Goal: Transaction & Acquisition: Purchase product/service

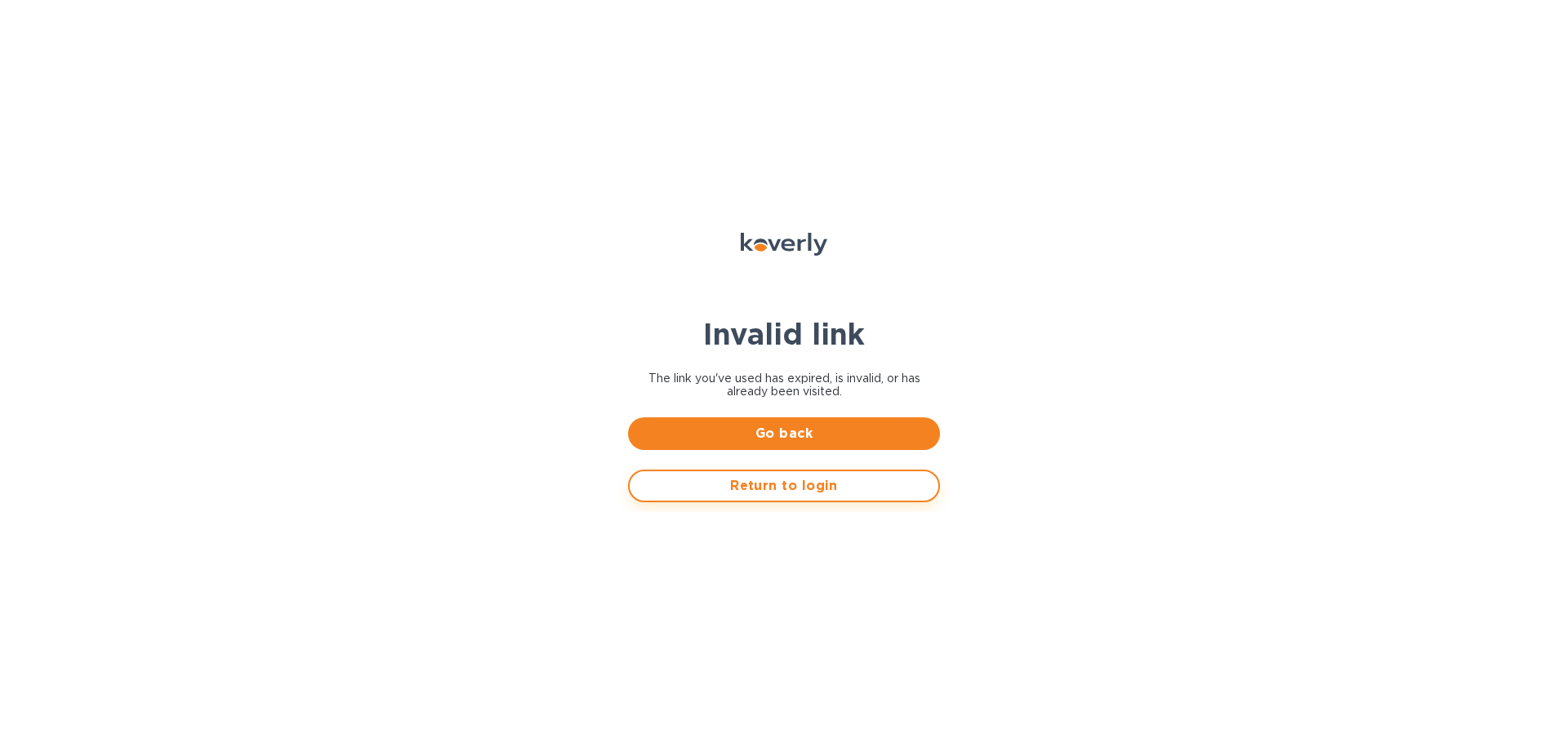
click at [846, 481] on span "Return to login" at bounding box center [784, 486] width 282 height 20
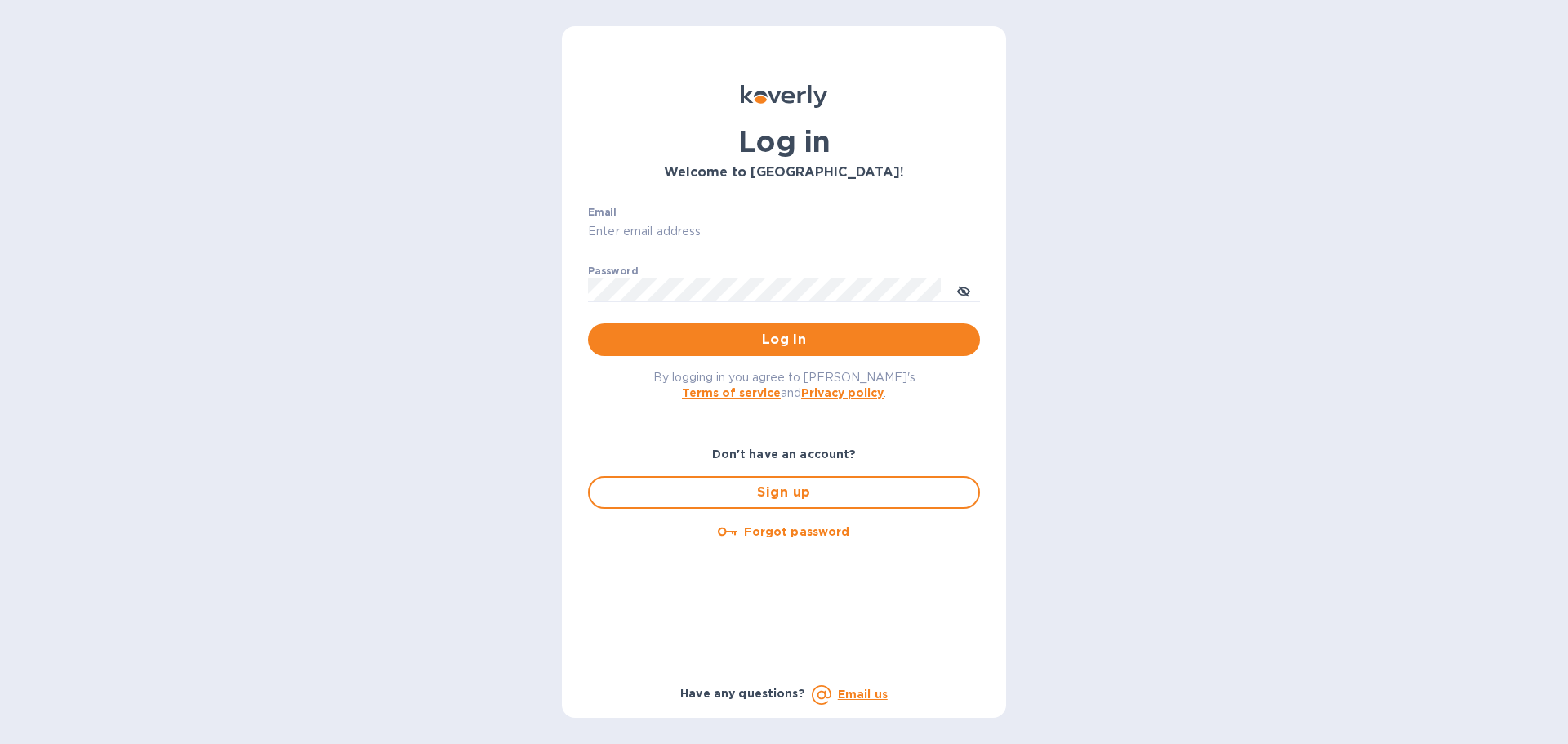
drag, startPoint x: 655, startPoint y: 2, endPoint x: 710, endPoint y: 228, distance: 232.6
click at [710, 228] on input "Email" at bounding box center [784, 231] width 392 height 25
click at [768, 227] on input "Email" at bounding box center [784, 231] width 392 height 25
type input "ap@alumanate.com"
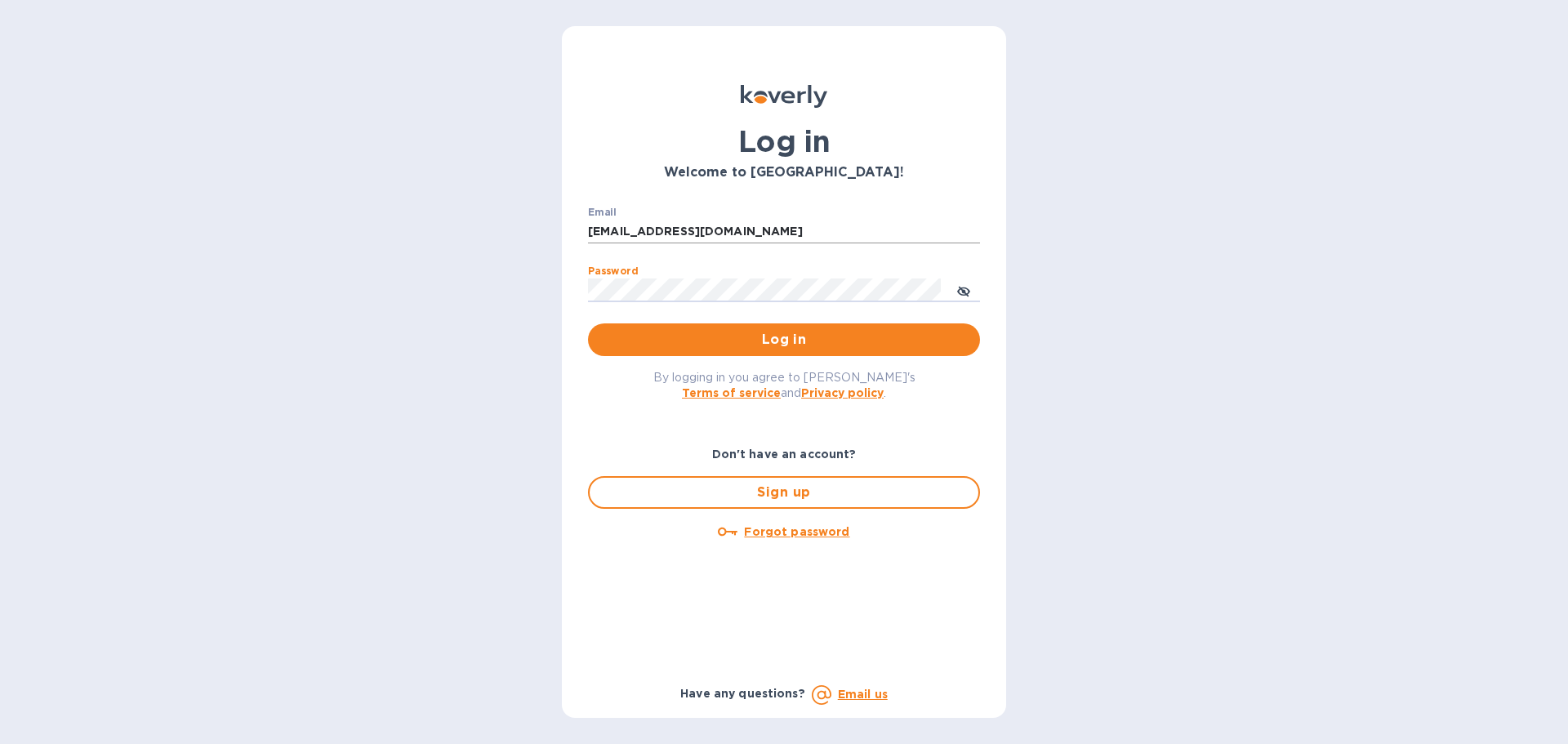
click at [588, 323] on button "Log in" at bounding box center [784, 339] width 392 height 32
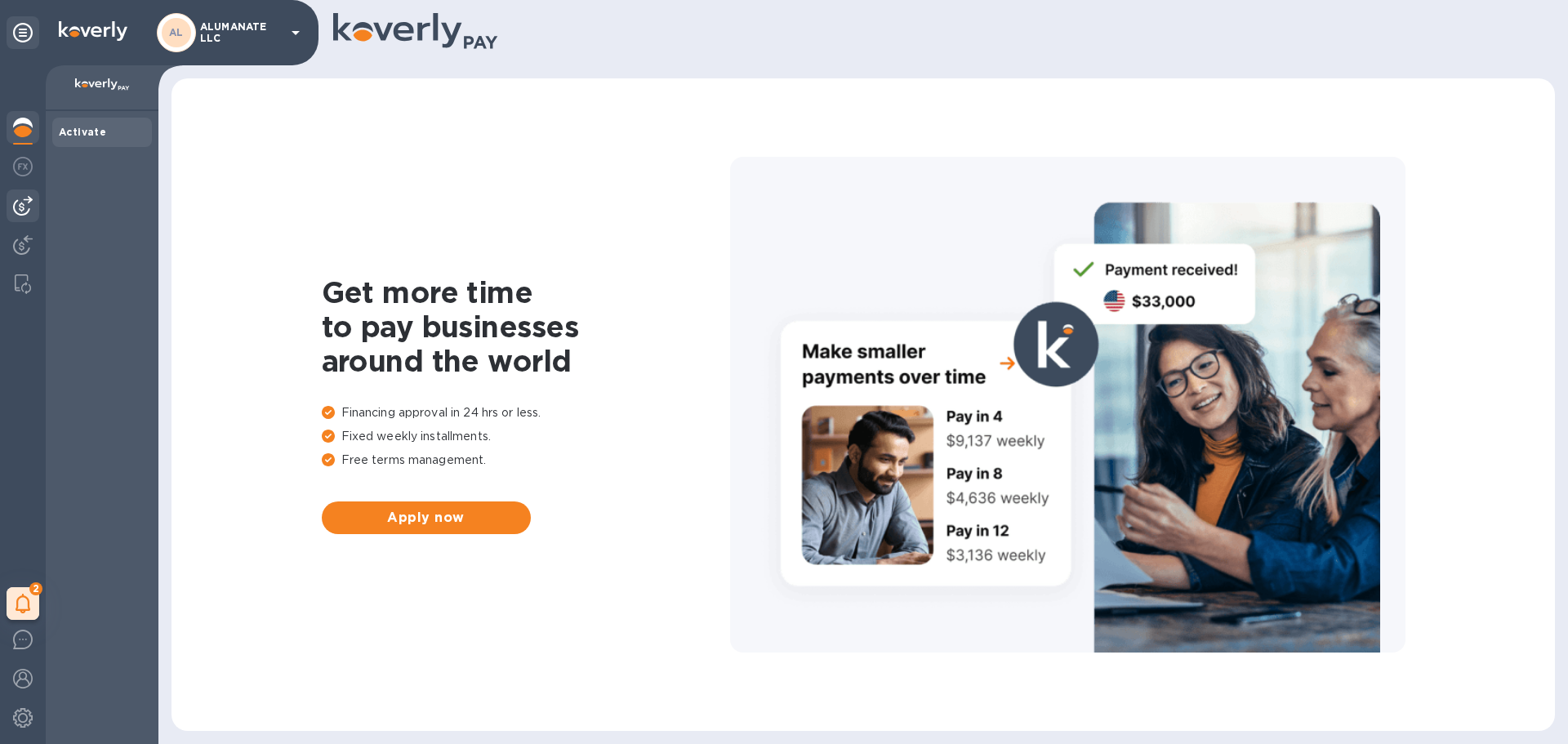
click at [26, 218] on div at bounding box center [23, 206] width 32 height 32
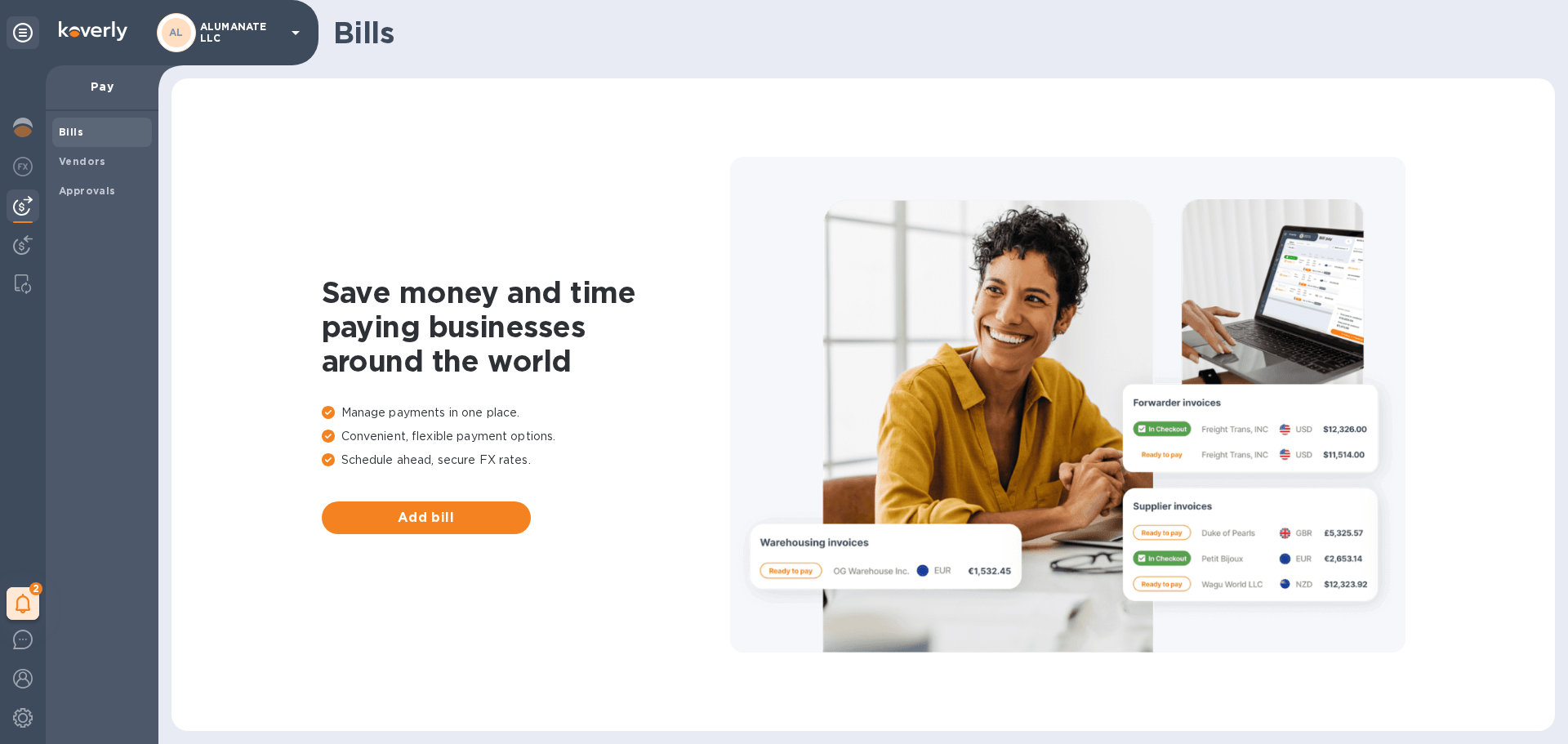
click at [77, 133] on b "Bills" at bounding box center [71, 132] width 25 height 12
click at [20, 248] on img at bounding box center [22, 245] width 20 height 20
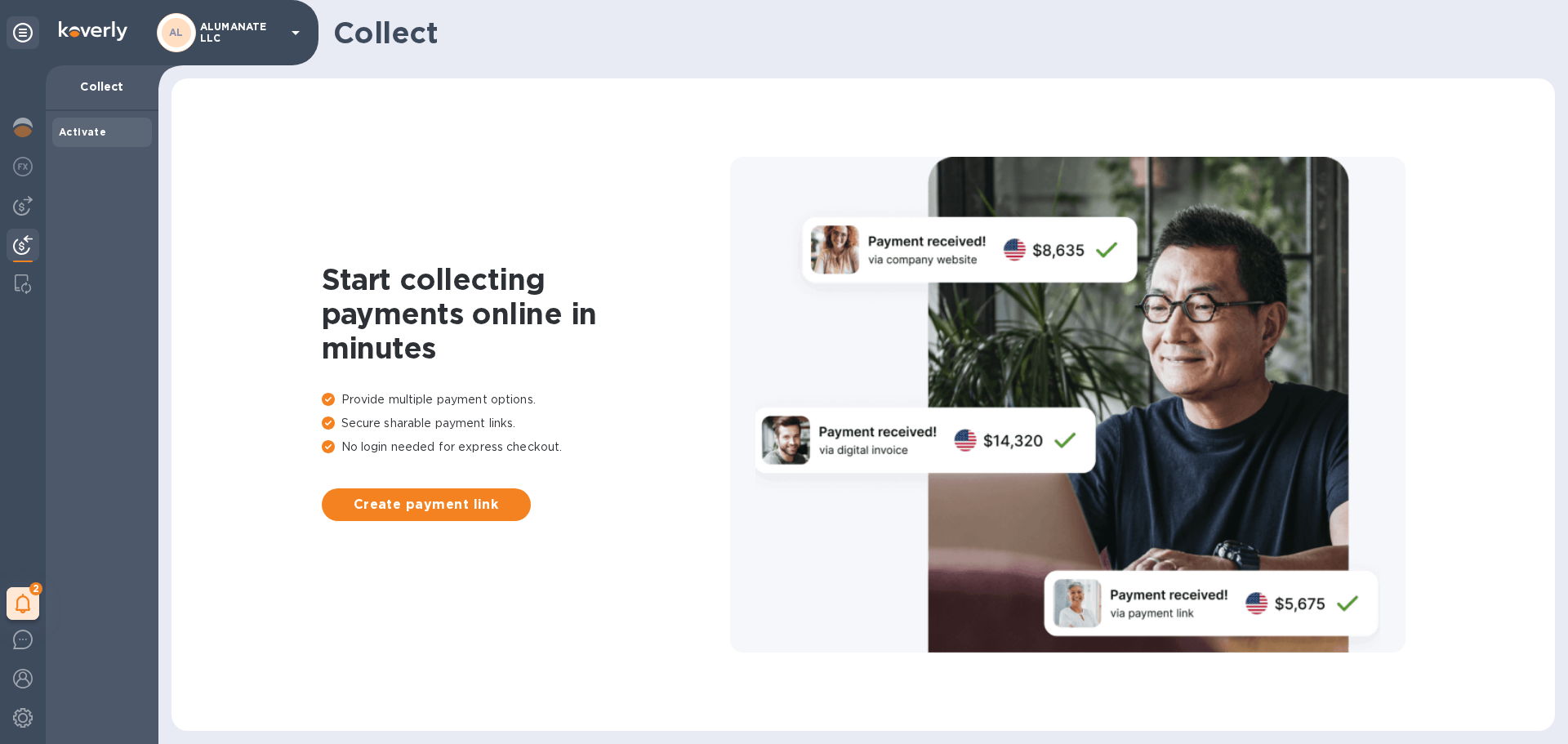
click at [20, 188] on div "2 My tasks" at bounding box center [23, 405] width 46 height 679
click at [24, 208] on img at bounding box center [22, 206] width 20 height 20
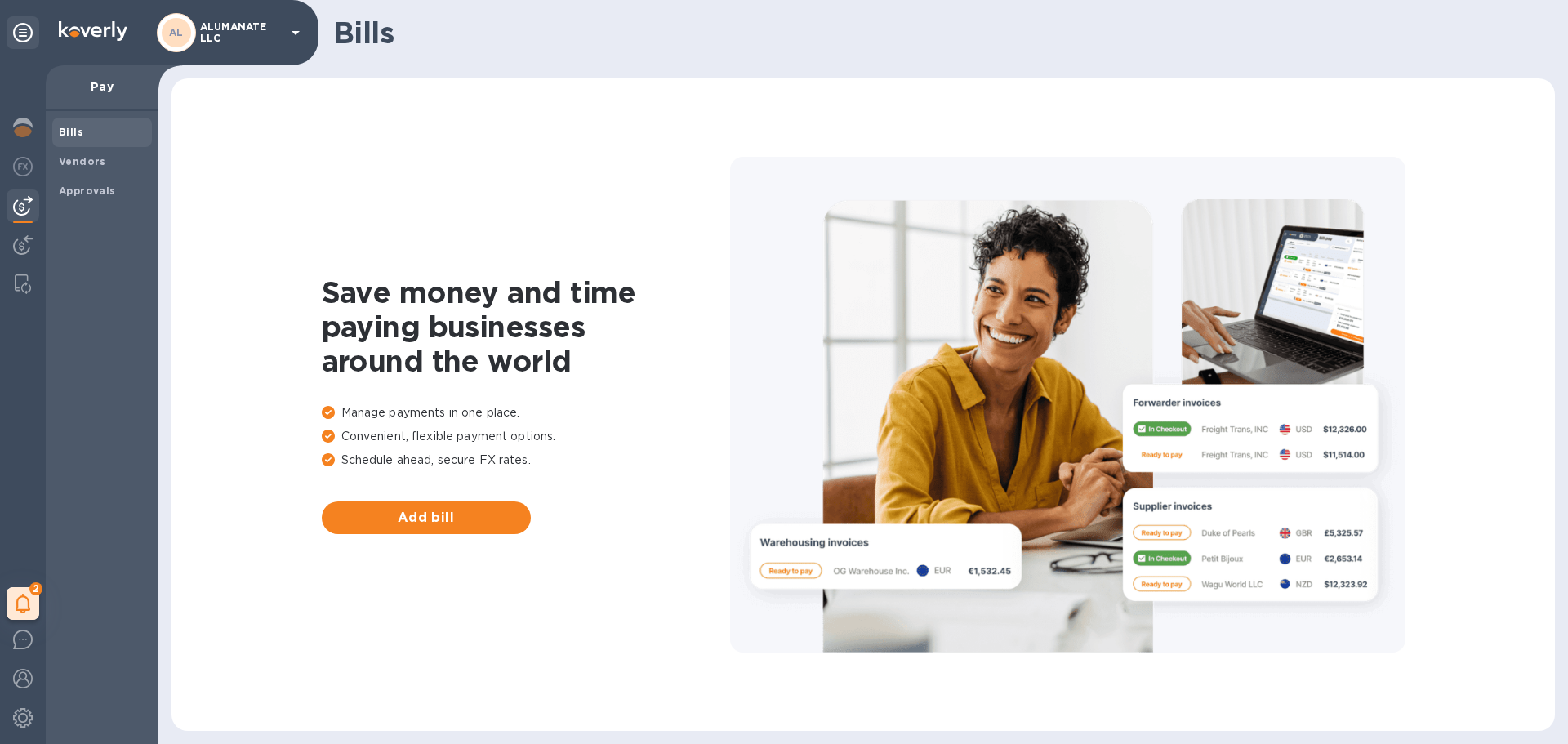
click at [93, 127] on span "Bills" at bounding box center [102, 132] width 87 height 16
click at [90, 149] on div "Vendors" at bounding box center [101, 162] width 99 height 30
click at [90, 160] on b "Vendors" at bounding box center [82, 162] width 48 height 12
click at [16, 176] on img at bounding box center [22, 166] width 20 height 20
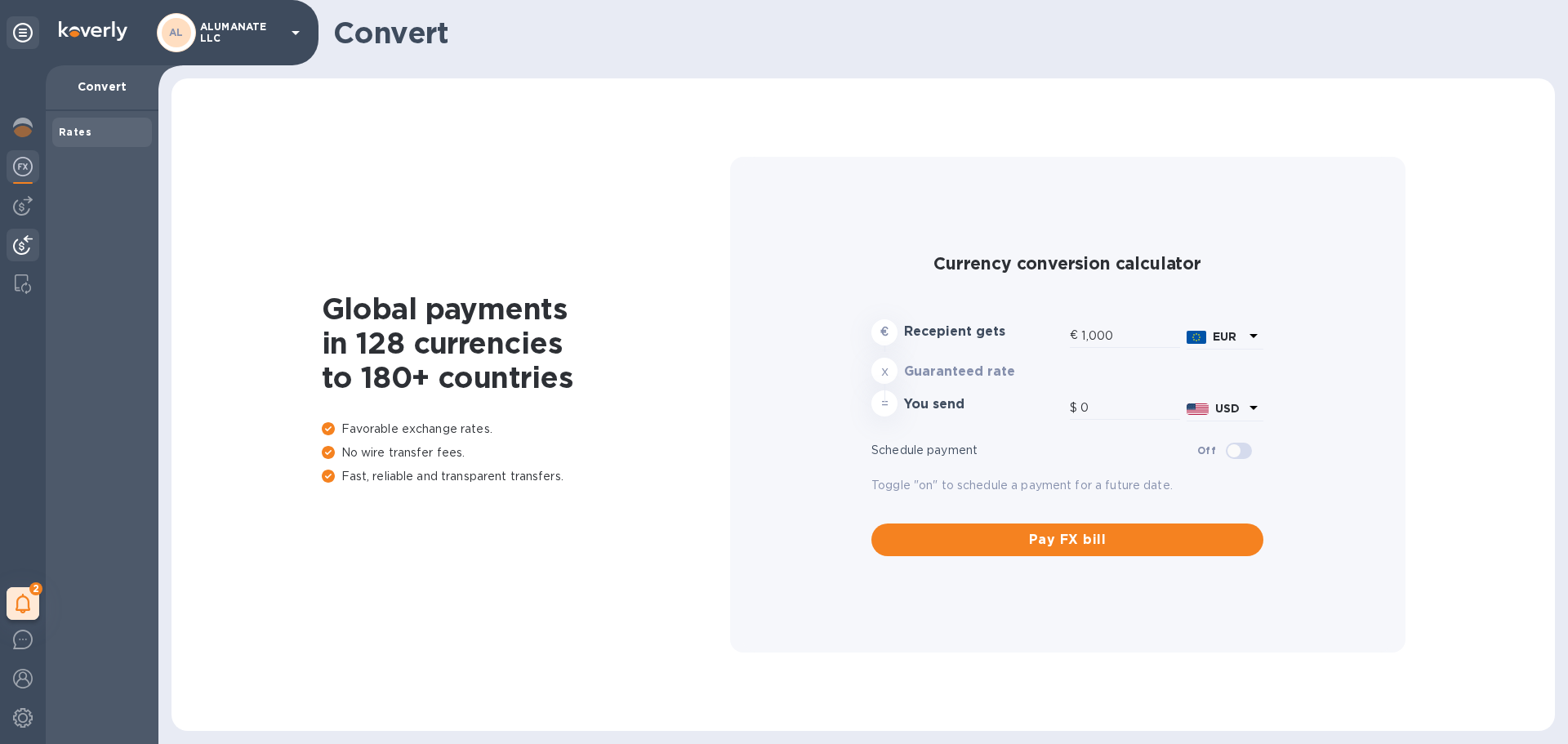
click at [20, 247] on img at bounding box center [22, 245] width 20 height 20
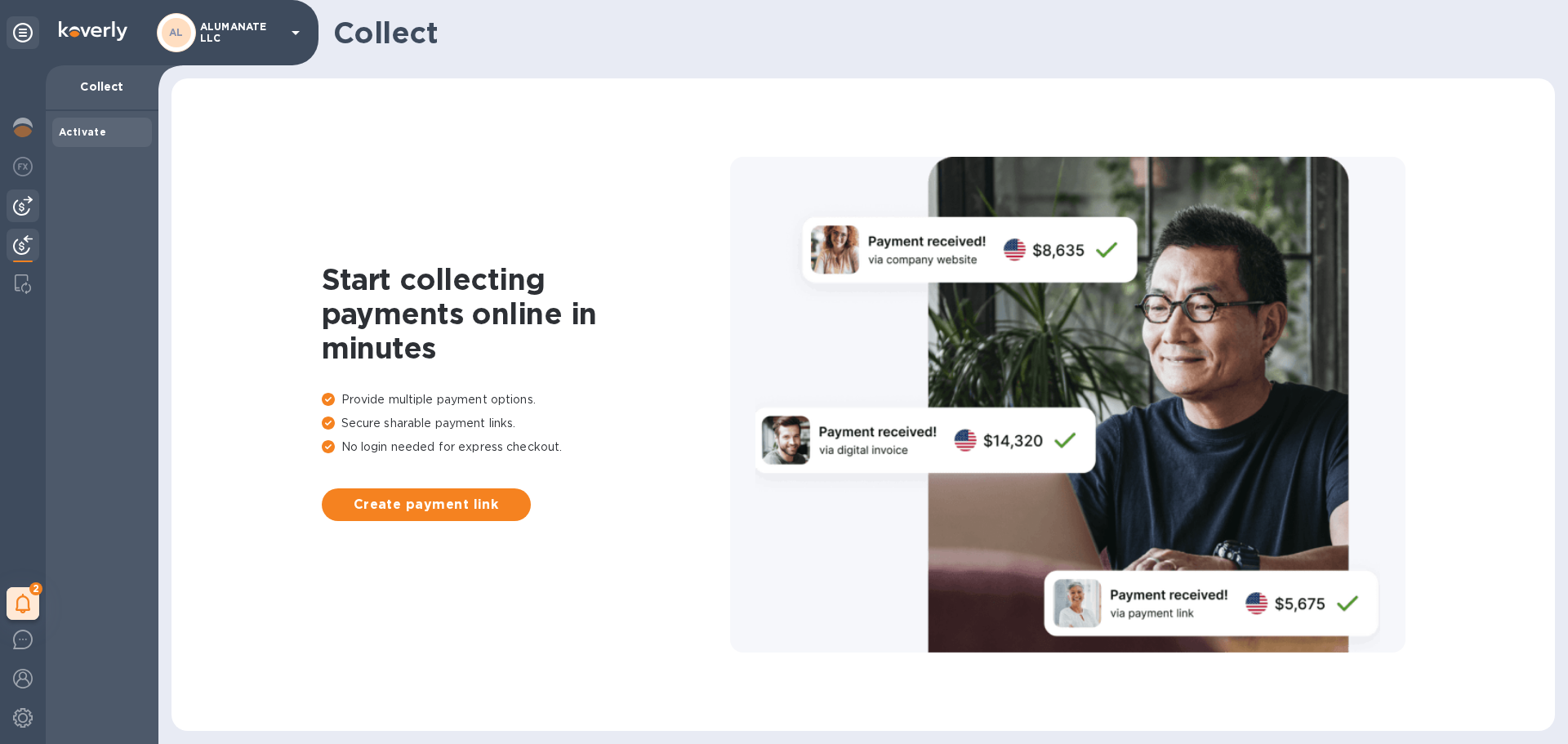
click at [18, 204] on img at bounding box center [22, 206] width 20 height 20
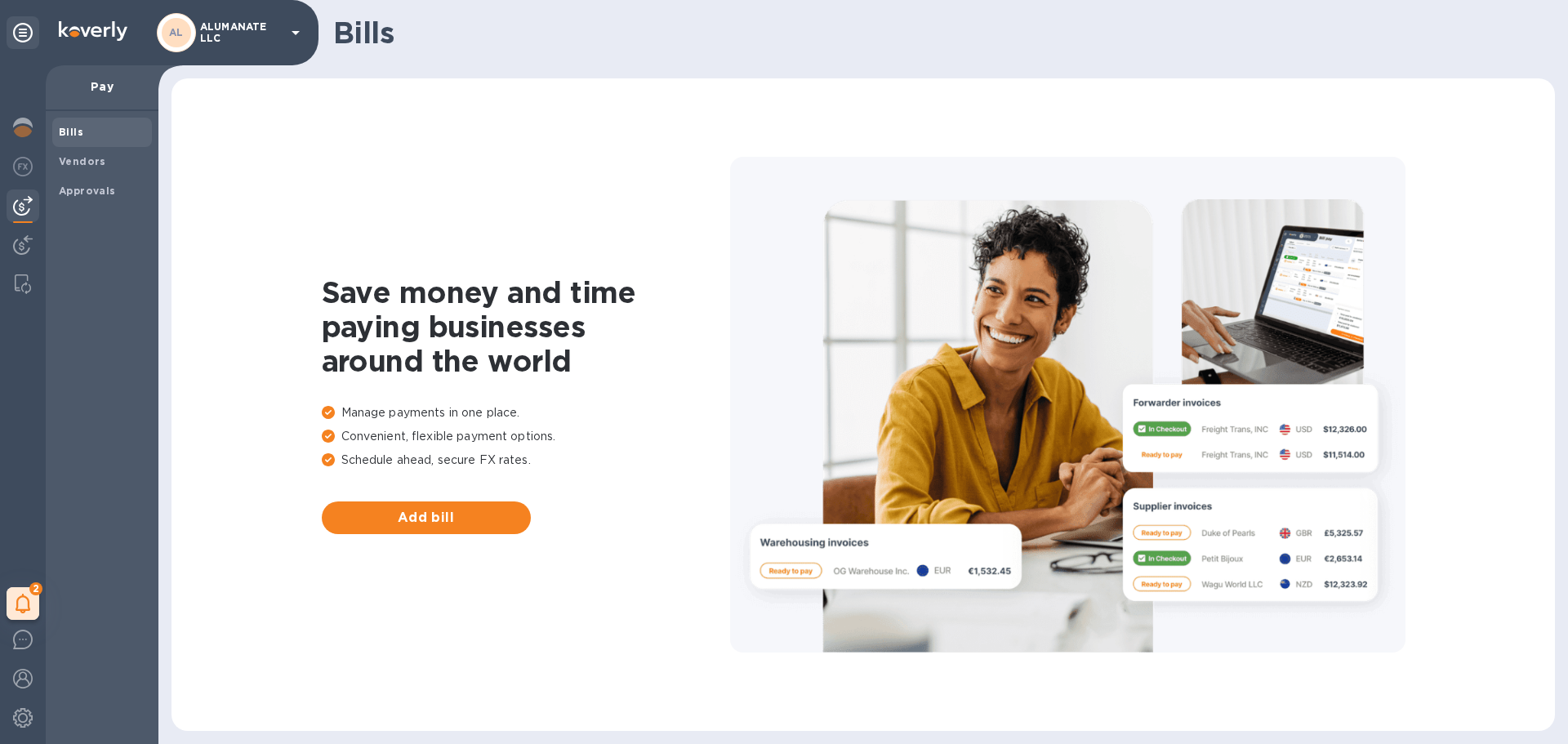
click at [293, 35] on icon at bounding box center [295, 32] width 20 height 20
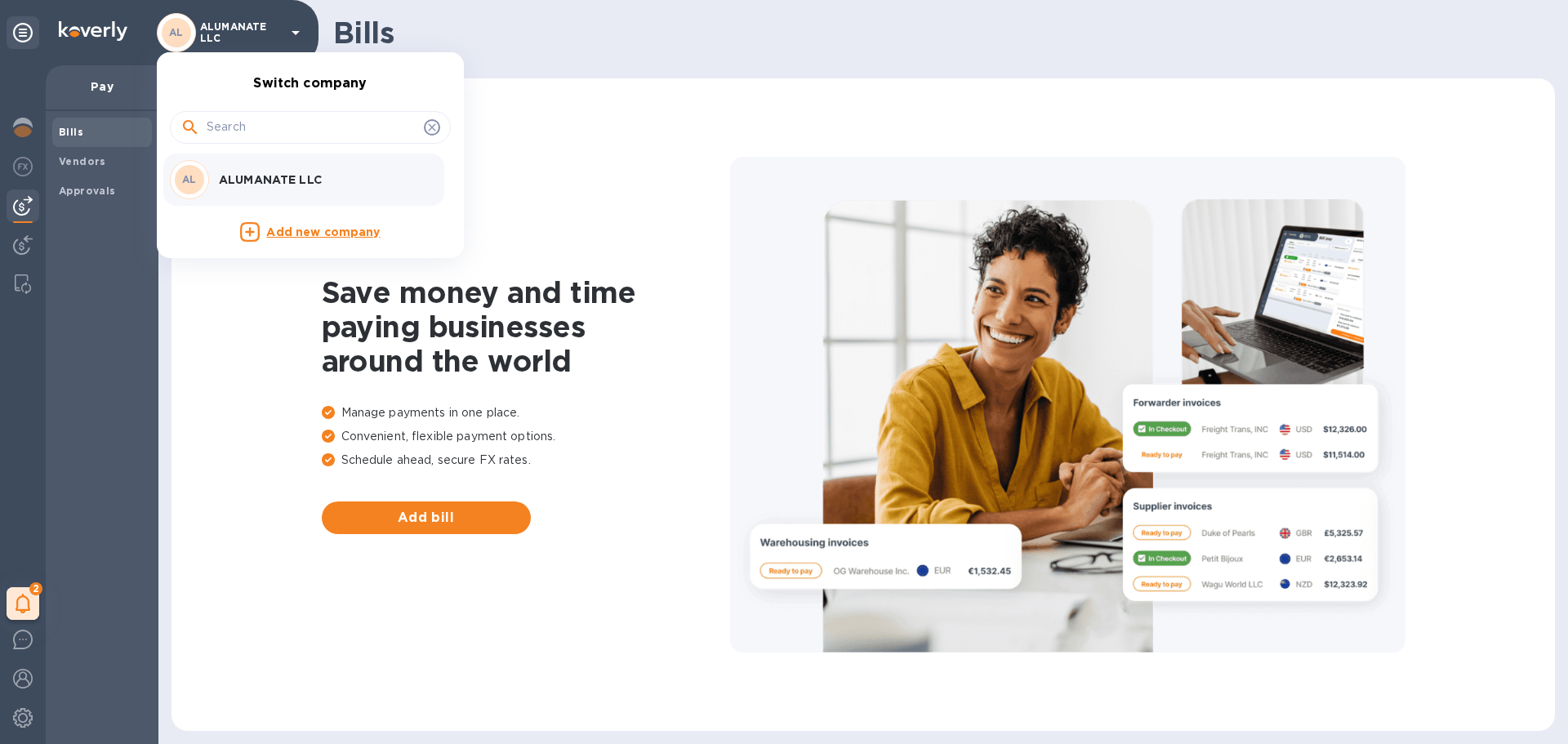
click at [292, 186] on p "ALUMANATE LLC" at bounding box center [321, 179] width 206 height 16
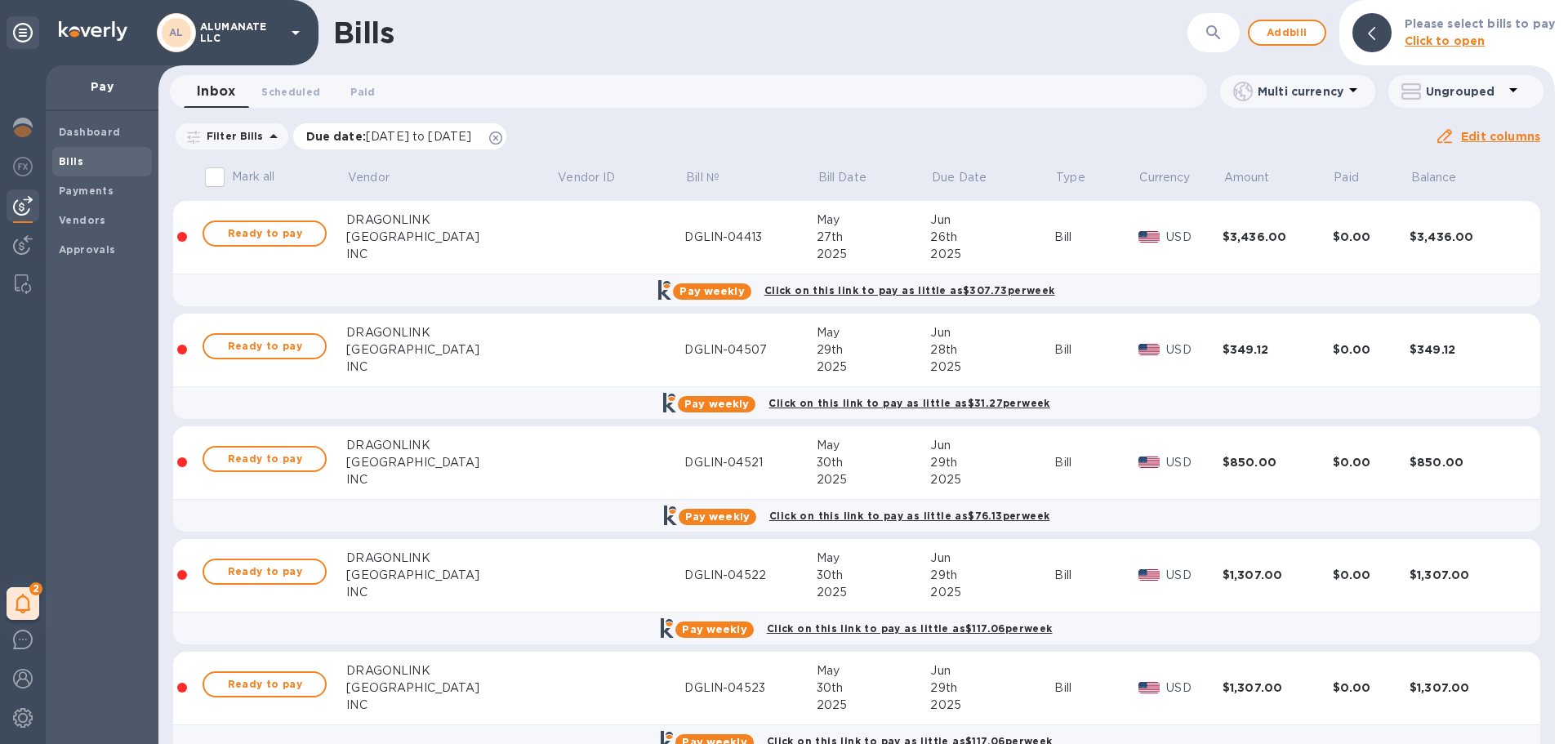
click at [502, 139] on icon at bounding box center [495, 138] width 13 height 13
click at [218, 177] on input "Mark all" at bounding box center [214, 177] width 34 height 34
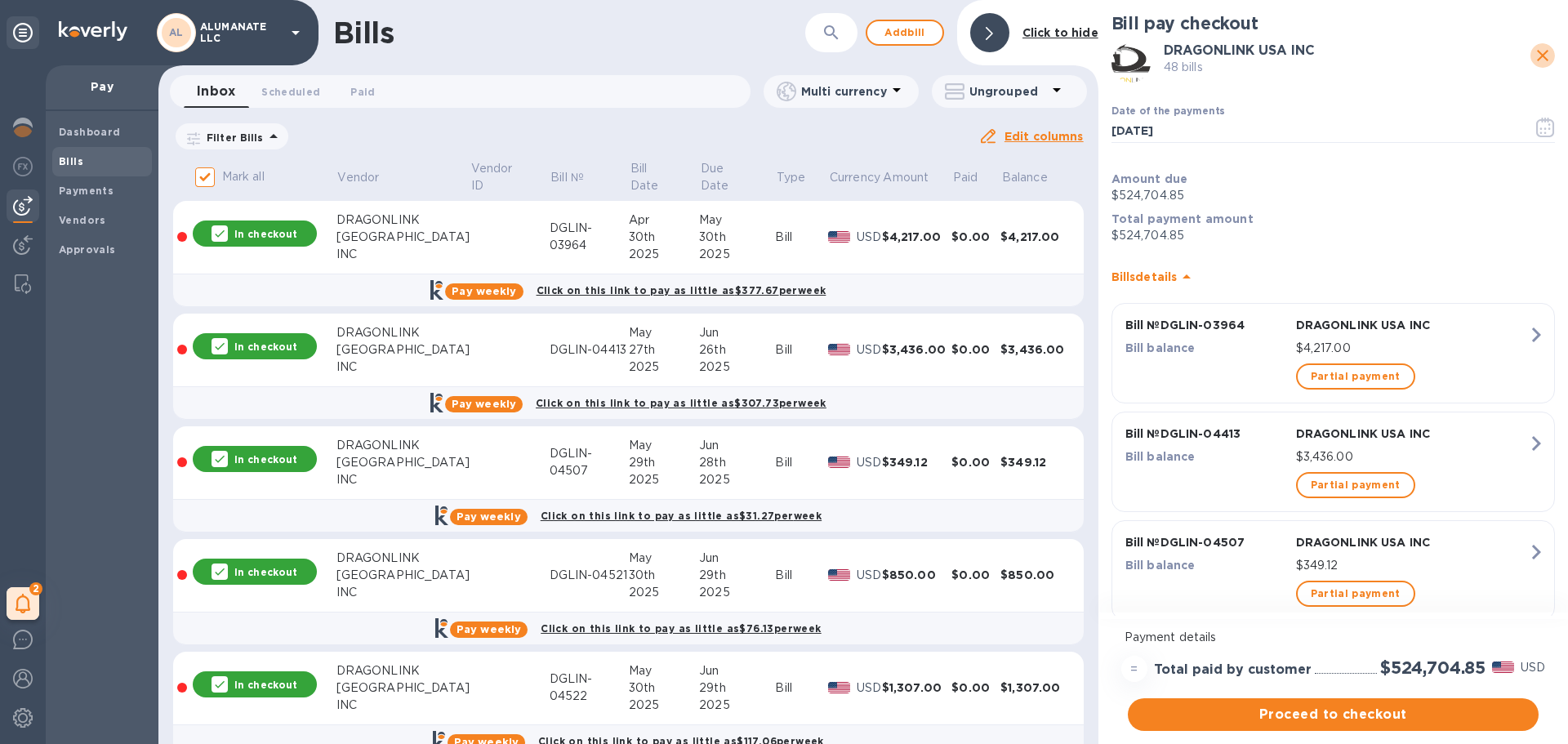
click at [1532, 53] on icon "close" at bounding box center [1542, 55] width 20 height 20
checkbox input "false"
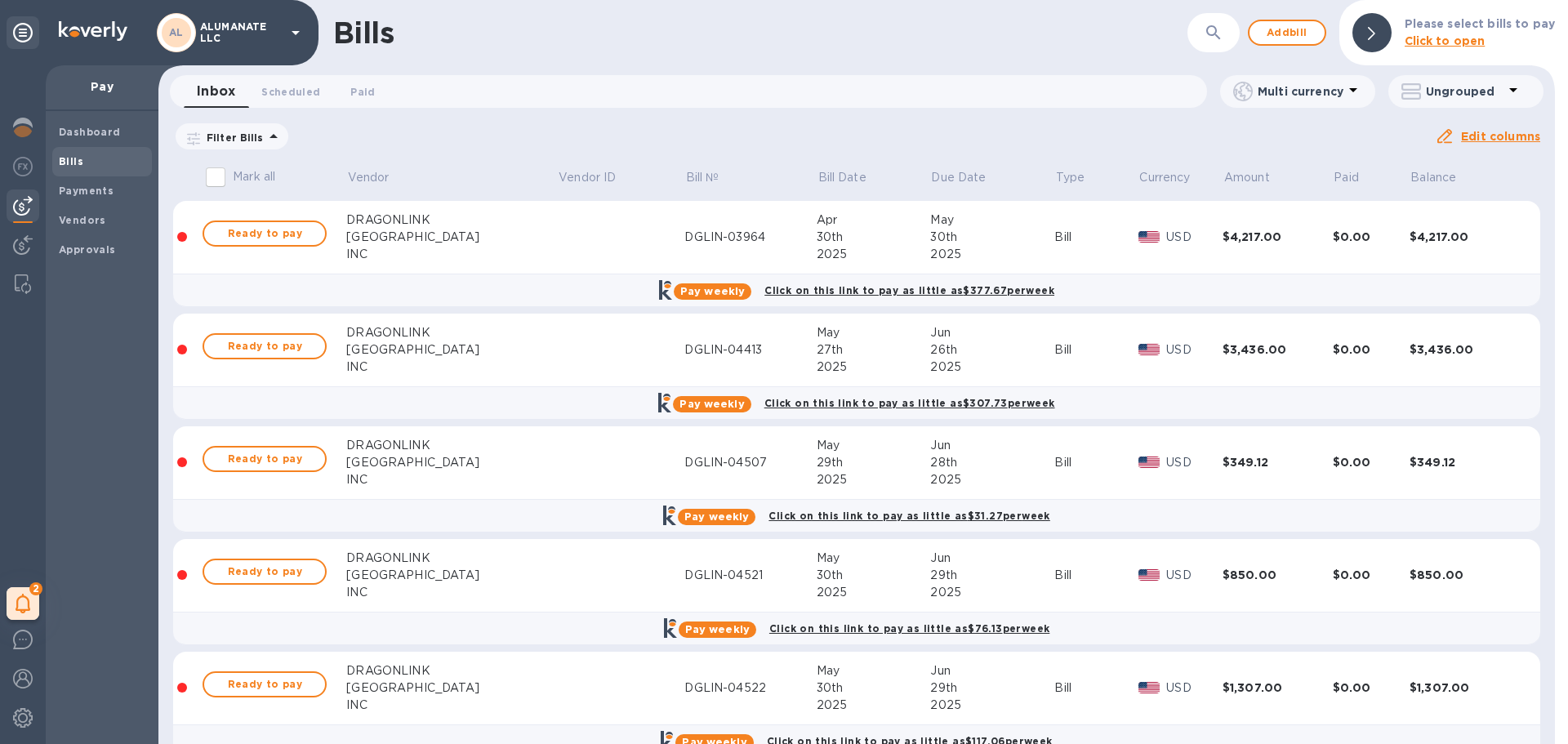
click at [59, 460] on div "Dashboard Bills Payments Vendors Approvals" at bounding box center [102, 428] width 113 height 633
click at [248, 237] on span "Ready to pay" at bounding box center [264, 233] width 94 height 20
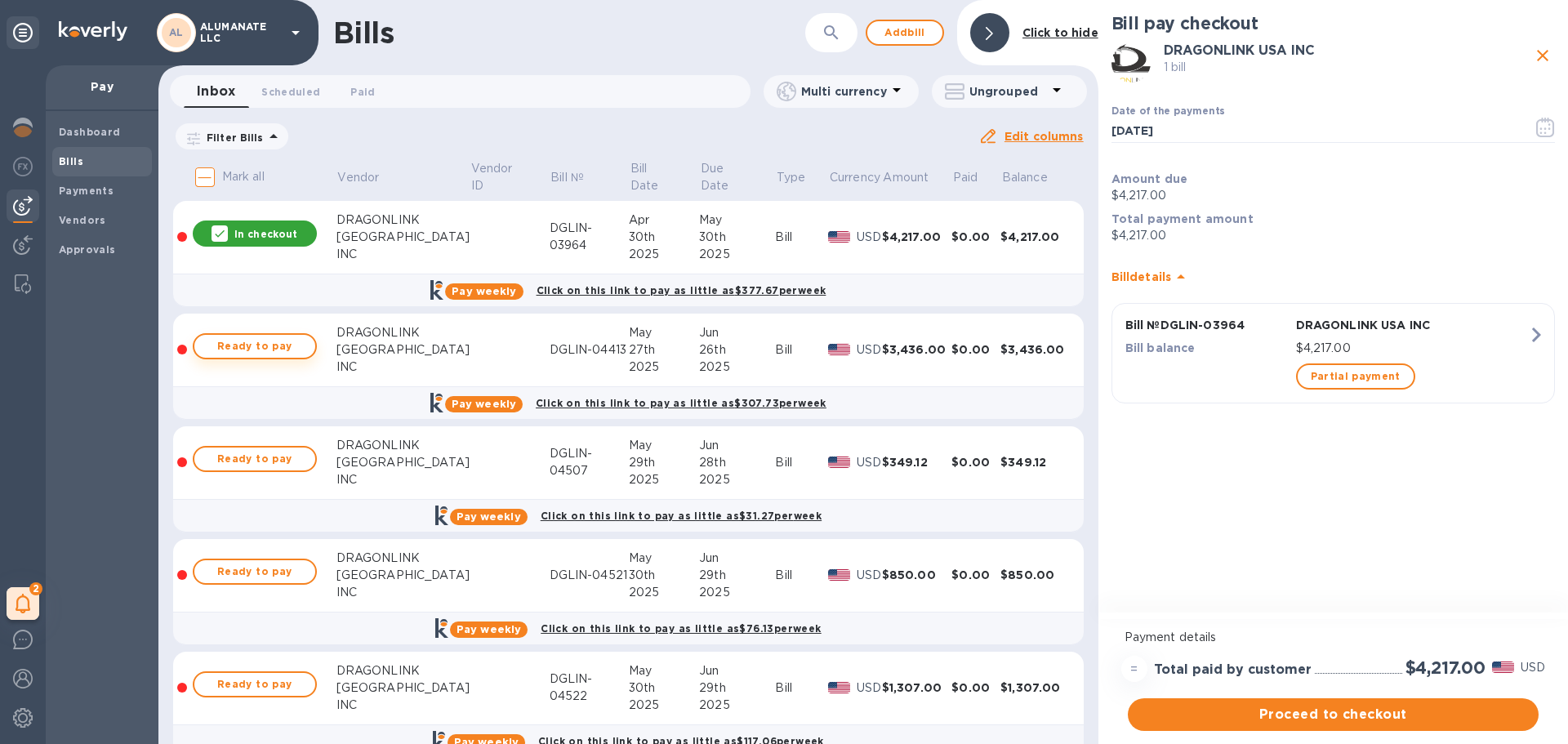
click at [270, 345] on span "Ready to pay" at bounding box center [254, 346] width 94 height 20
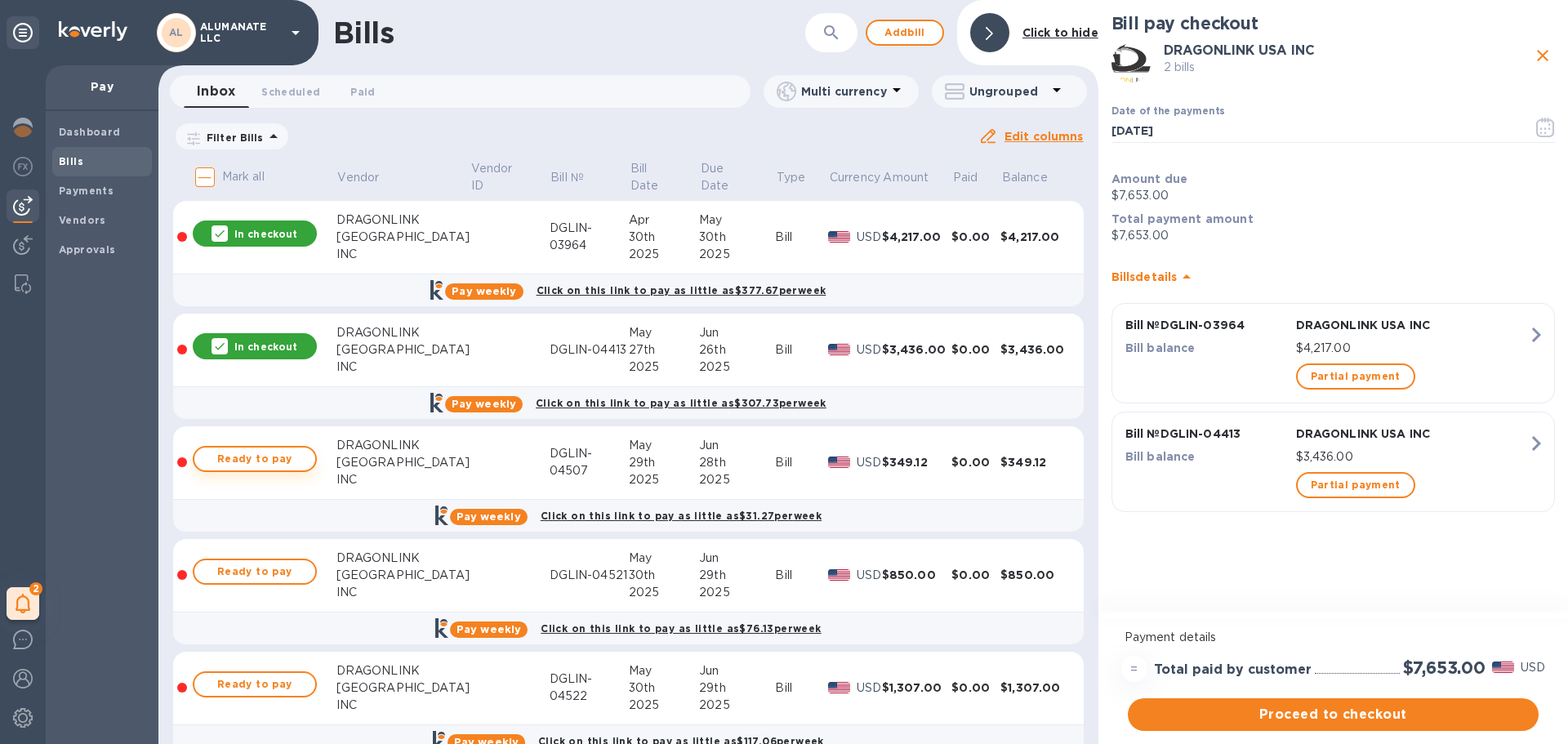
click at [281, 455] on span "Ready to pay" at bounding box center [254, 458] width 94 height 20
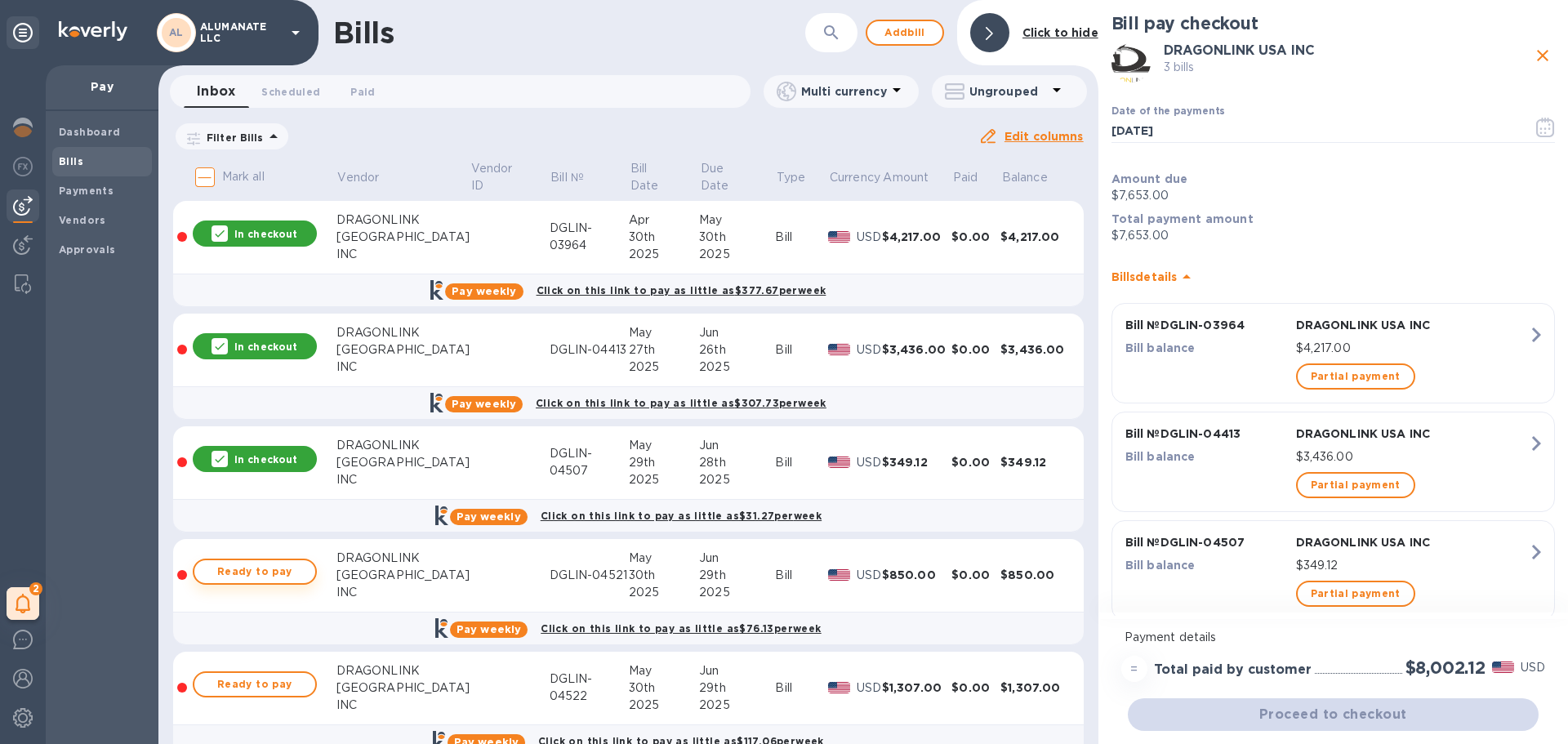
click at [280, 569] on span "Ready to pay" at bounding box center [254, 571] width 94 height 20
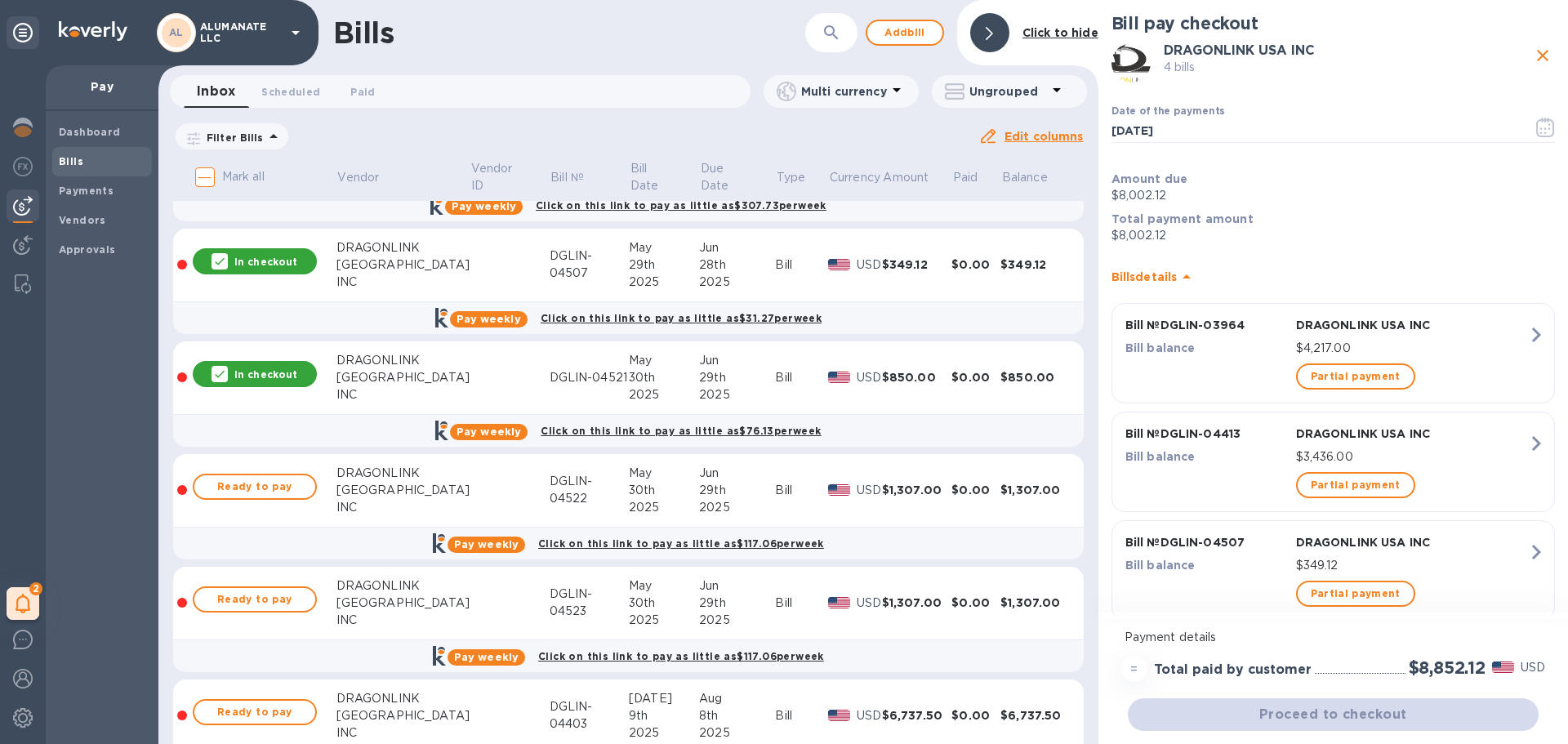
scroll to position [327, 0]
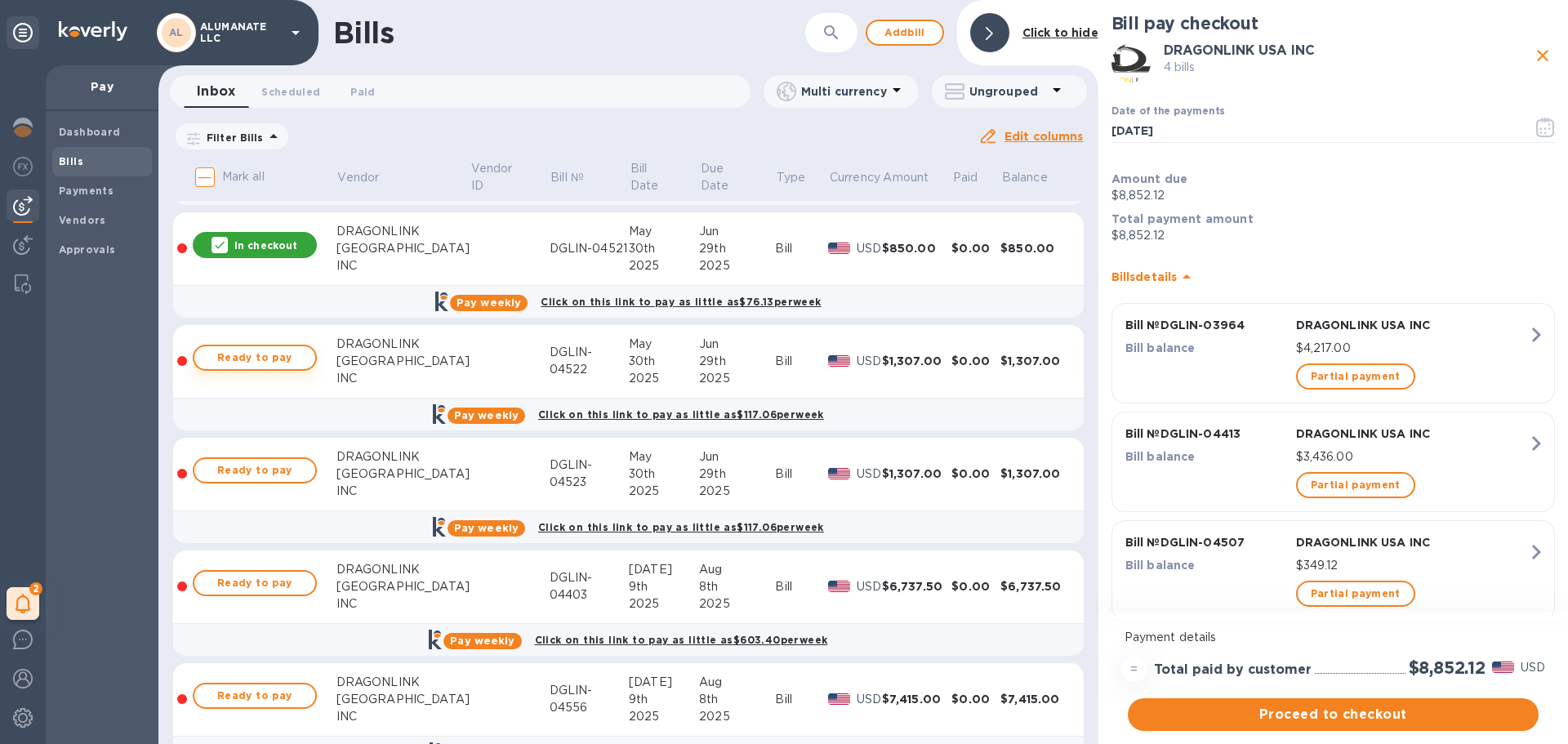
click at [275, 360] on span "Ready to pay" at bounding box center [254, 357] width 94 height 20
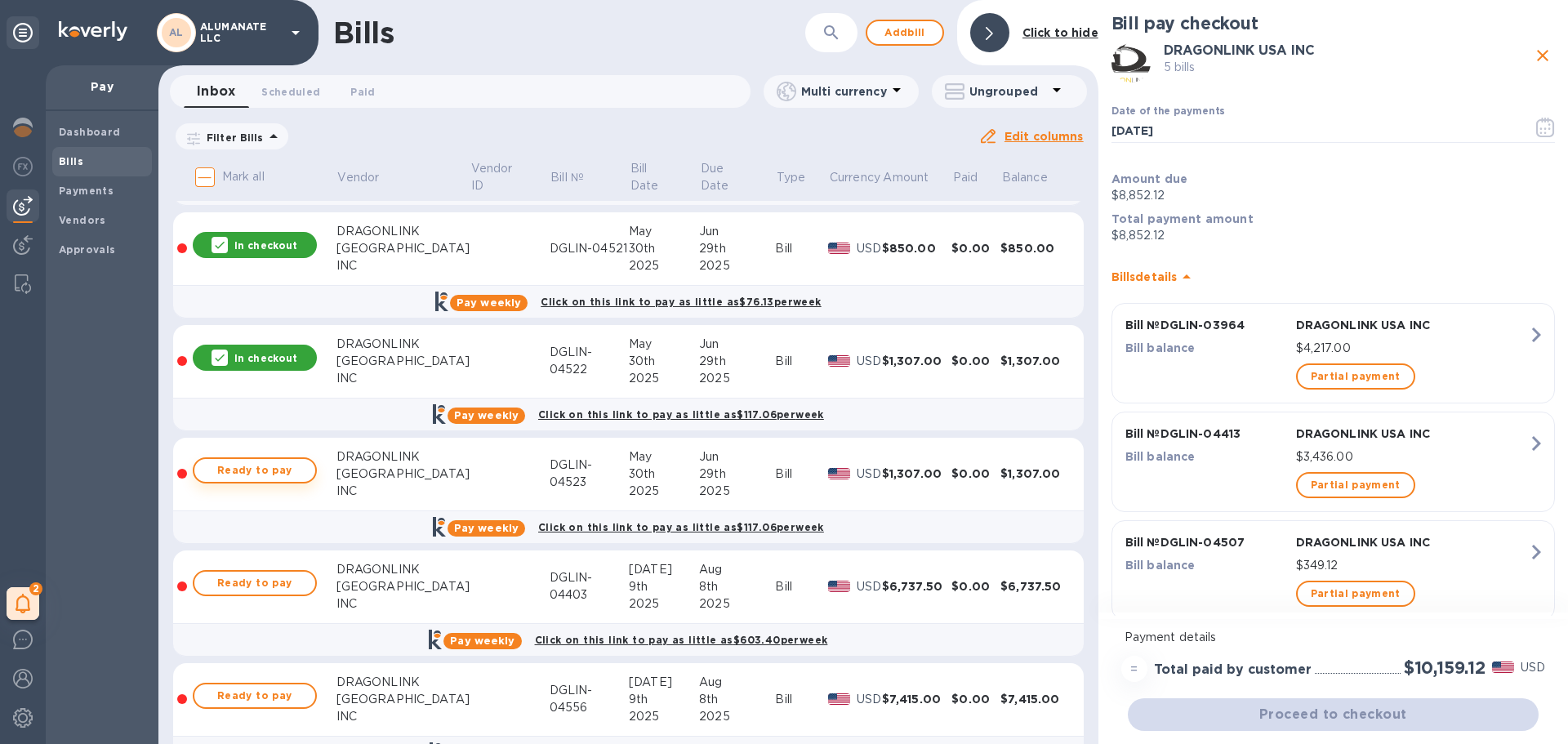
click at [266, 469] on span "Ready to pay" at bounding box center [254, 470] width 94 height 20
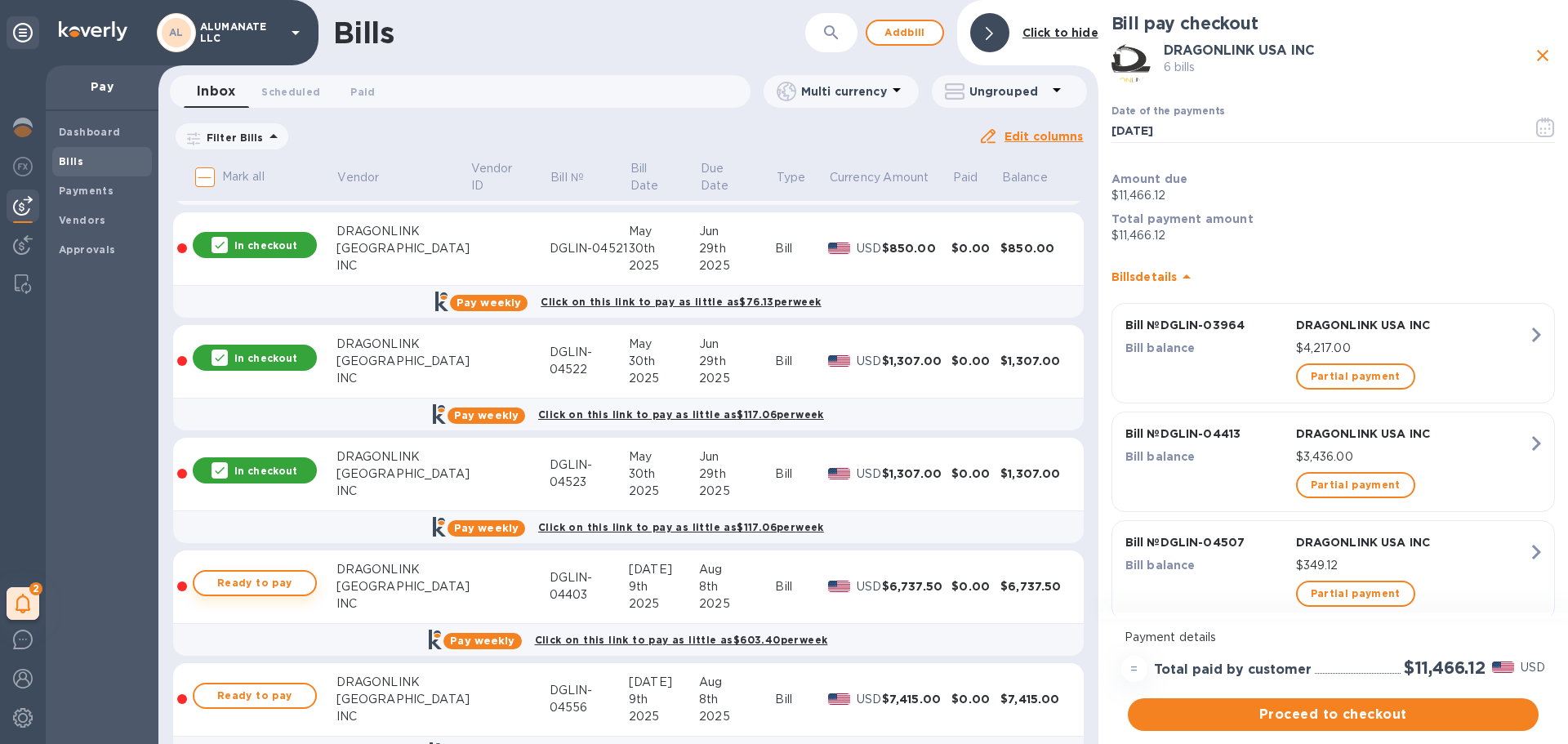
click at [266, 583] on span "Ready to pay" at bounding box center [254, 582] width 94 height 20
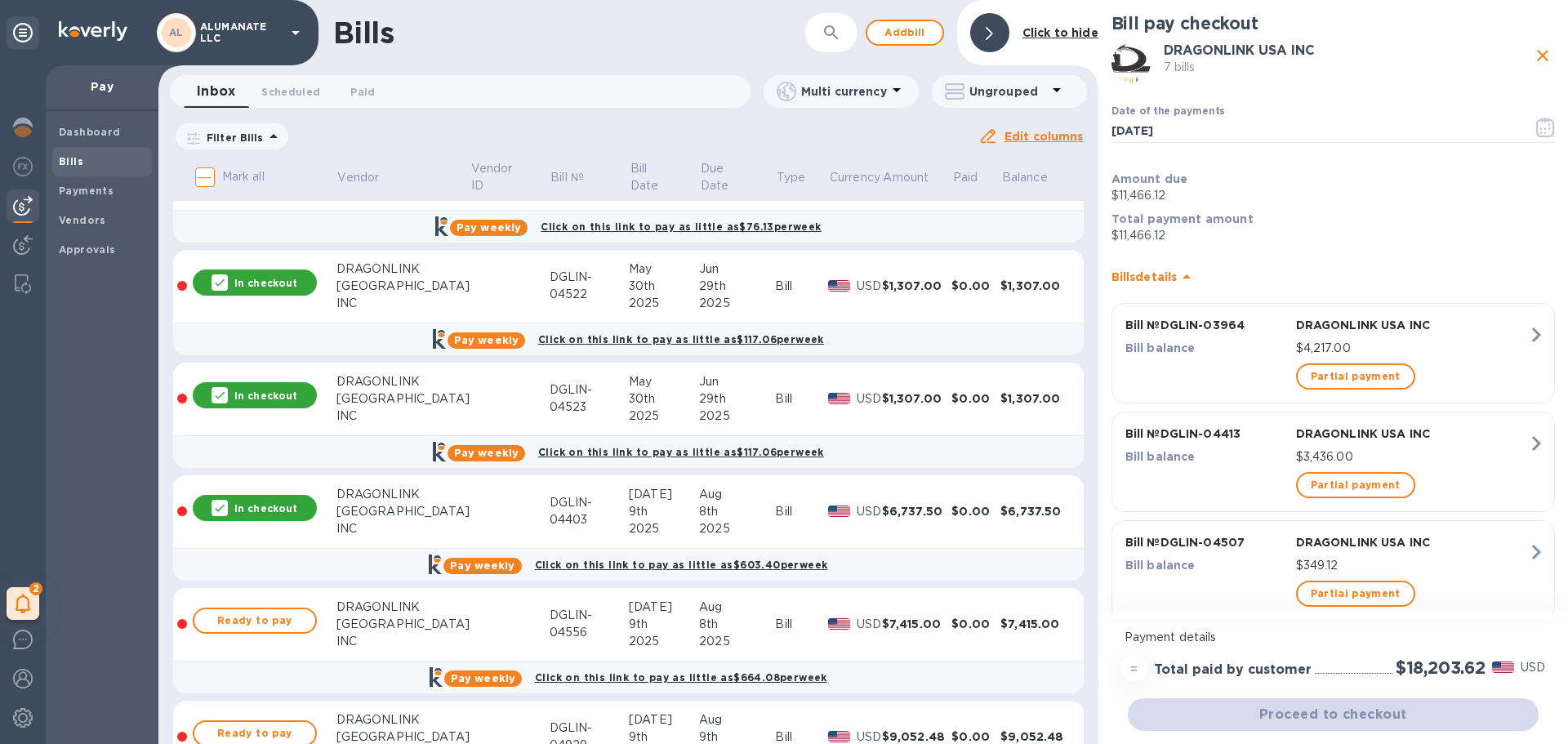
scroll to position [654, 0]
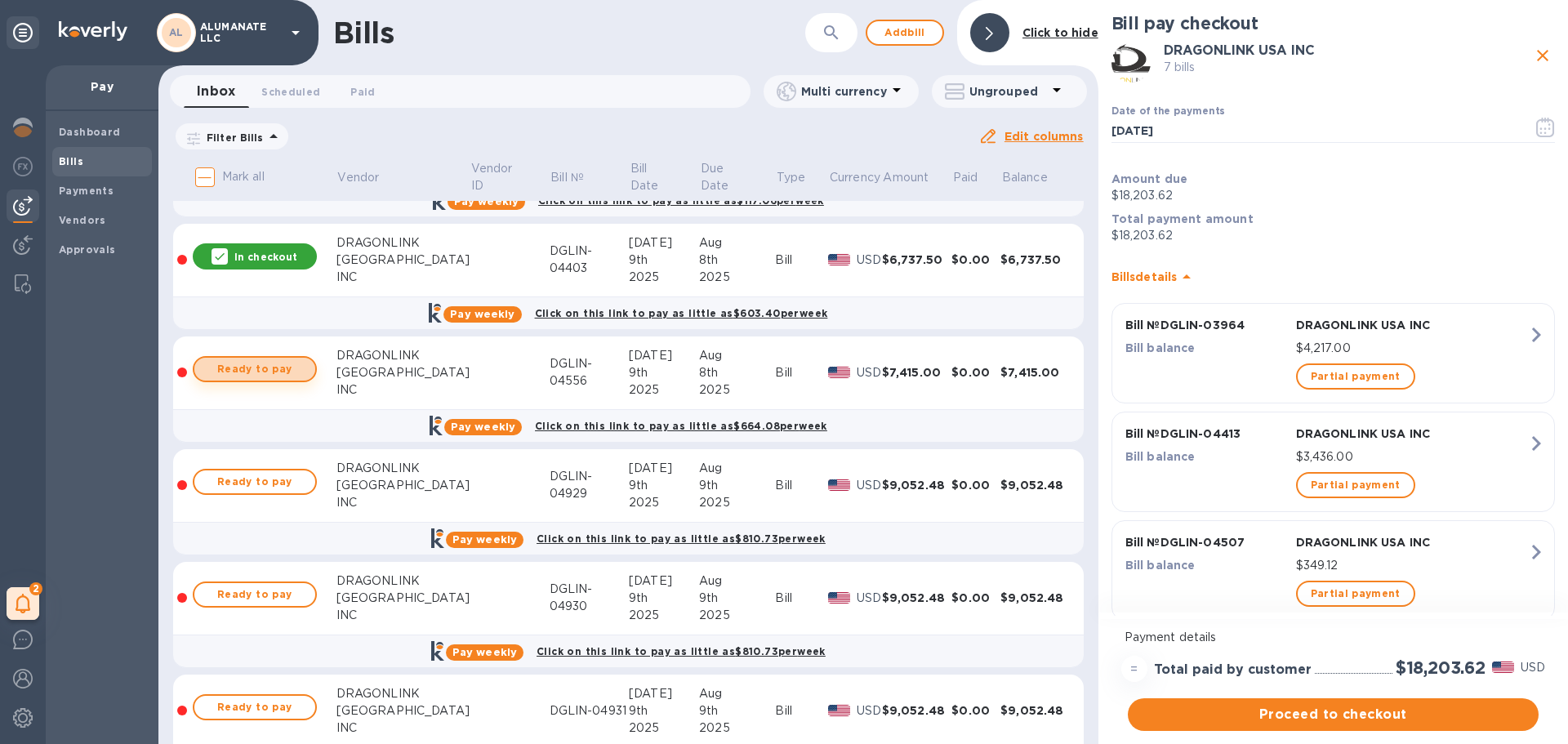
click at [262, 375] on span "Ready to pay" at bounding box center [254, 369] width 94 height 20
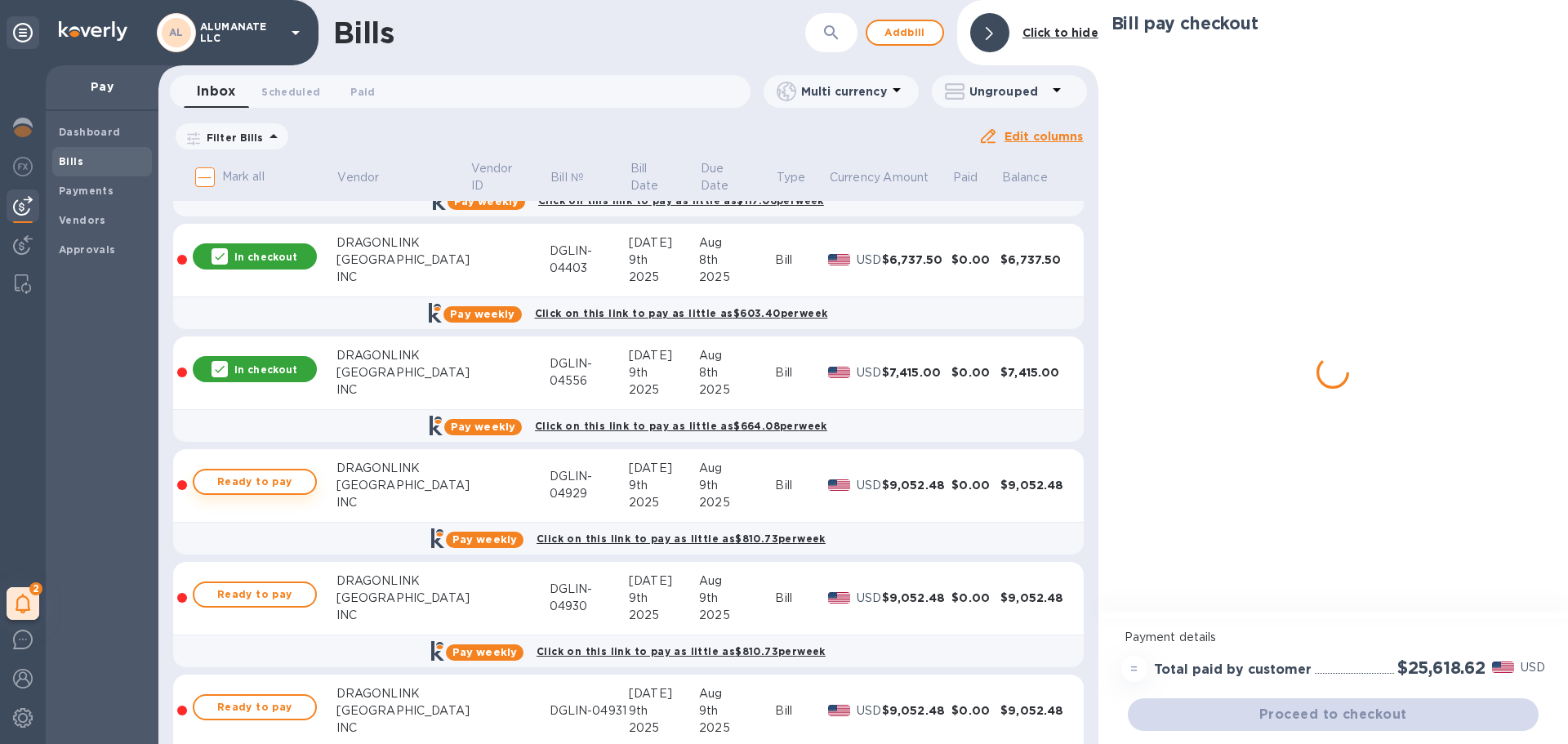
click at [266, 486] on span "Ready to pay" at bounding box center [254, 481] width 94 height 20
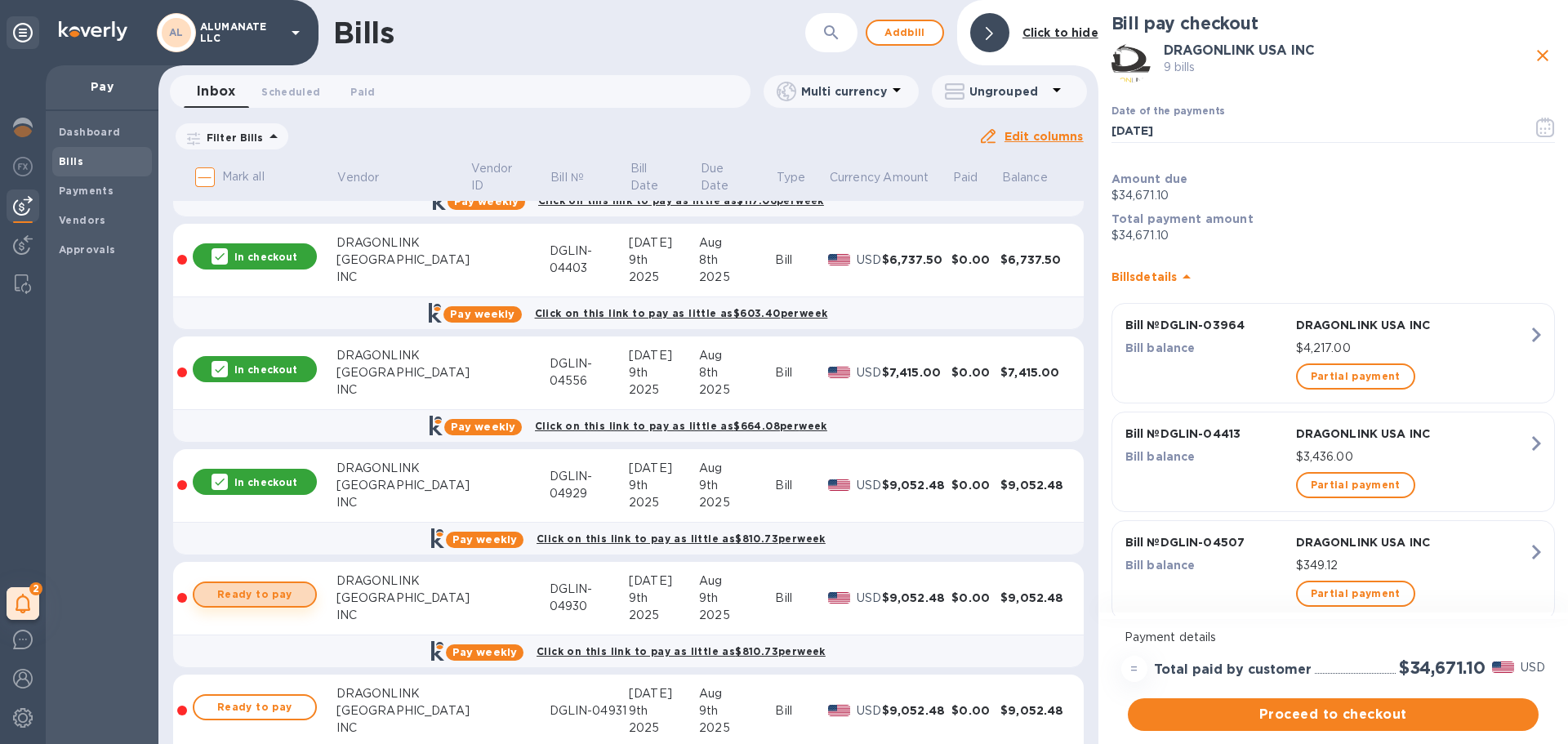
click at [277, 593] on span "Ready to pay" at bounding box center [254, 594] width 94 height 20
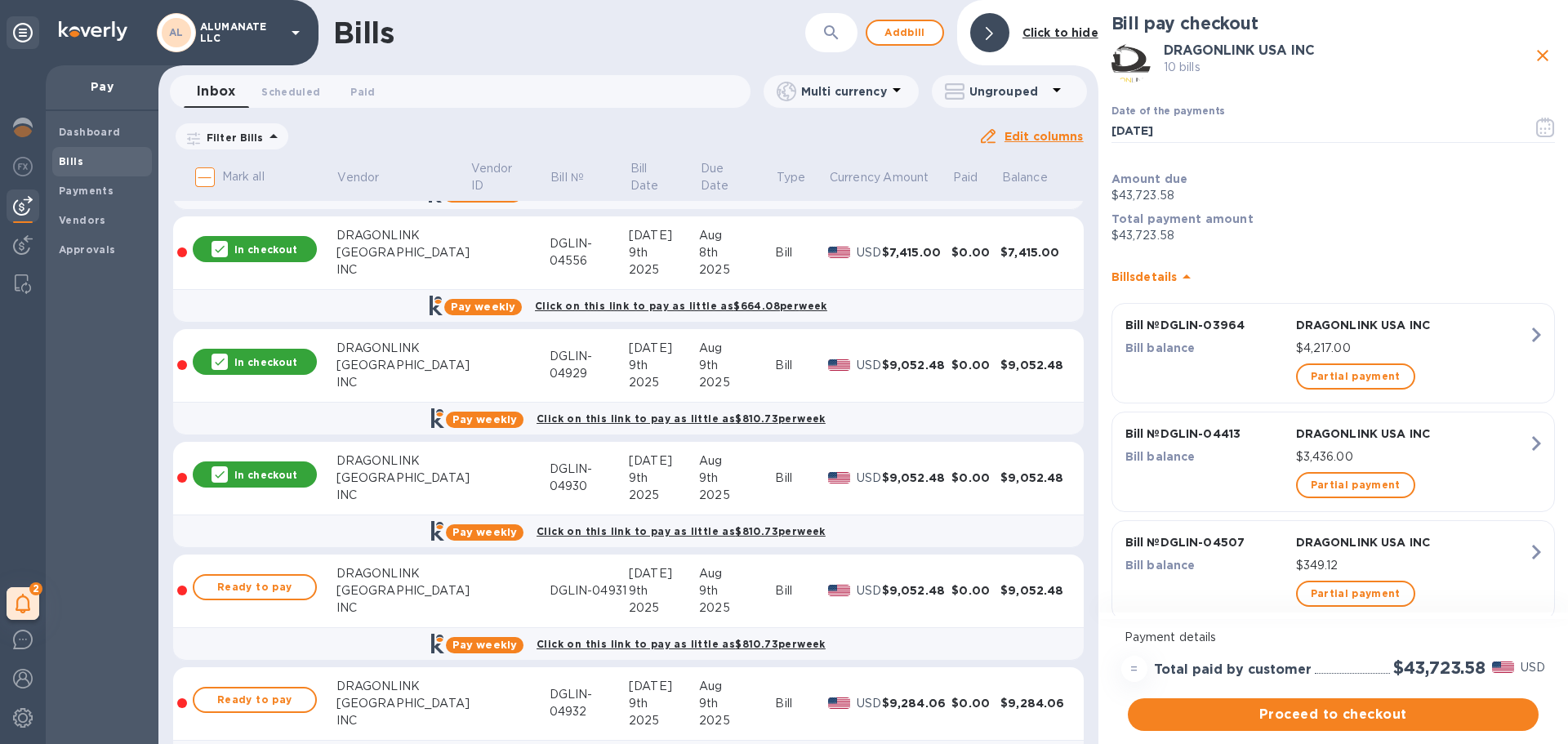
scroll to position [817, 0]
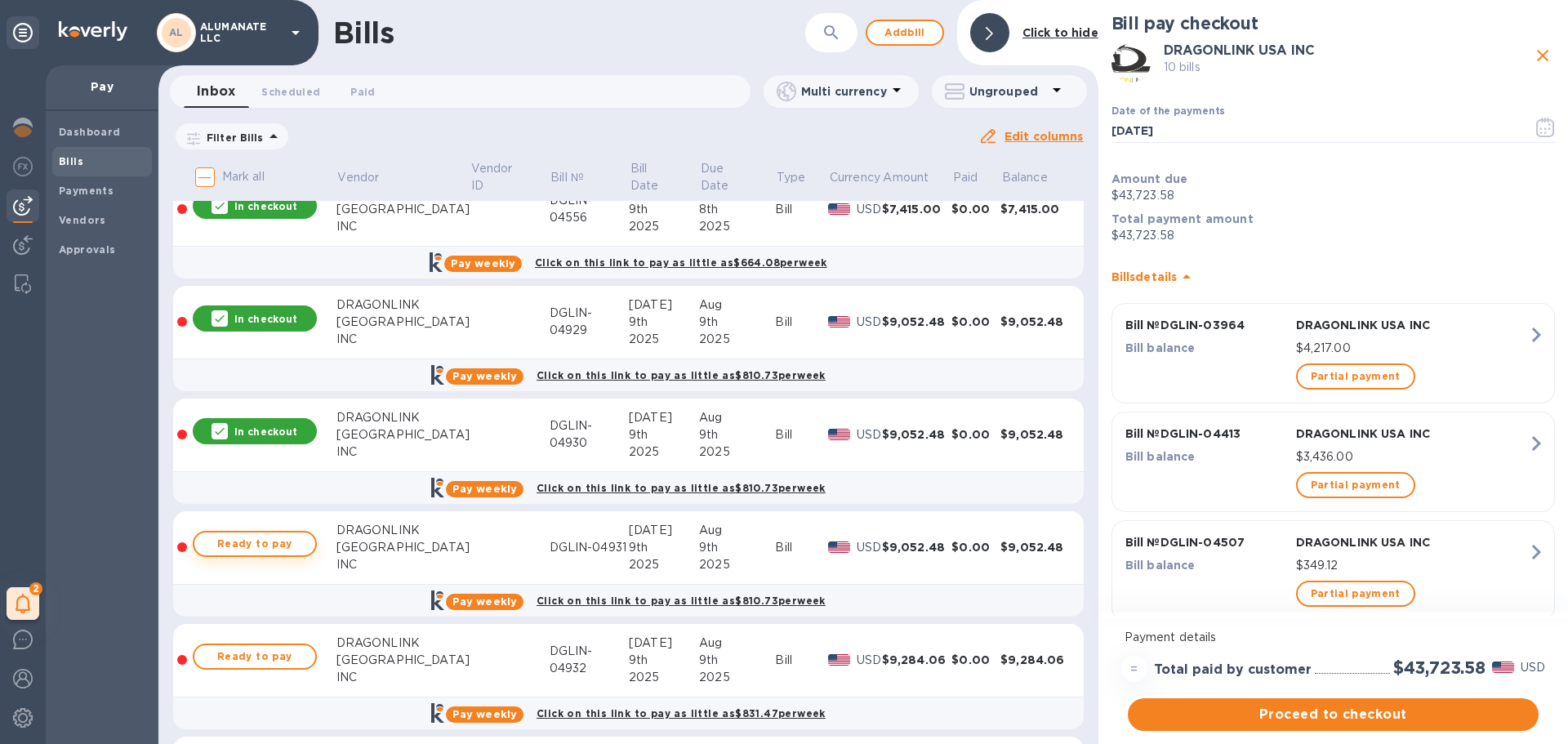
click at [246, 542] on span "Ready to pay" at bounding box center [254, 543] width 94 height 20
click at [255, 650] on span "Ready to pay" at bounding box center [254, 656] width 94 height 20
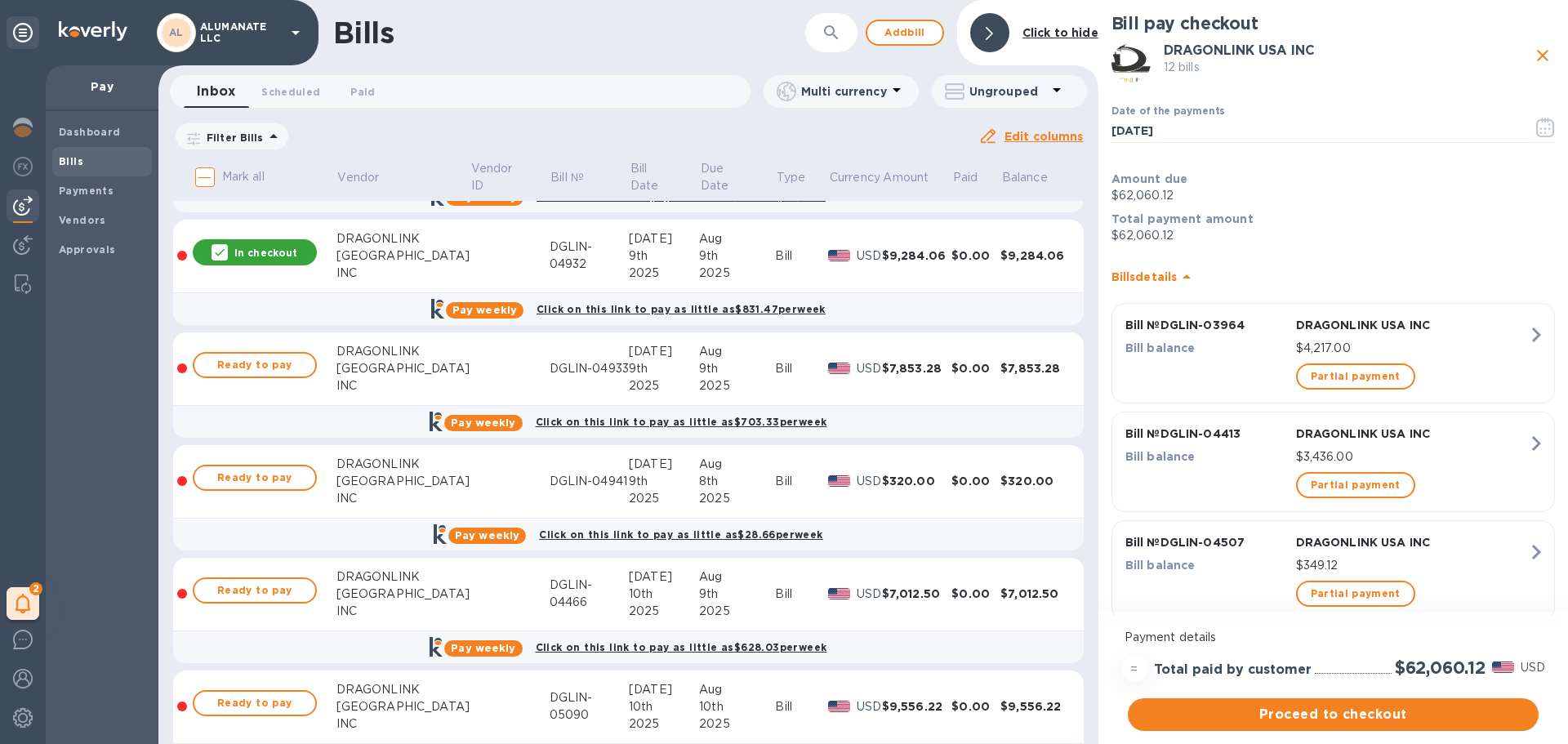
scroll to position [1225, 0]
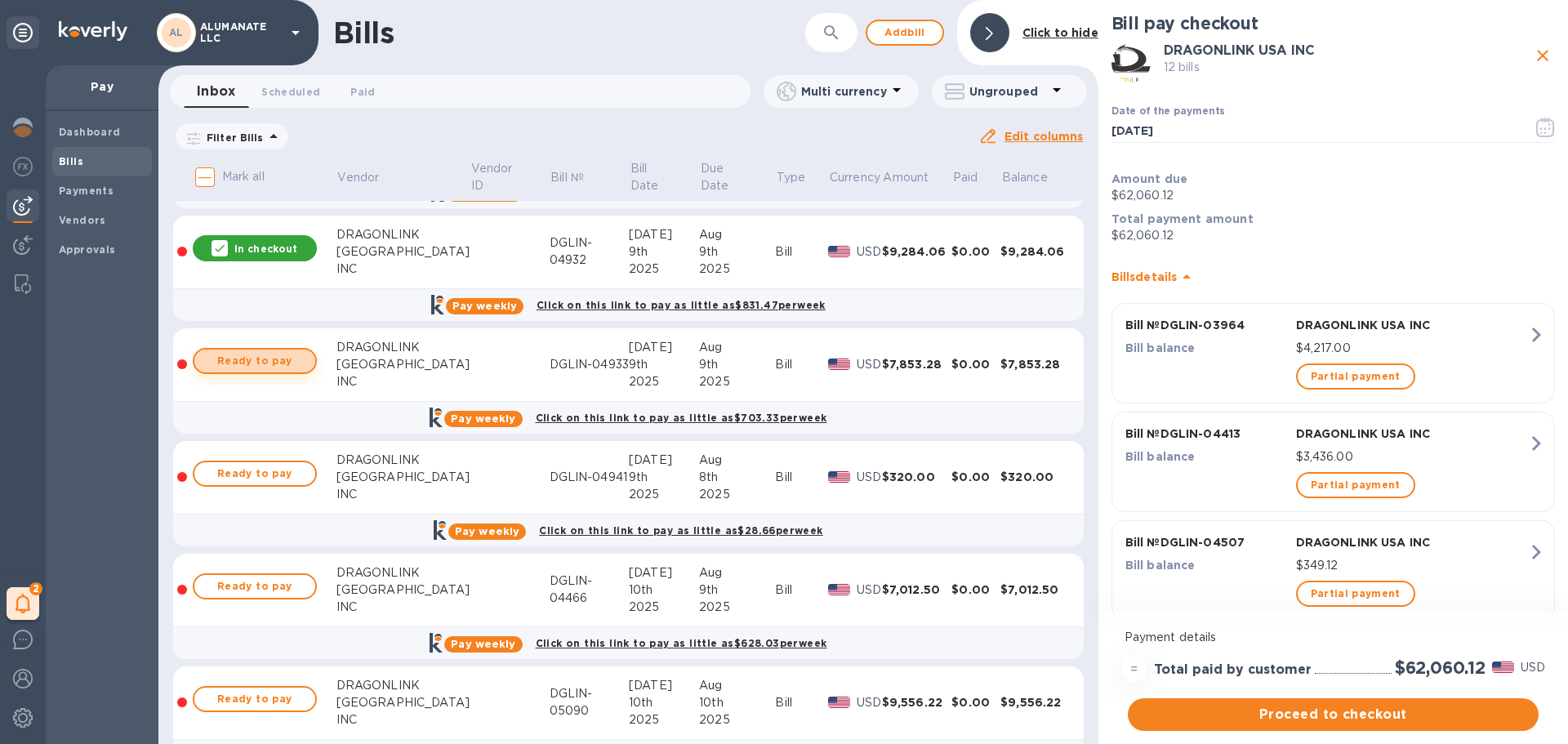
click at [257, 366] on span "Ready to pay" at bounding box center [254, 361] width 94 height 20
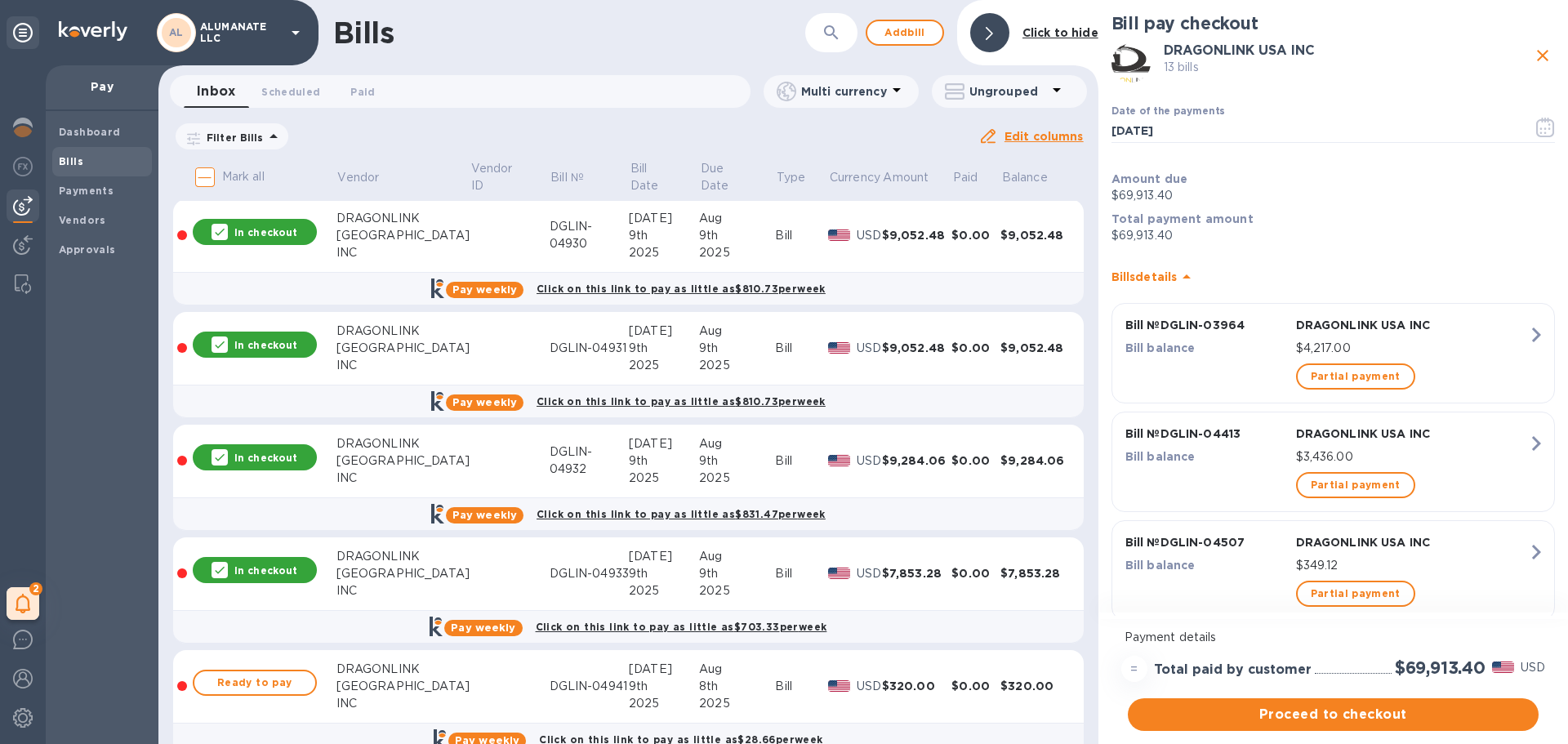
scroll to position [1307, 0]
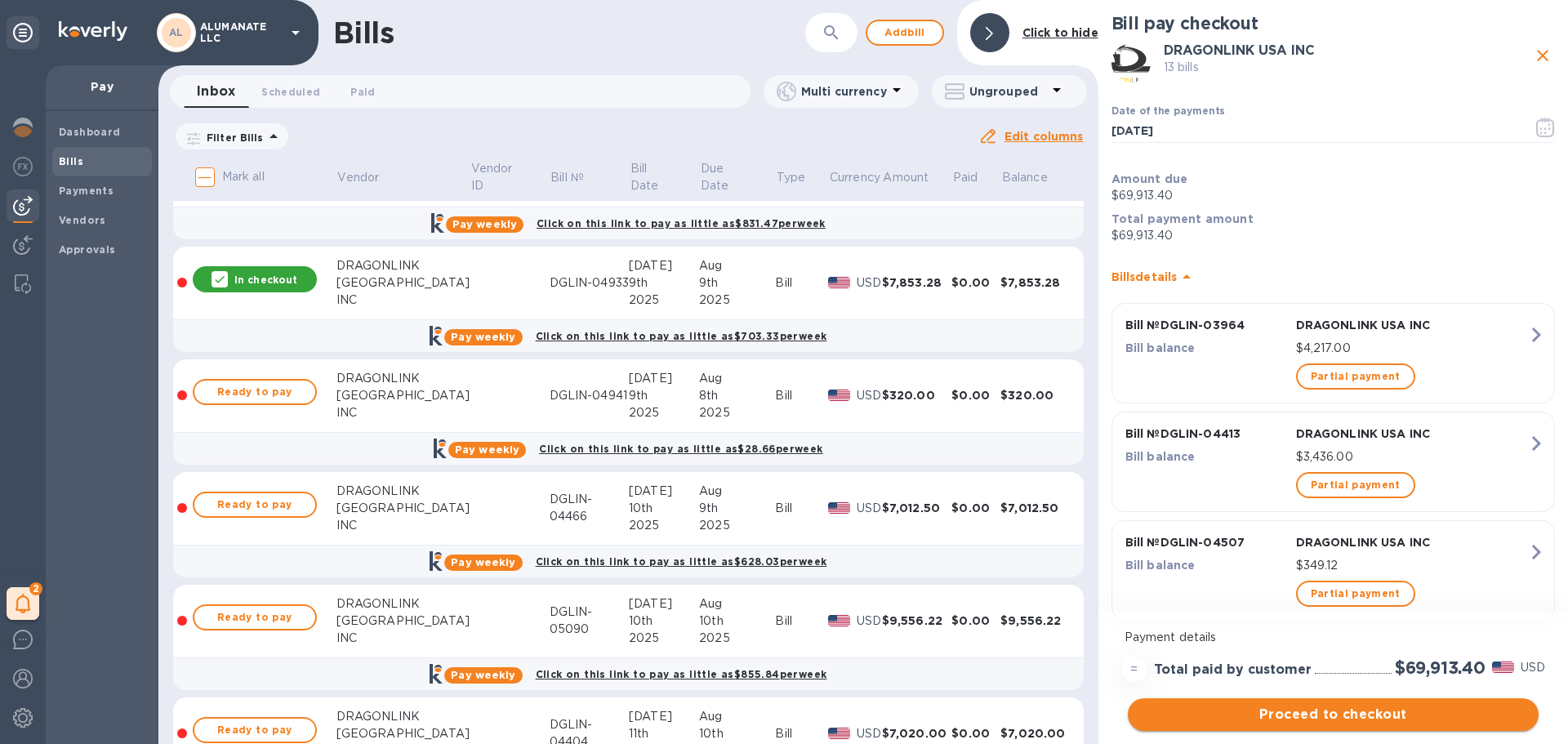
click at [1177, 715] on span "Proceed to checkout" at bounding box center [1333, 714] width 385 height 20
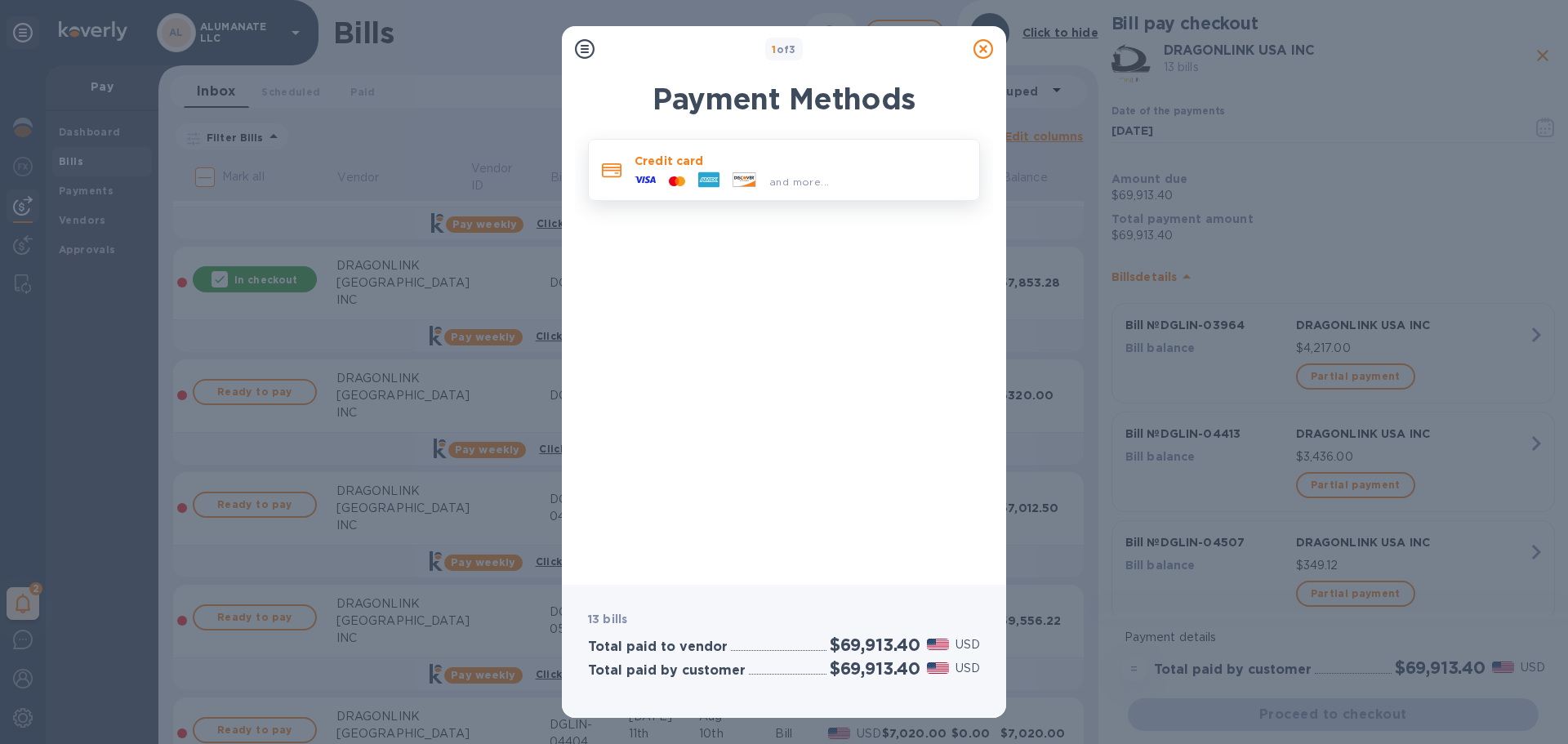
click at [704, 167] on p "Credit card" at bounding box center [800, 161] width 331 height 16
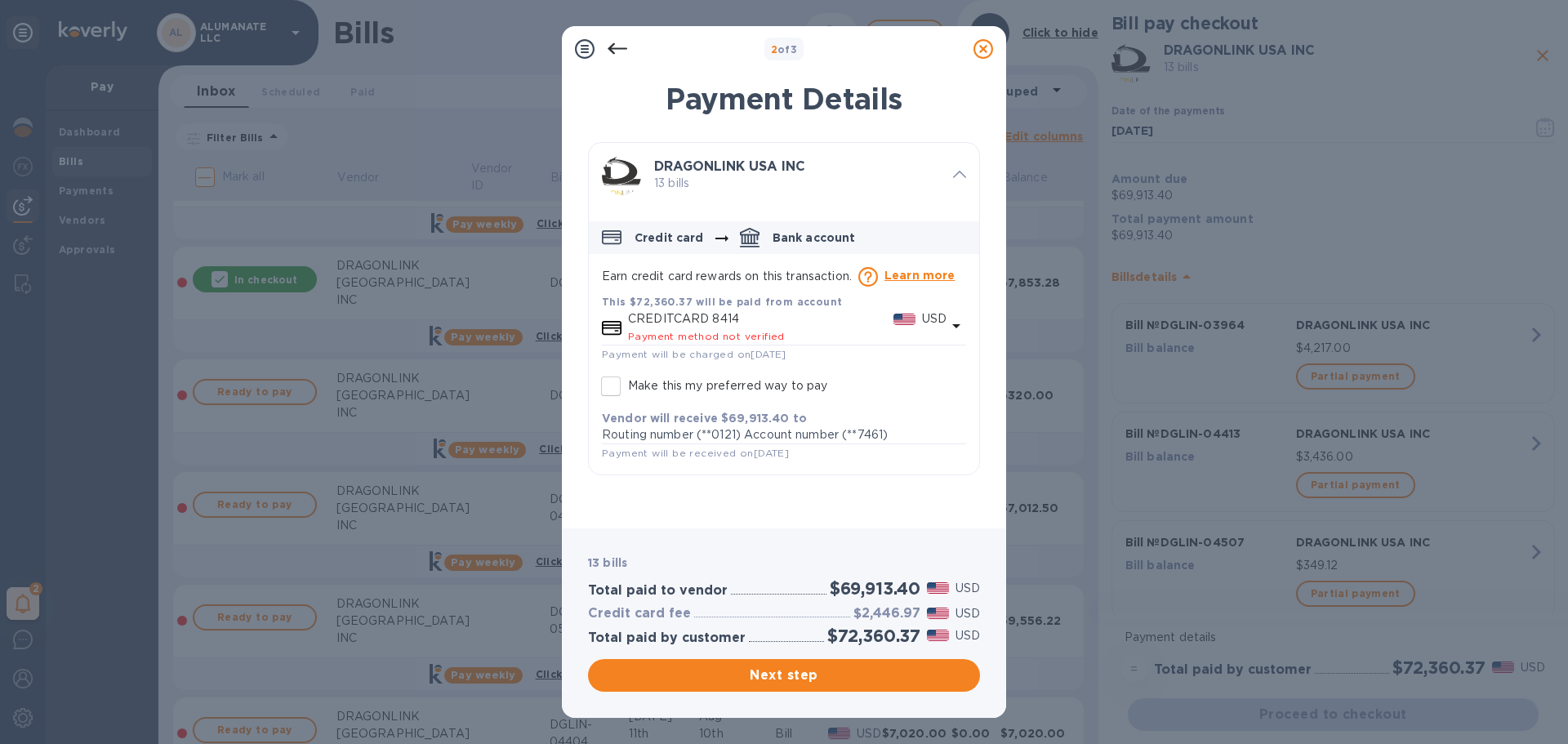
click at [887, 415] on p "Vendor will receive $69,913.40 to" at bounding box center [784, 417] width 364 height 16
click at [761, 301] on b "This $72,360.37 will be paid from account" at bounding box center [722, 302] width 240 height 12
click at [933, 313] on p "USD" at bounding box center [934, 319] width 25 height 17
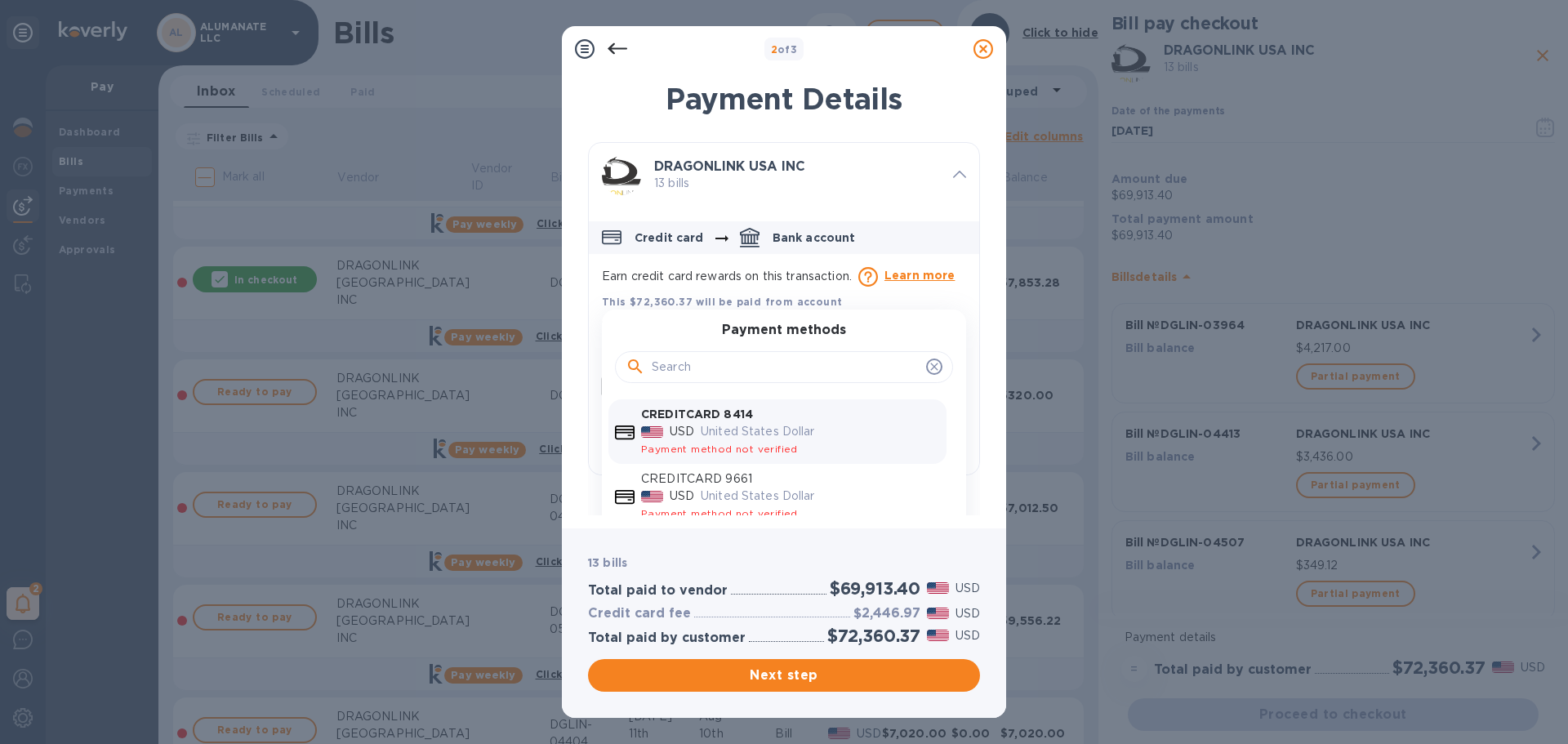
click at [821, 281] on p "Earn credit card rewards on this transaction. Learn more" at bounding box center [784, 276] width 364 height 20
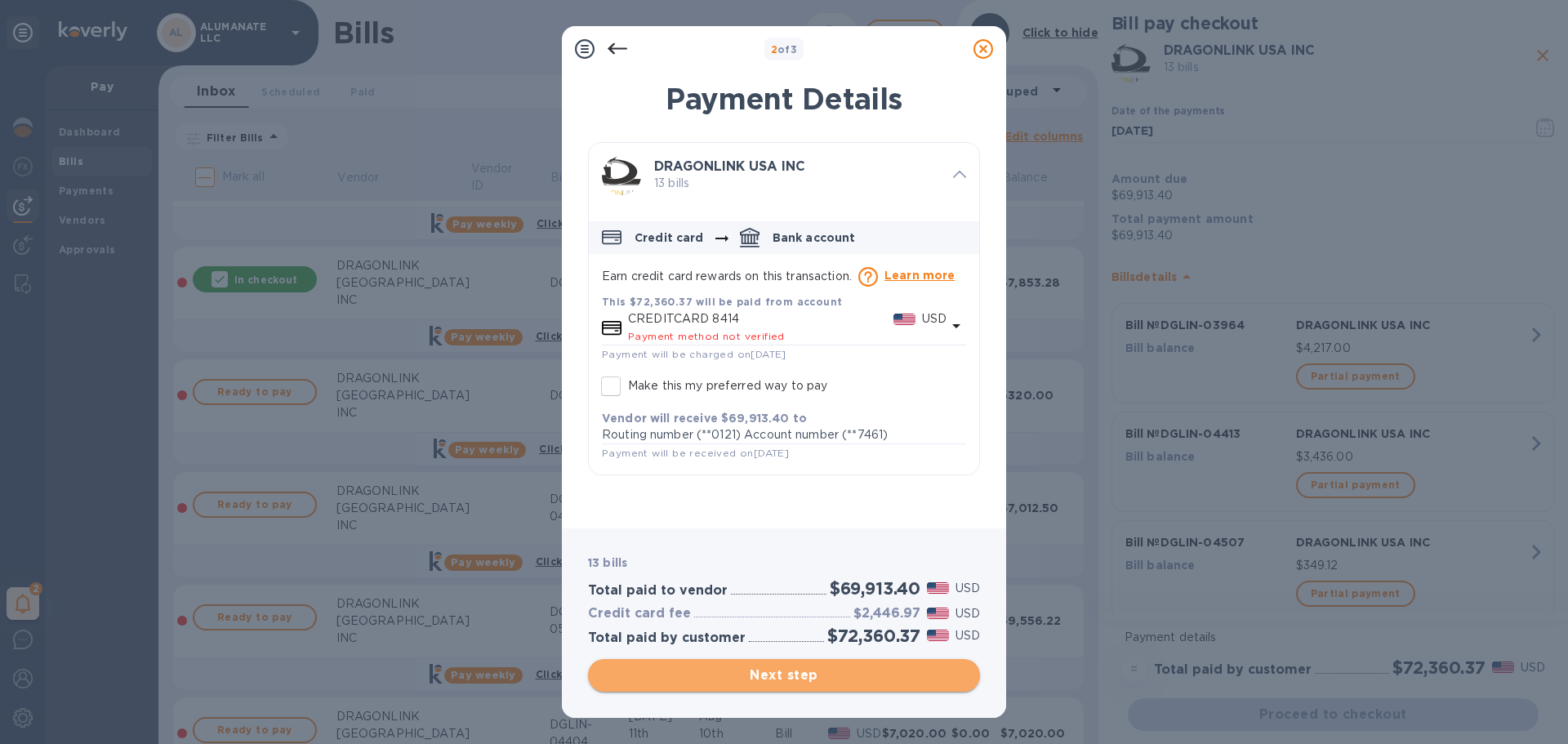
click at [850, 667] on span "Next step" at bounding box center [784, 675] width 365 height 20
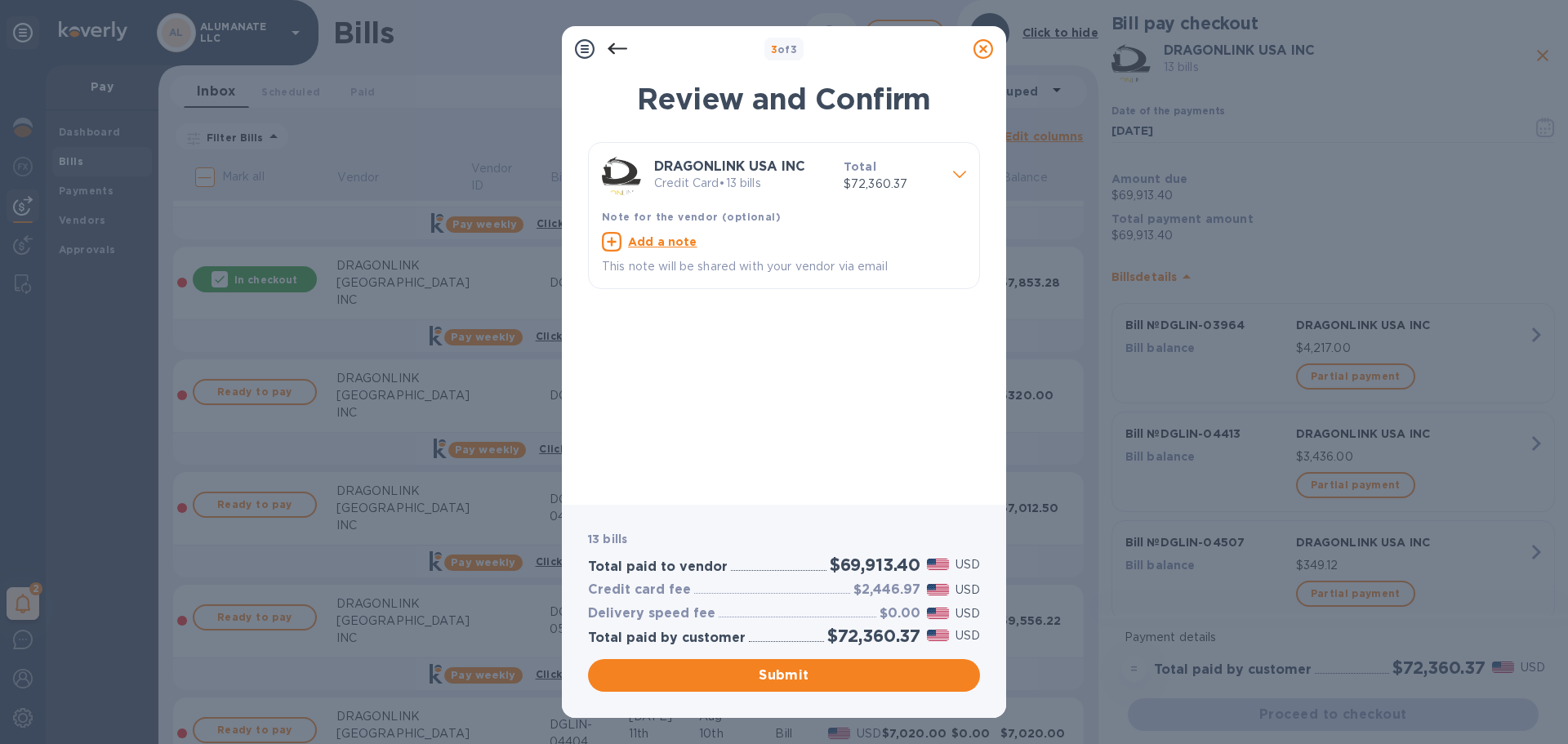
click at [611, 48] on icon at bounding box center [617, 48] width 20 height 11
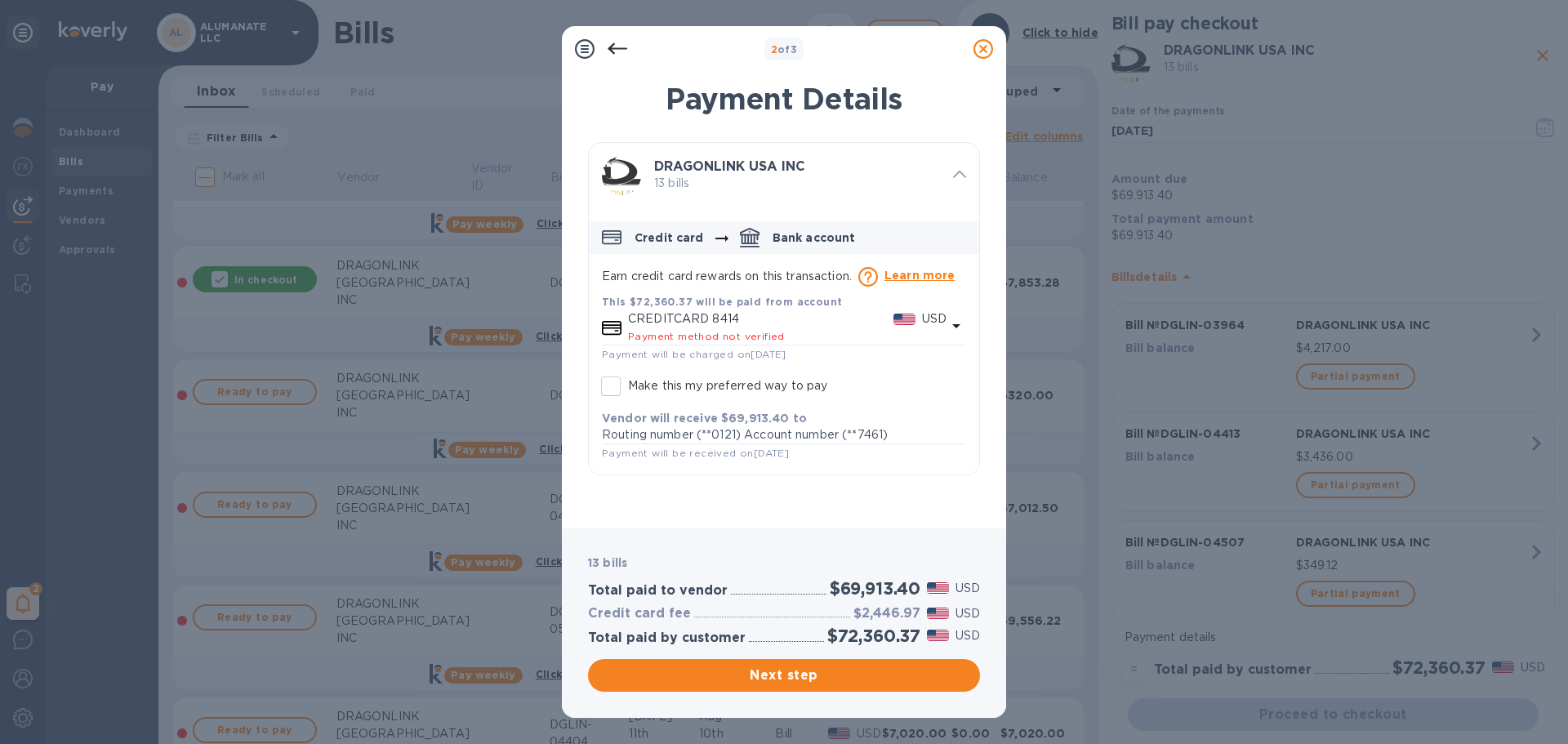
click at [786, 371] on label "Make this my preferred way to pay" at bounding box center [710, 386] width 234 height 34
click at [628, 371] on input "Make this my preferred way to pay" at bounding box center [610, 386] width 34 height 34
checkbox input "true"
click at [937, 676] on span "Next step" at bounding box center [784, 675] width 365 height 20
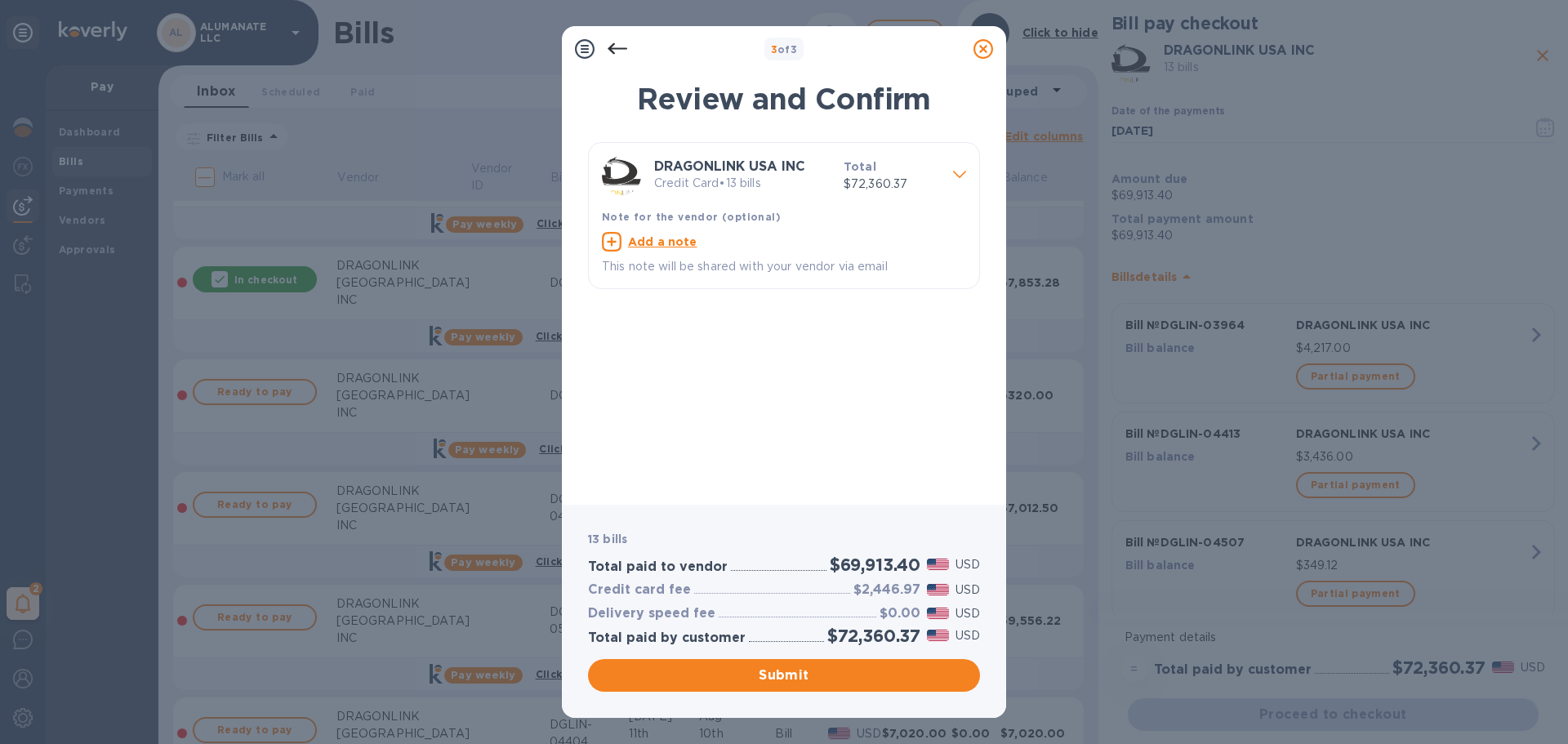
click at [965, 178] on span at bounding box center [959, 173] width 13 height 15
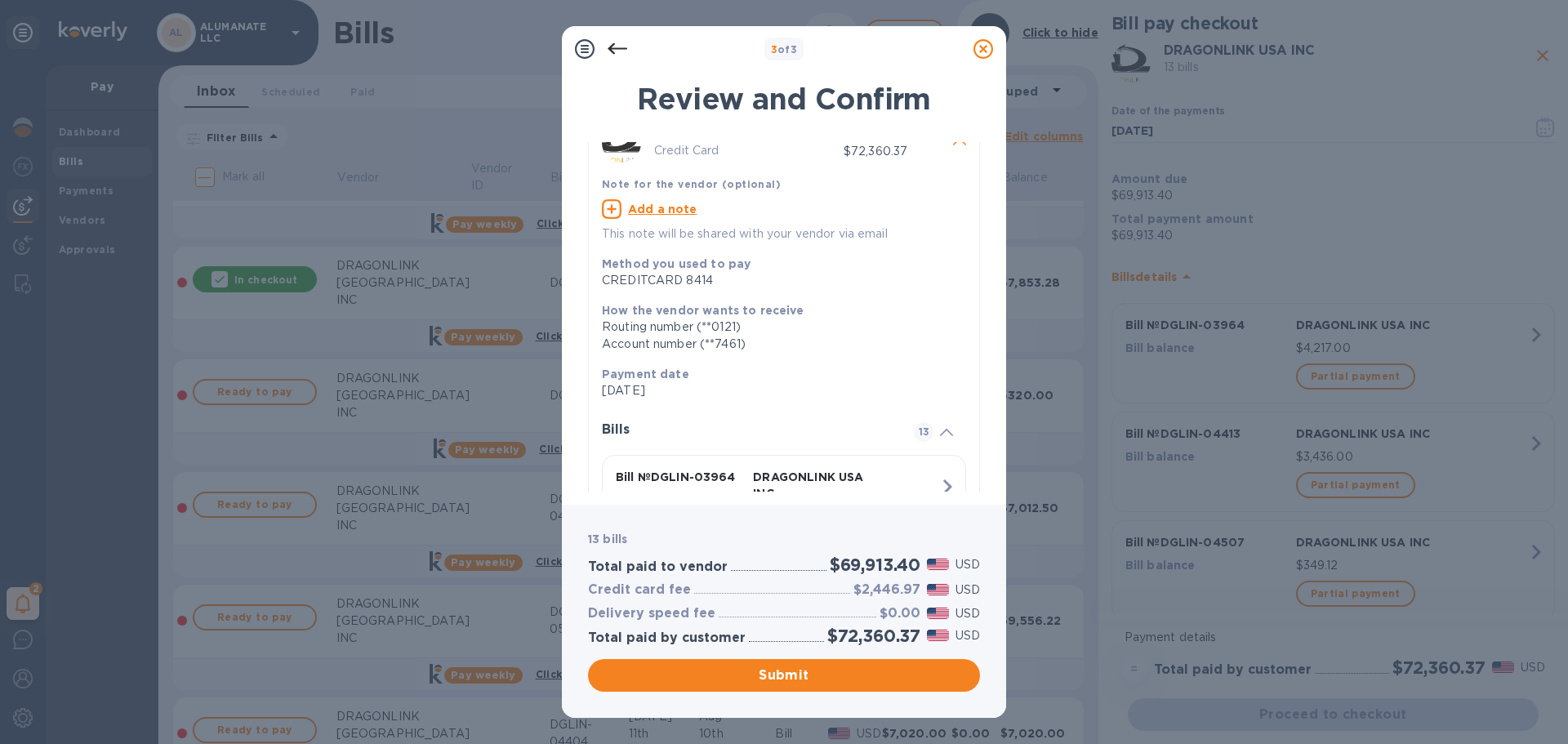
scroll to position [0, 0]
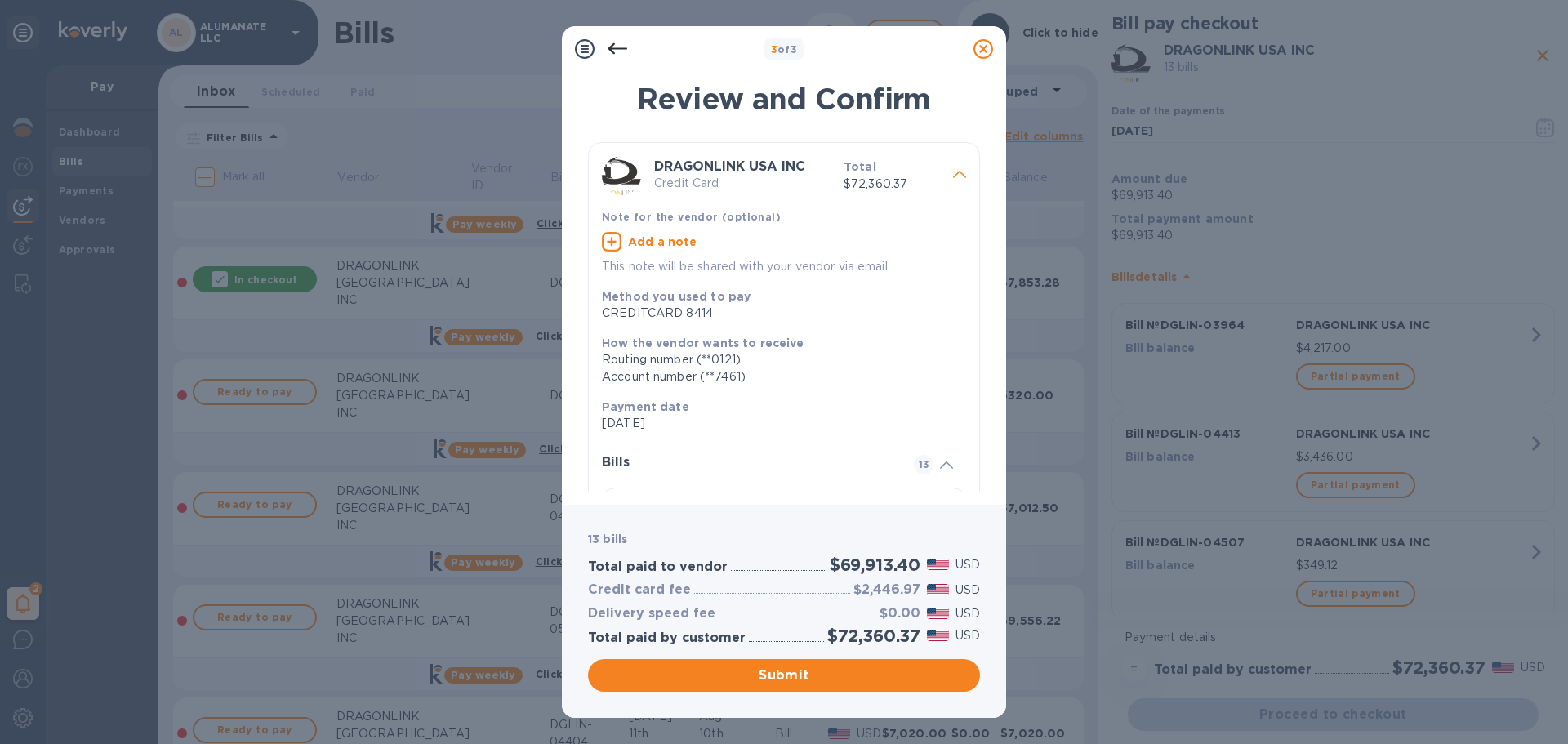
click at [954, 174] on icon at bounding box center [959, 174] width 13 height 8
click at [953, 169] on span at bounding box center [959, 173] width 13 height 15
click at [624, 51] on icon at bounding box center [617, 48] width 20 height 20
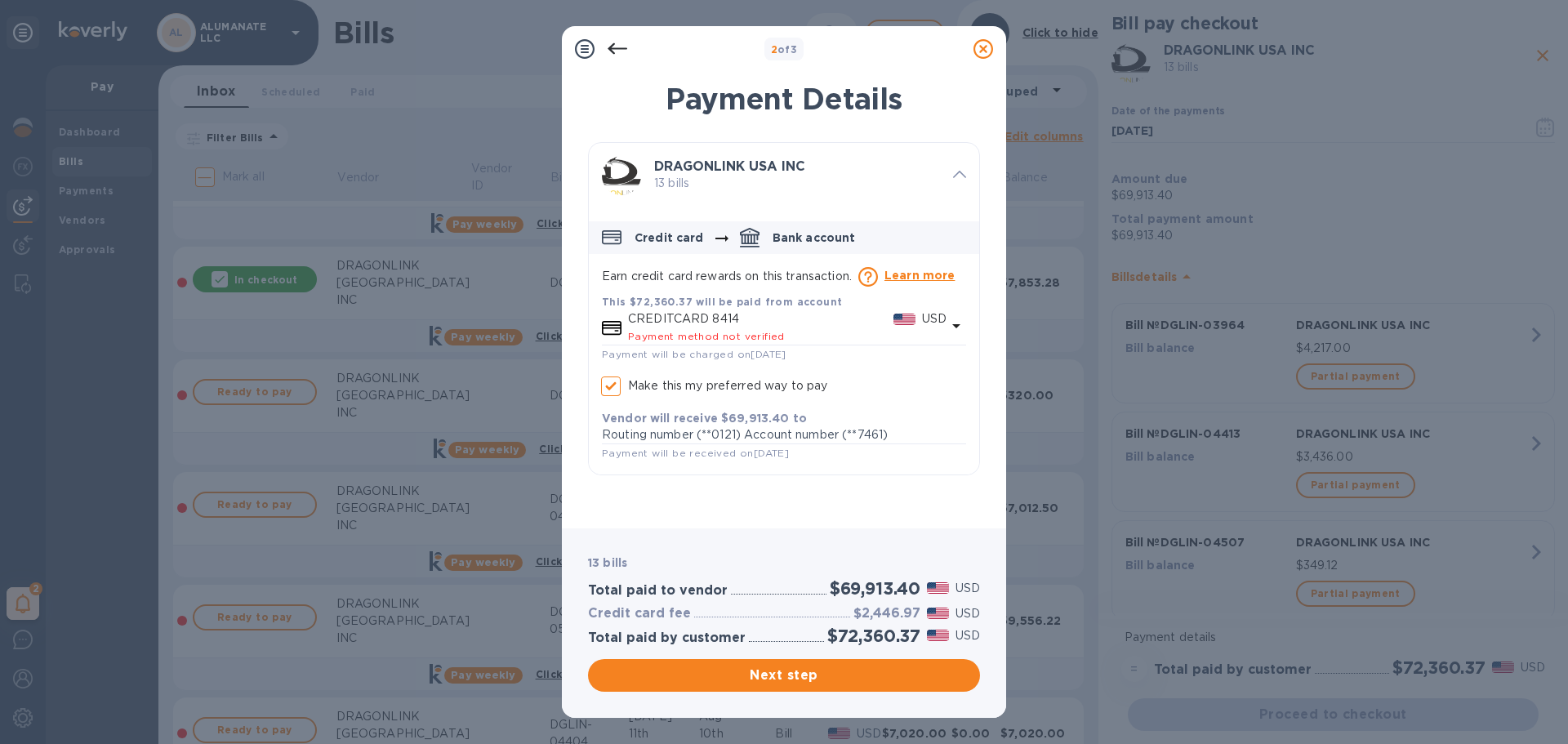
click at [614, 387] on input "Make this my preferred way to pay" at bounding box center [610, 386] width 34 height 34
click at [768, 398] on label "Make this my preferred way to pay" at bounding box center [710, 386] width 234 height 34
click at [628, 398] on input "Make this my preferred way to pay" at bounding box center [610, 386] width 34 height 34
click at [714, 397] on label "Make this my preferred way to pay" at bounding box center [710, 386] width 234 height 34
click at [628, 397] on input "Make this my preferred way to pay" at bounding box center [610, 386] width 34 height 34
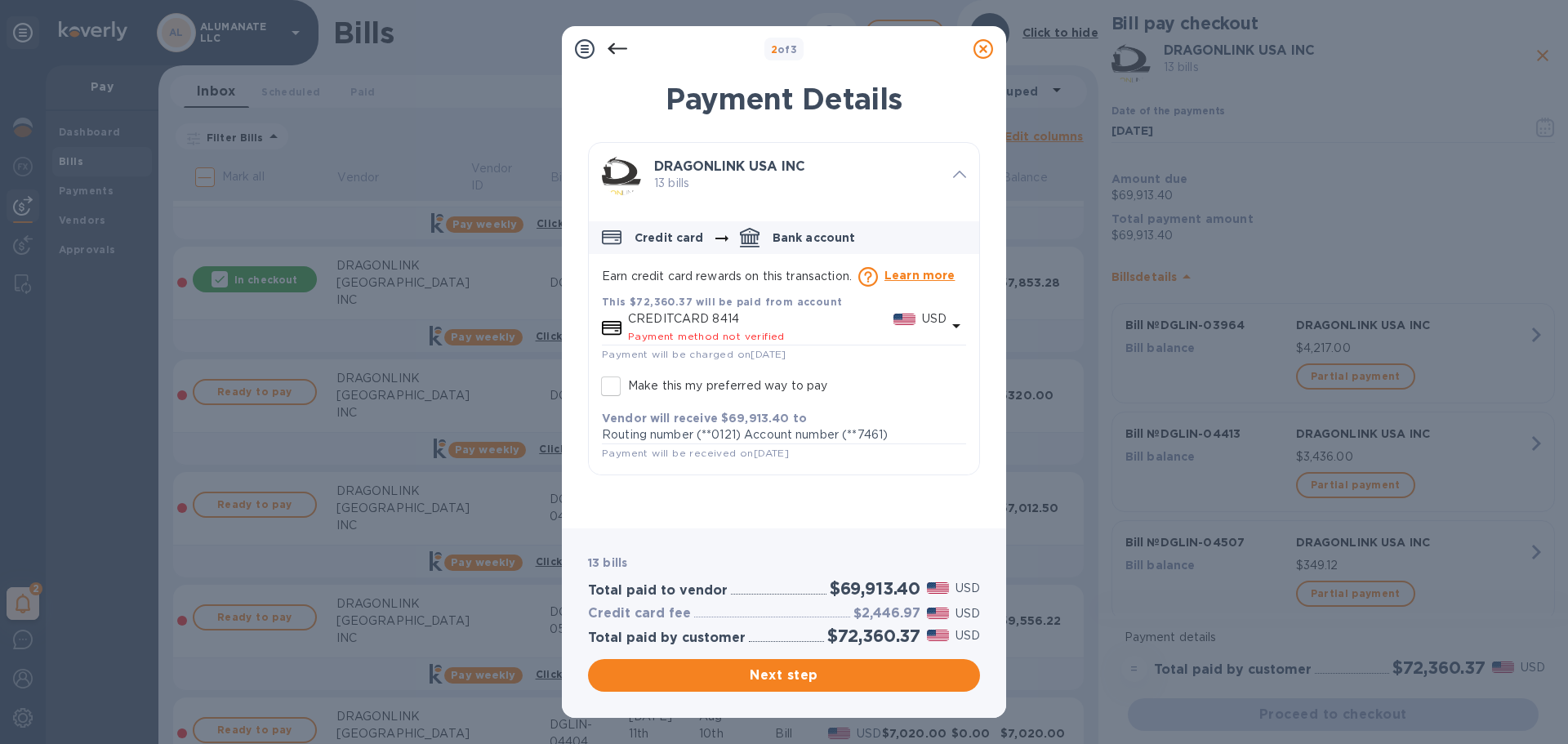
click at [714, 397] on label "Make this my preferred way to pay" at bounding box center [710, 386] width 234 height 34
click at [628, 397] on input "Make this my preferred way to pay" at bounding box center [610, 386] width 34 height 34
click at [976, 47] on icon at bounding box center [982, 48] width 20 height 20
checkbox input "true"
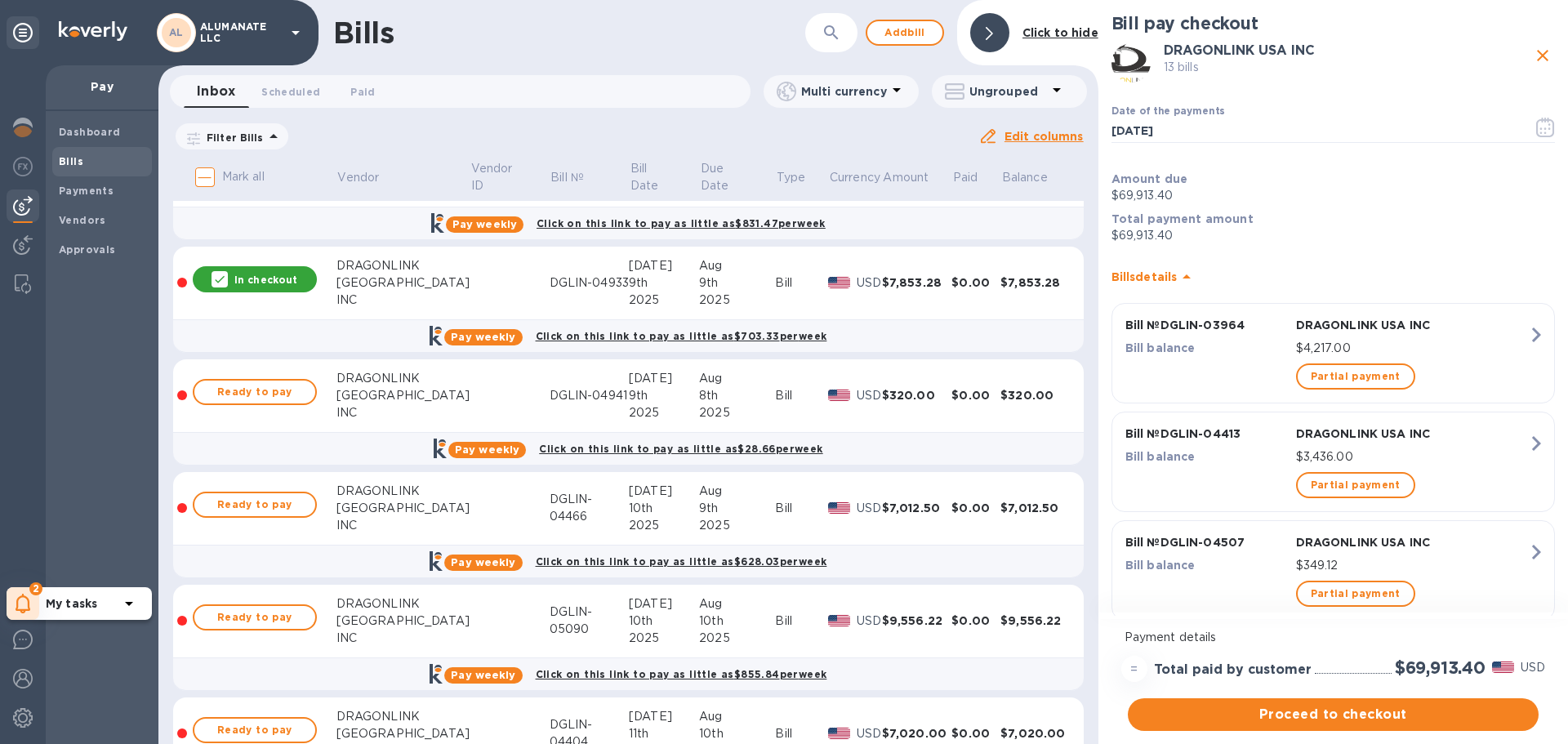
click at [15, 607] on icon at bounding box center [23, 603] width 15 height 20
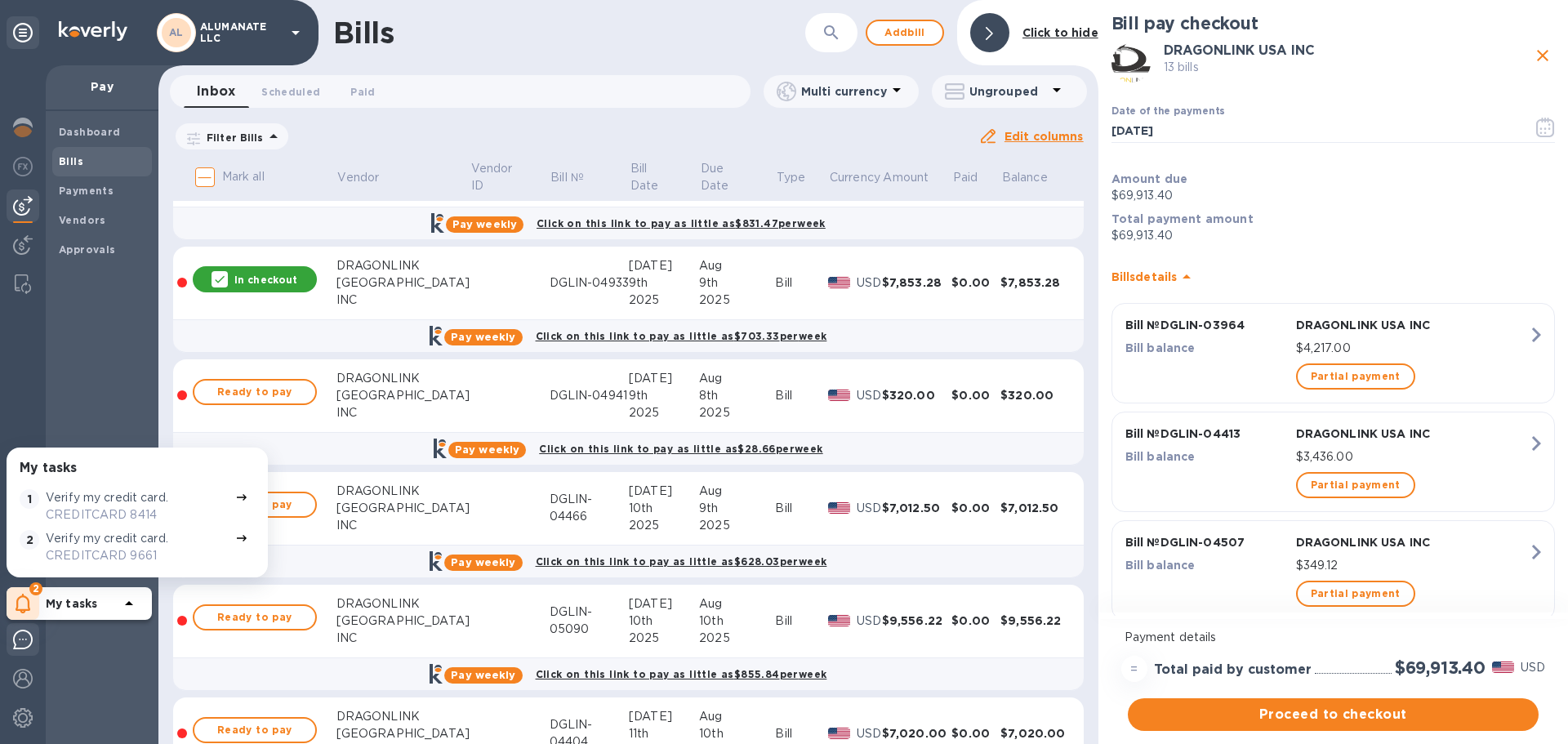
click at [23, 643] on img at bounding box center [22, 639] width 20 height 20
click at [26, 673] on img at bounding box center [22, 679] width 20 height 20
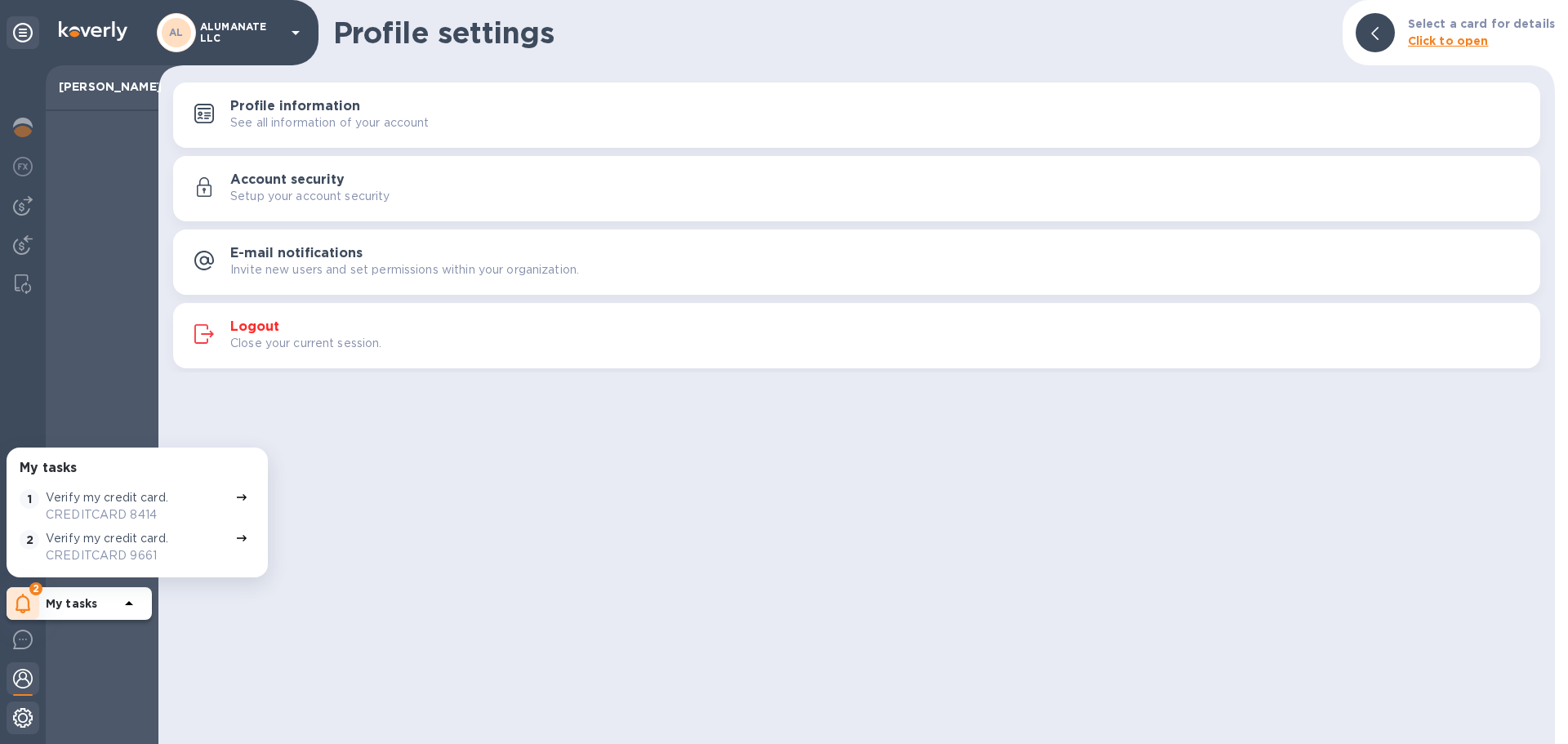
click at [20, 724] on img at bounding box center [22, 718] width 20 height 20
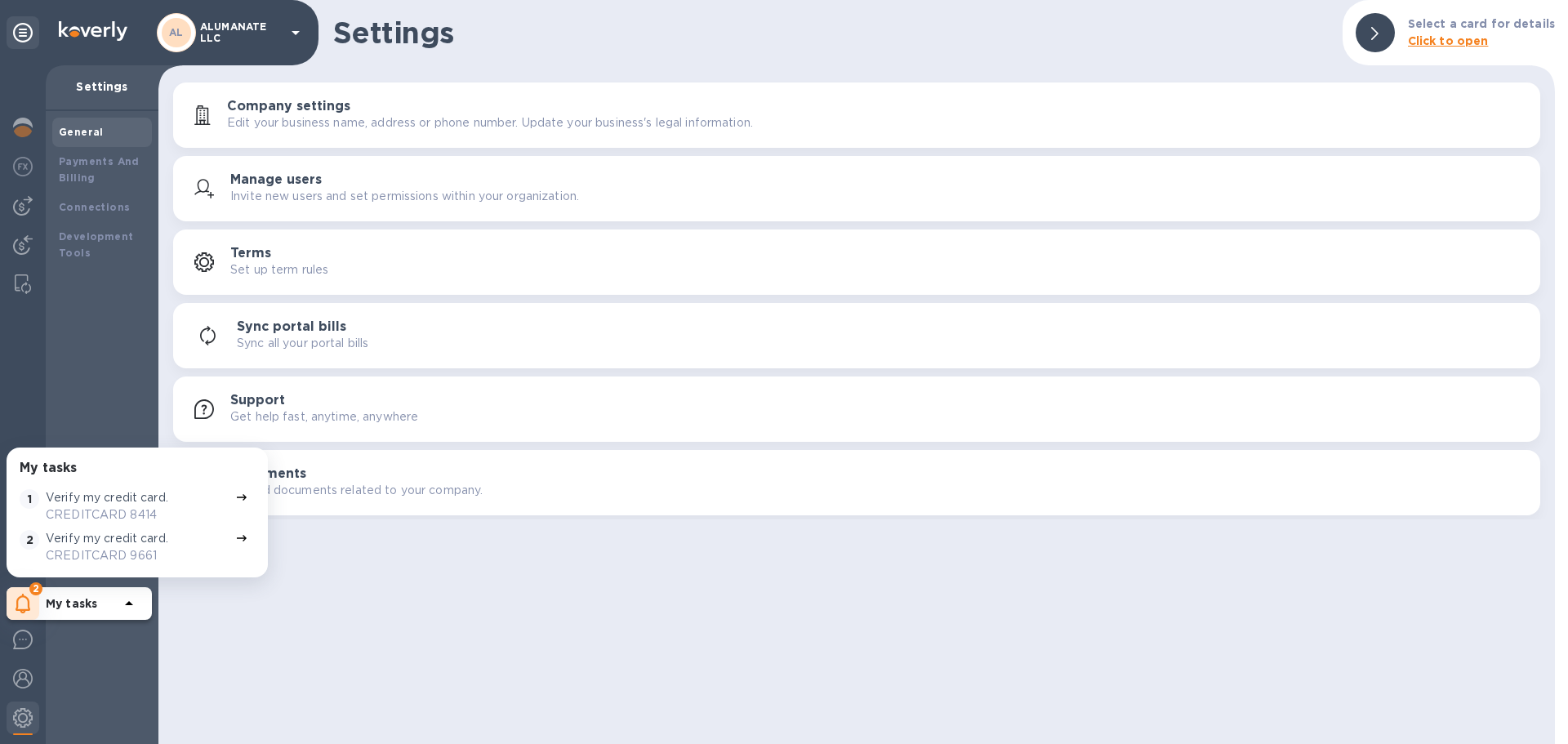
click at [456, 619] on div "Settings Select a card for details Click to open Company settings Edit your bus…" at bounding box center [856, 372] width 1396 height 744
click at [80, 166] on b "Payments And Billing" at bounding box center [99, 170] width 81 height 29
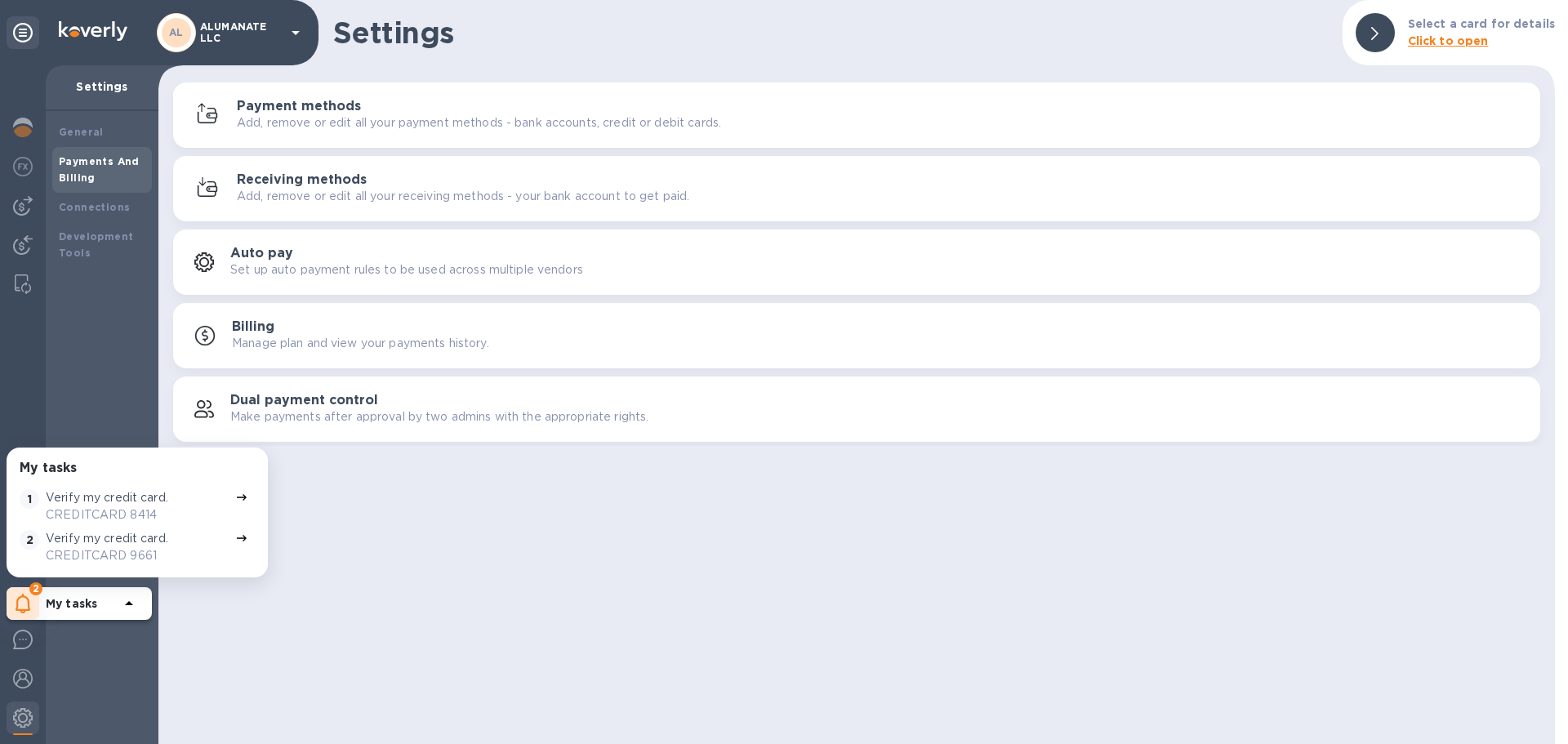
click at [98, 161] on b "Payments And Billing" at bounding box center [99, 170] width 81 height 29
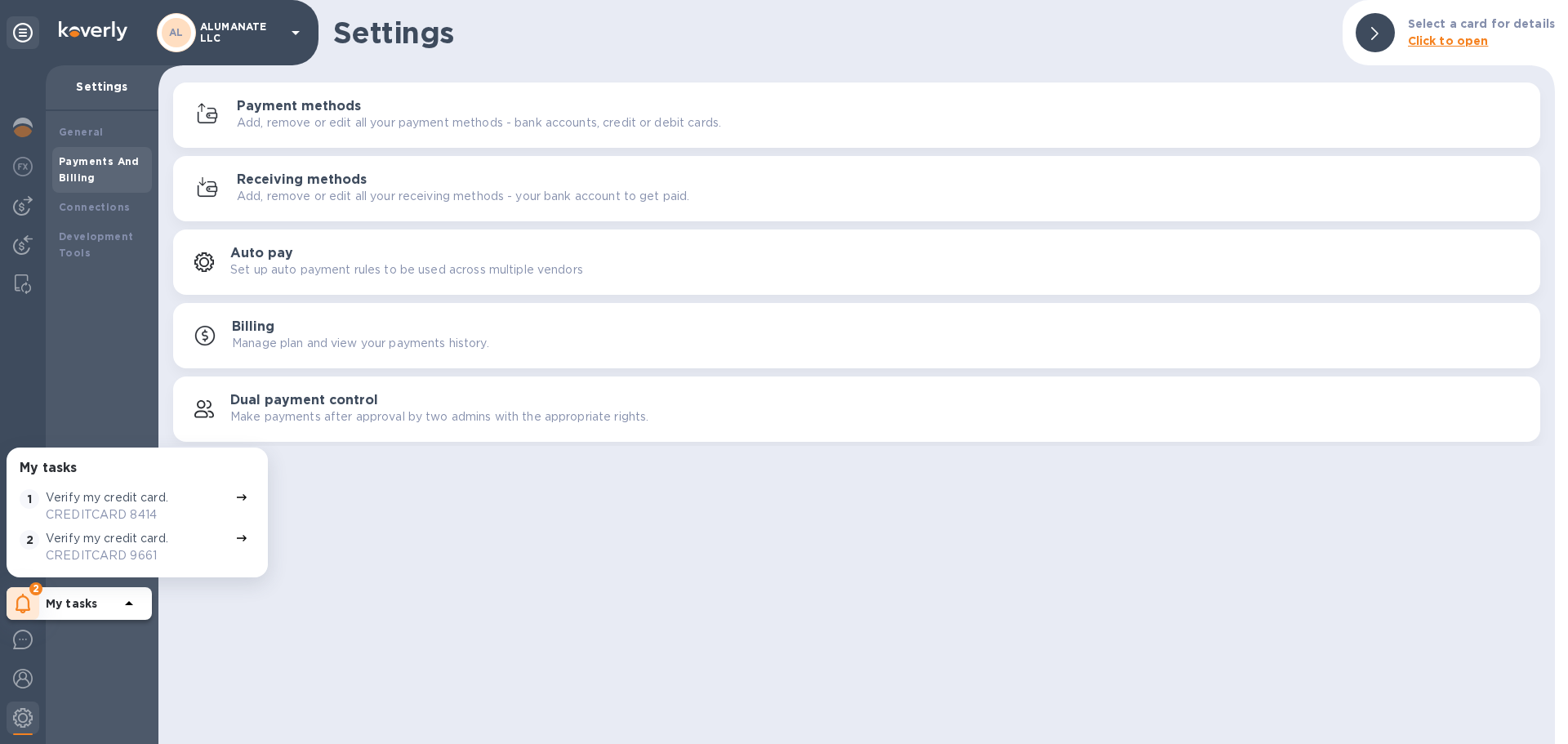
click at [374, 105] on div "Payment methods Add, remove or edit all your payment methods - bank accounts, c…" at bounding box center [882, 115] width 1290 height 32
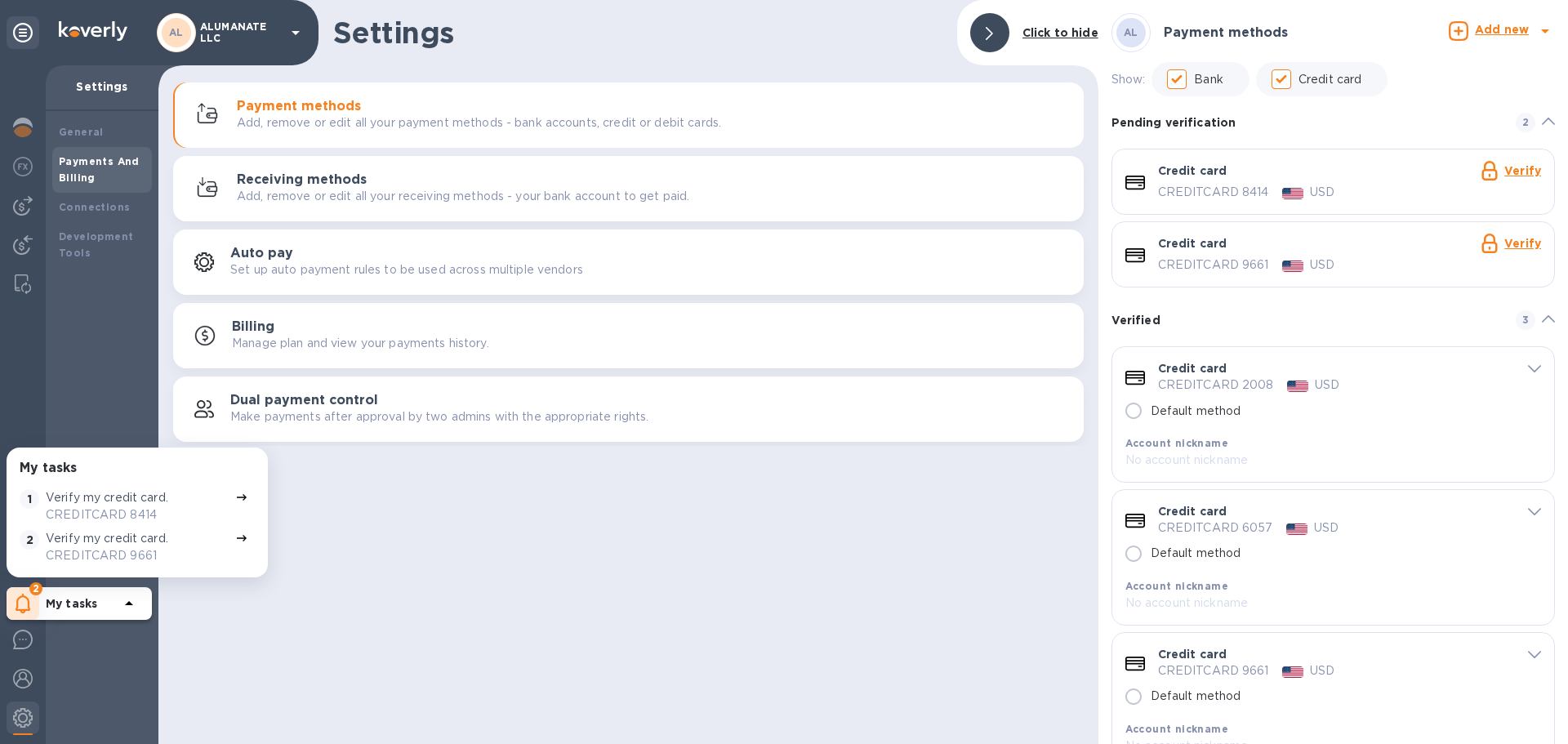
scroll to position [56, 0]
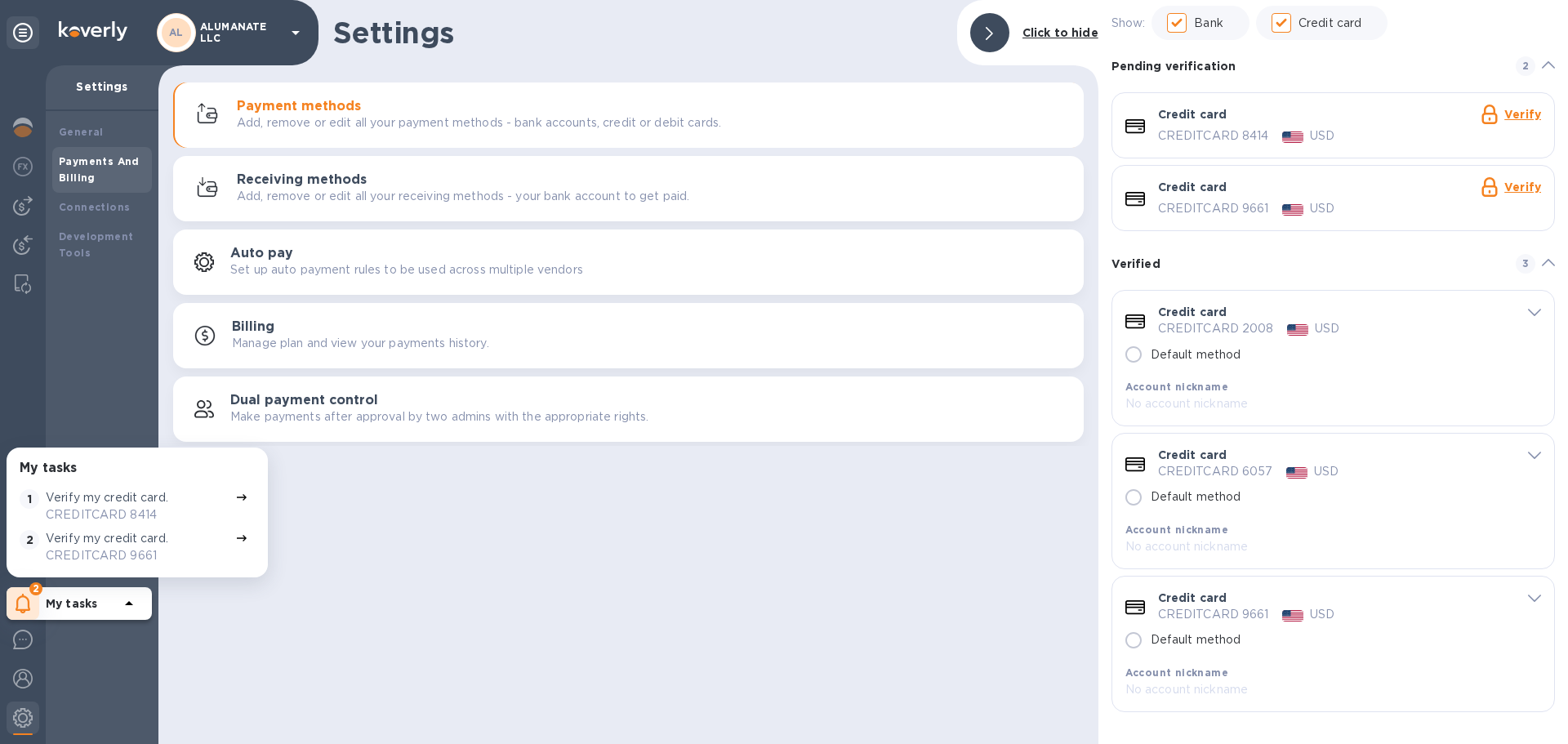
click at [412, 540] on div "Settings Click to hide Payment methods Add, remove or edit all your payment met…" at bounding box center [628, 372] width 940 height 744
click at [1163, 492] on p "Default method" at bounding box center [1196, 497] width 91 height 17
click at [1151, 492] on input "Default method" at bounding box center [1133, 497] width 34 height 34
click at [1141, 496] on input "Default method" at bounding box center [1133, 497] width 34 height 34
radio input "false"
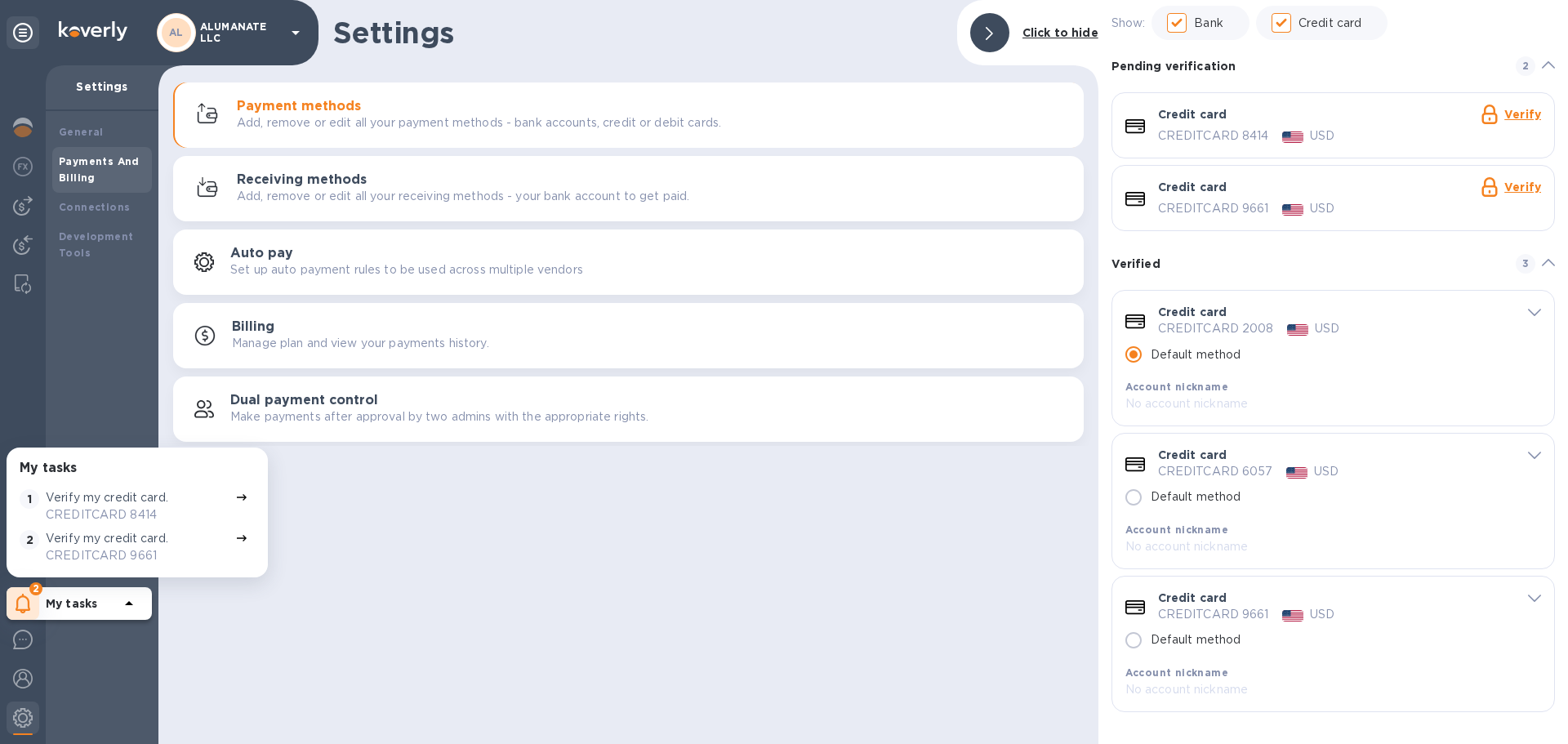
click at [1133, 496] on input "Default method" at bounding box center [1133, 497] width 34 height 34
radio input "false"
radio input "true"
click at [24, 210] on img at bounding box center [22, 206] width 20 height 20
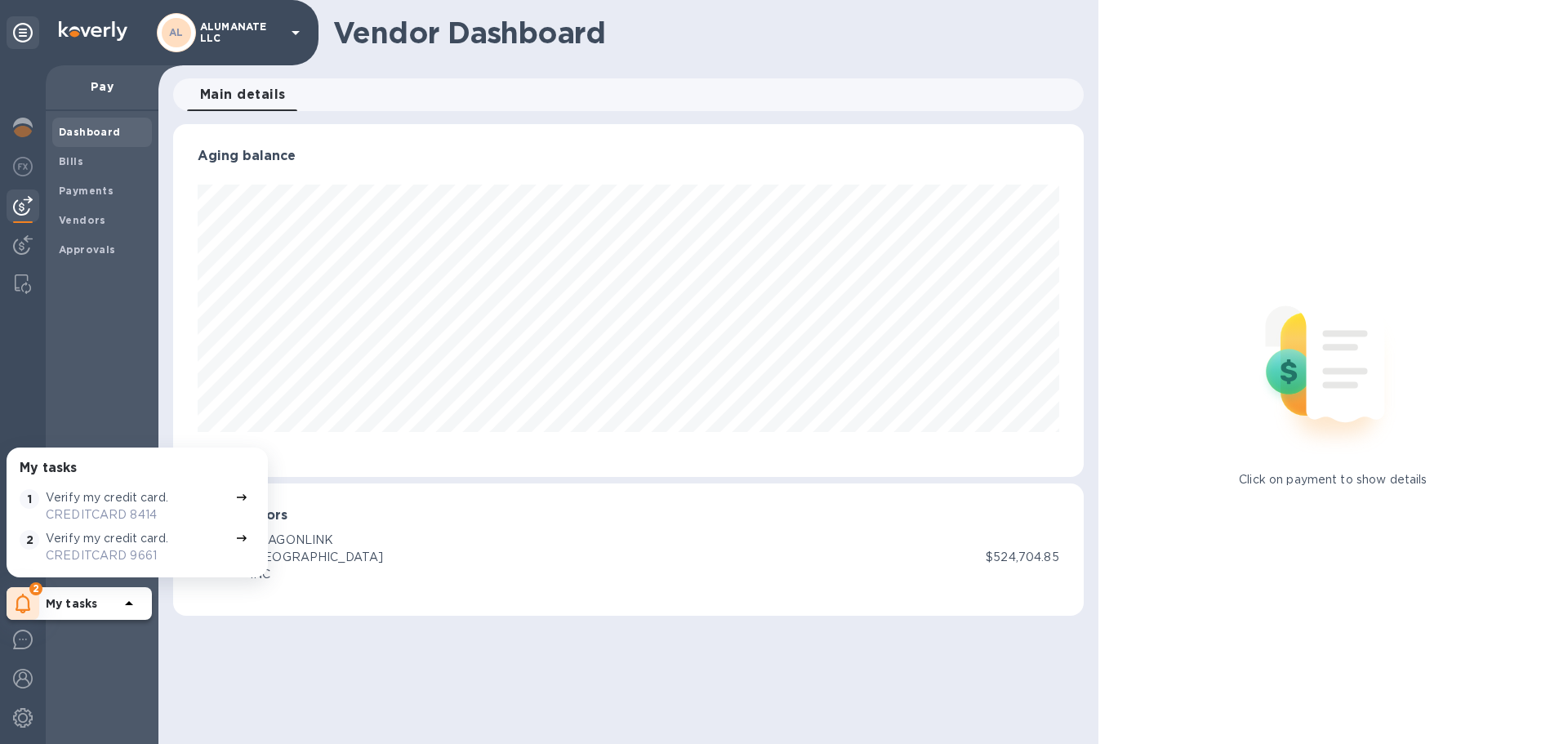
scroll to position [353, 909]
click at [59, 165] on b "Bills" at bounding box center [71, 162] width 25 height 12
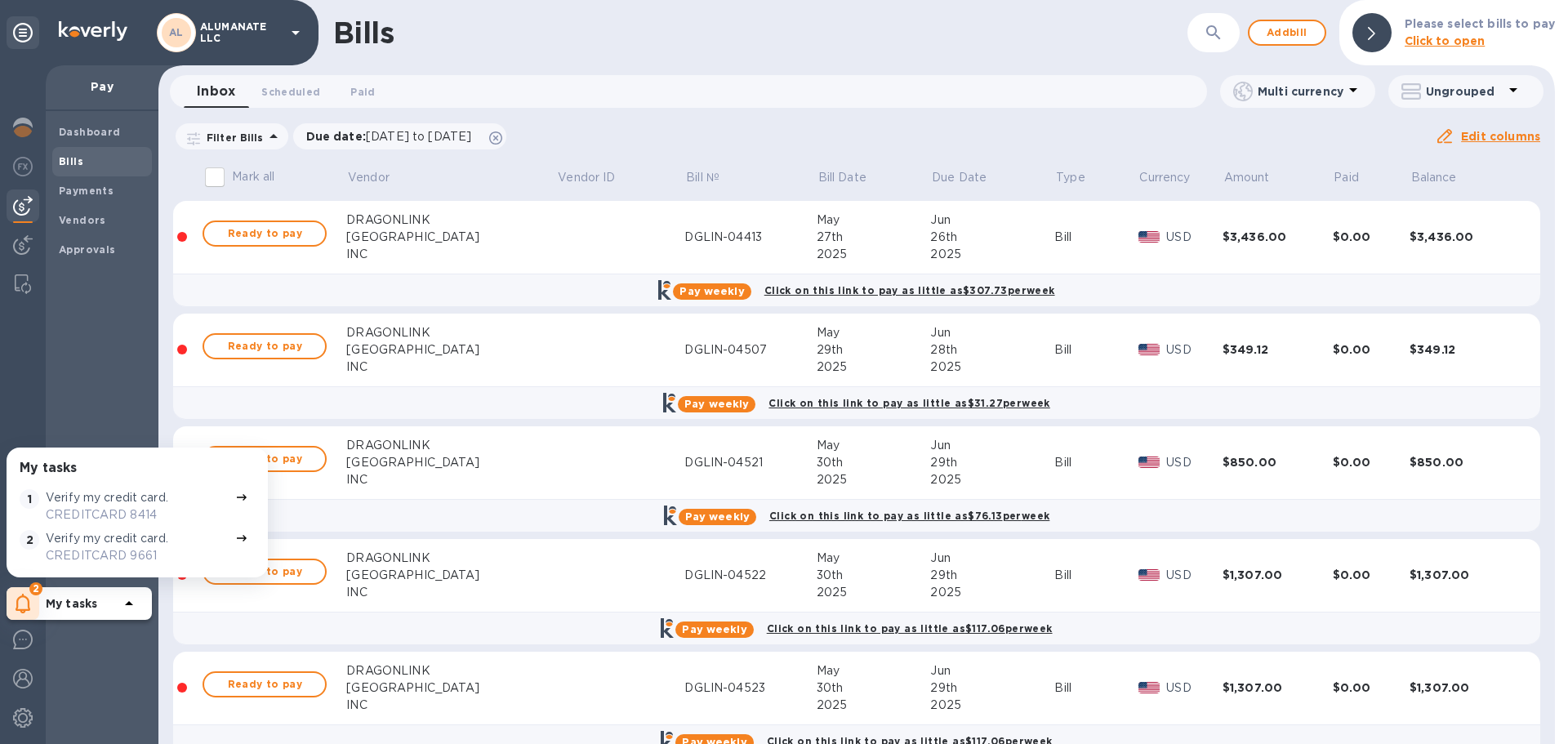
click at [793, 129] on div "Filter Bills Due date : 06/15/2025 to 10/13/2025 Amount Paid Balance" at bounding box center [804, 136] width 1261 height 31
click at [818, 177] on p "Bill Date" at bounding box center [842, 178] width 48 height 17
click at [818, 173] on p "Bill Date" at bounding box center [842, 178] width 48 height 17
click at [280, 239] on span "Ready to pay" at bounding box center [264, 233] width 94 height 20
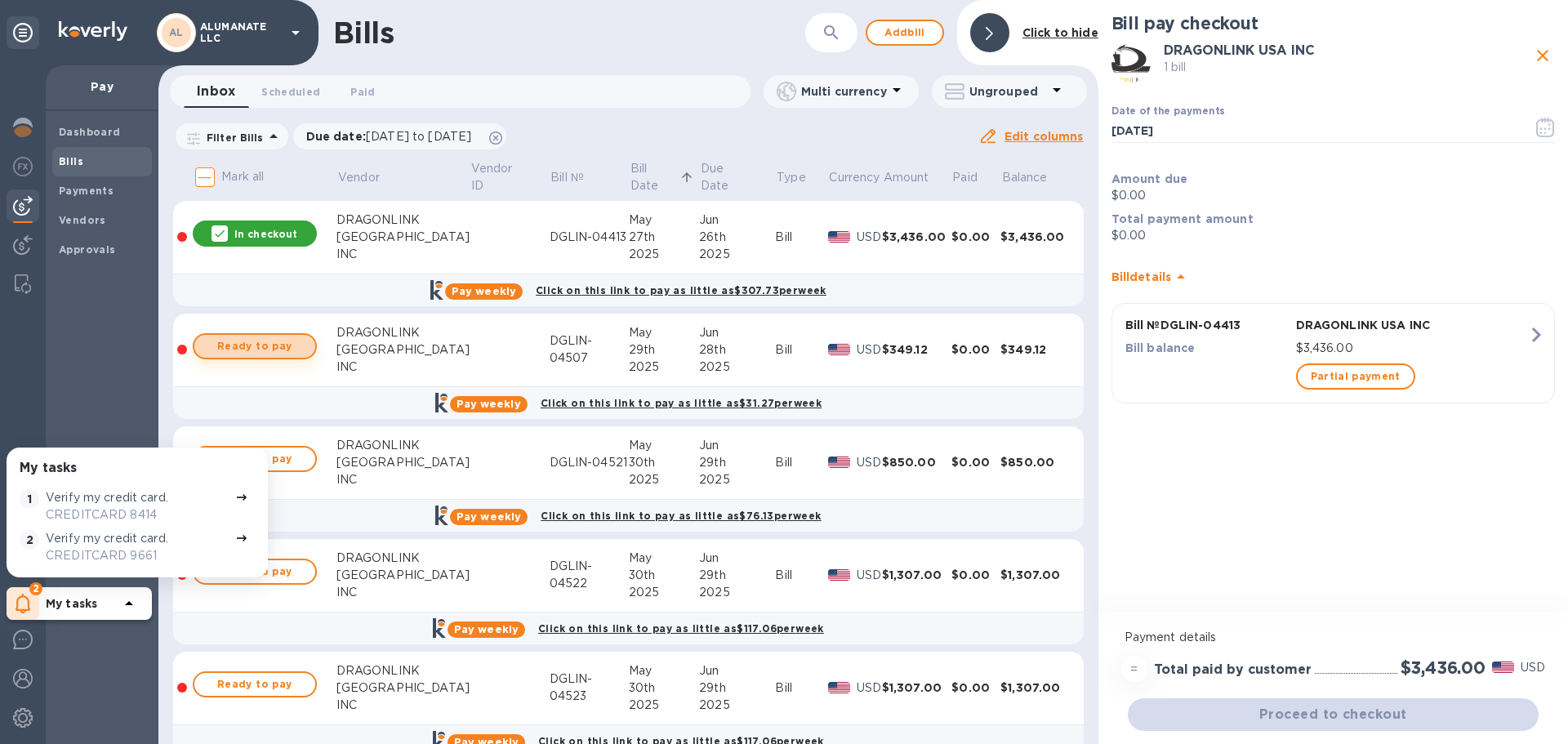
click at [251, 348] on span "Ready to pay" at bounding box center [254, 346] width 94 height 20
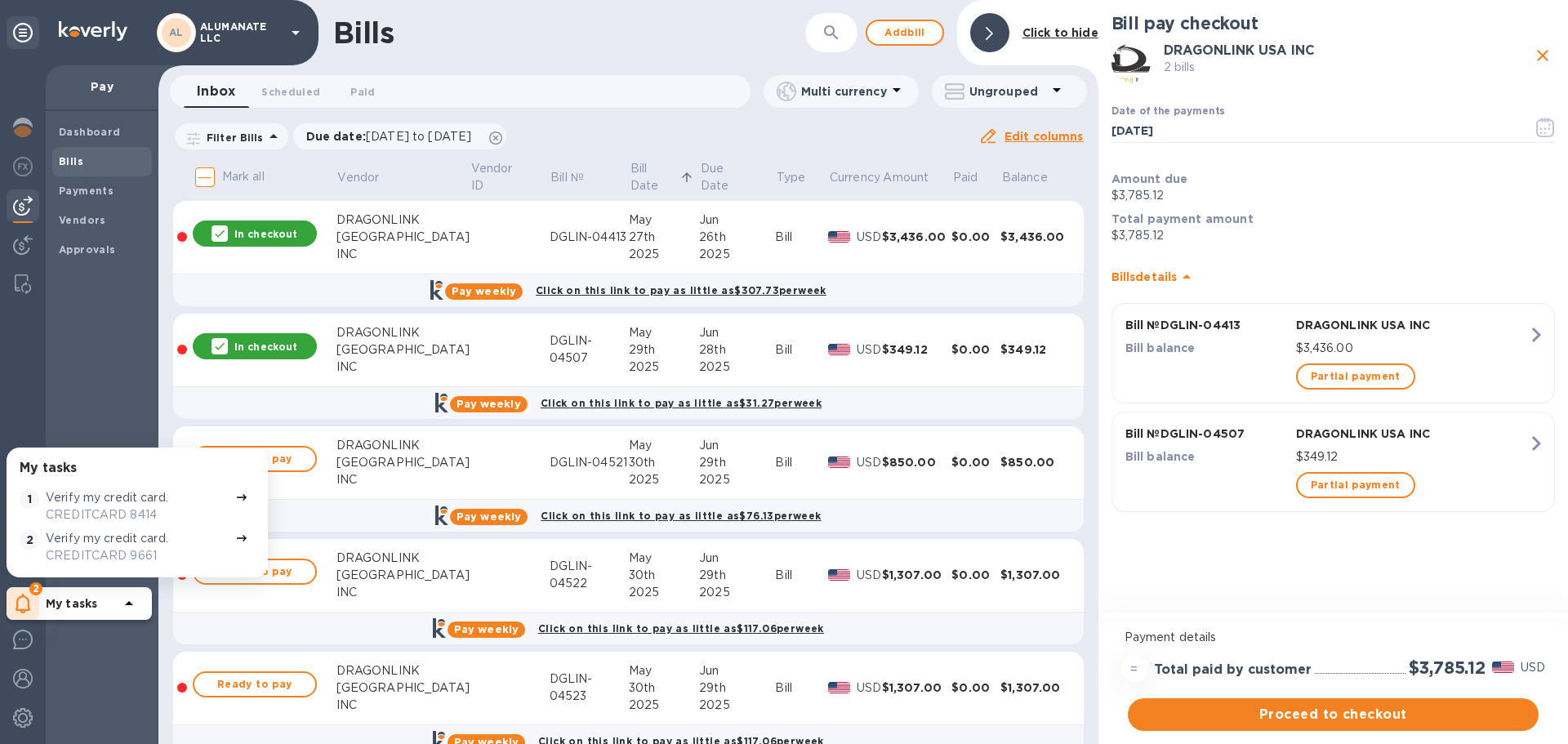
click at [133, 606] on icon at bounding box center [128, 603] width 20 height 20
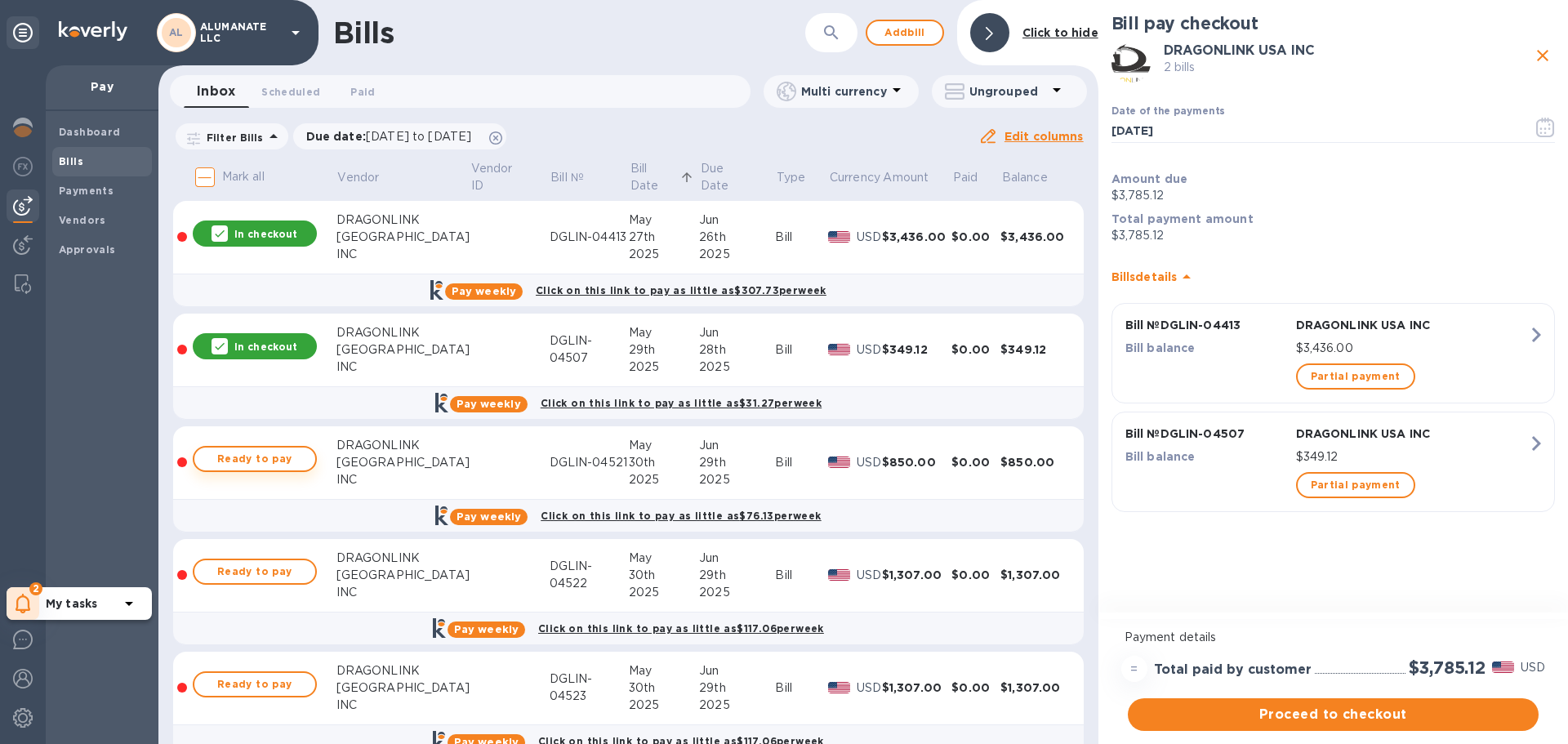
click at [280, 461] on span "Ready to pay" at bounding box center [254, 458] width 94 height 20
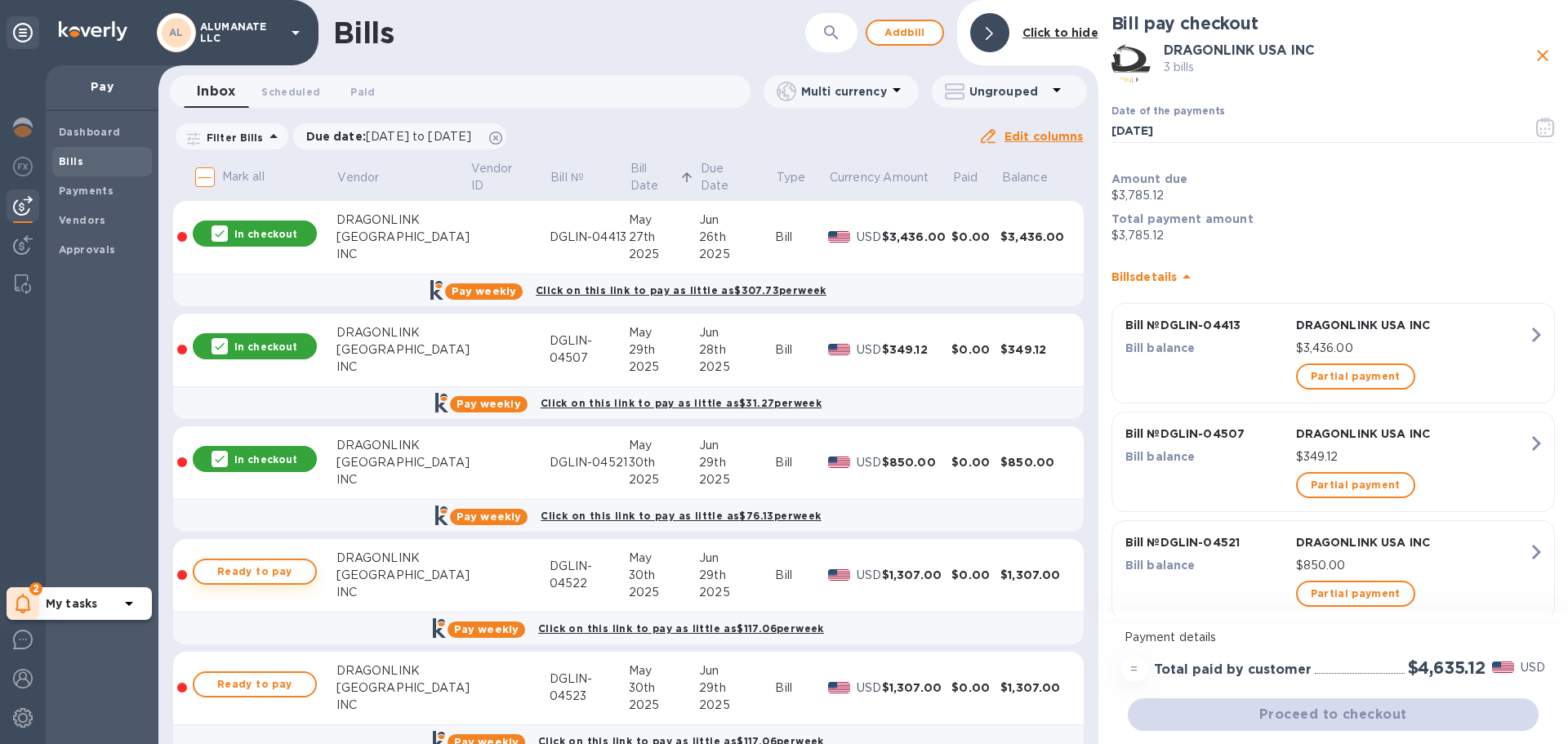
click at [280, 571] on span "Ready to pay" at bounding box center [254, 571] width 94 height 20
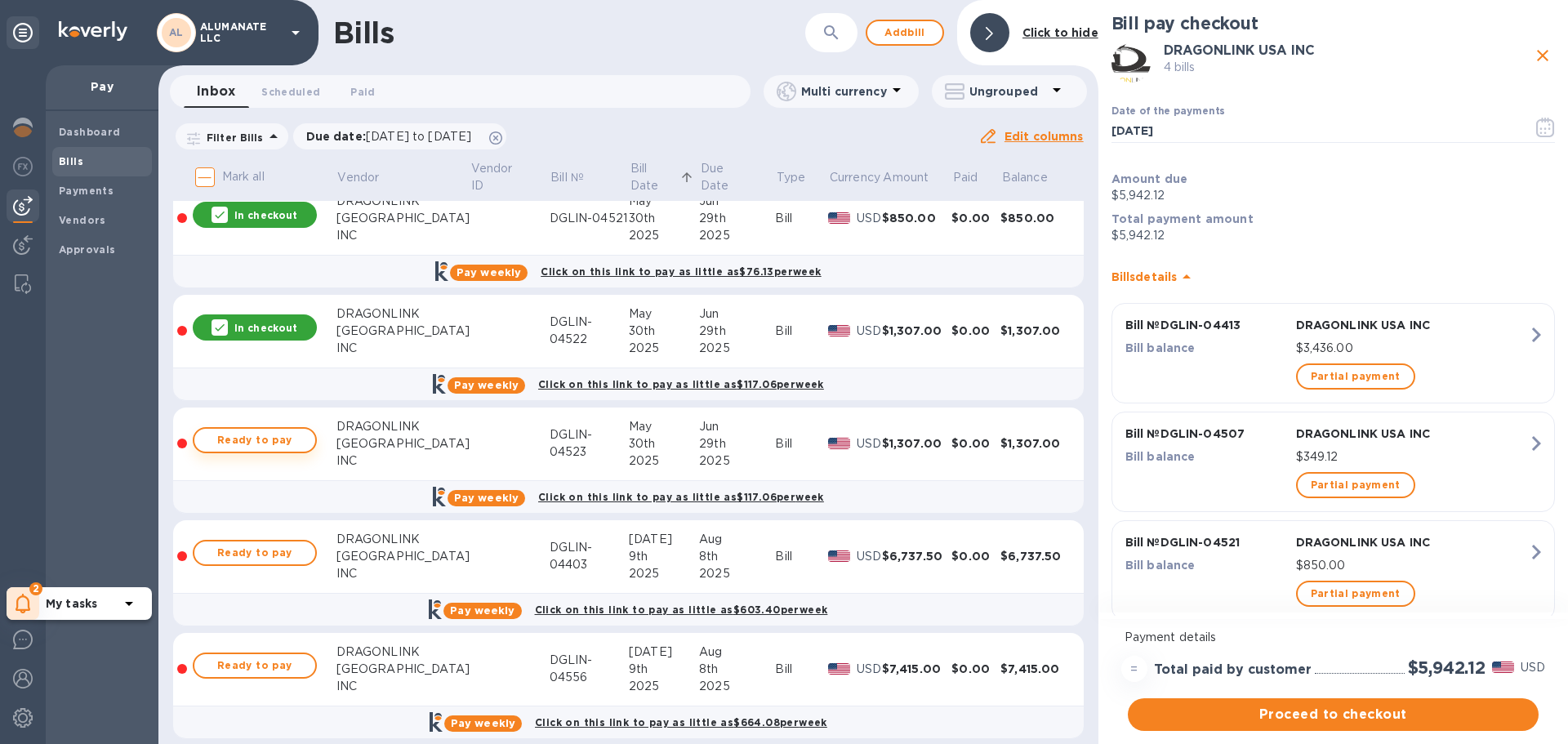
scroll to position [245, 0]
drag, startPoint x: 285, startPoint y: 449, endPoint x: 285, endPoint y: 465, distance: 16.0
click at [285, 450] on button "Ready to pay" at bounding box center [255, 439] width 124 height 26
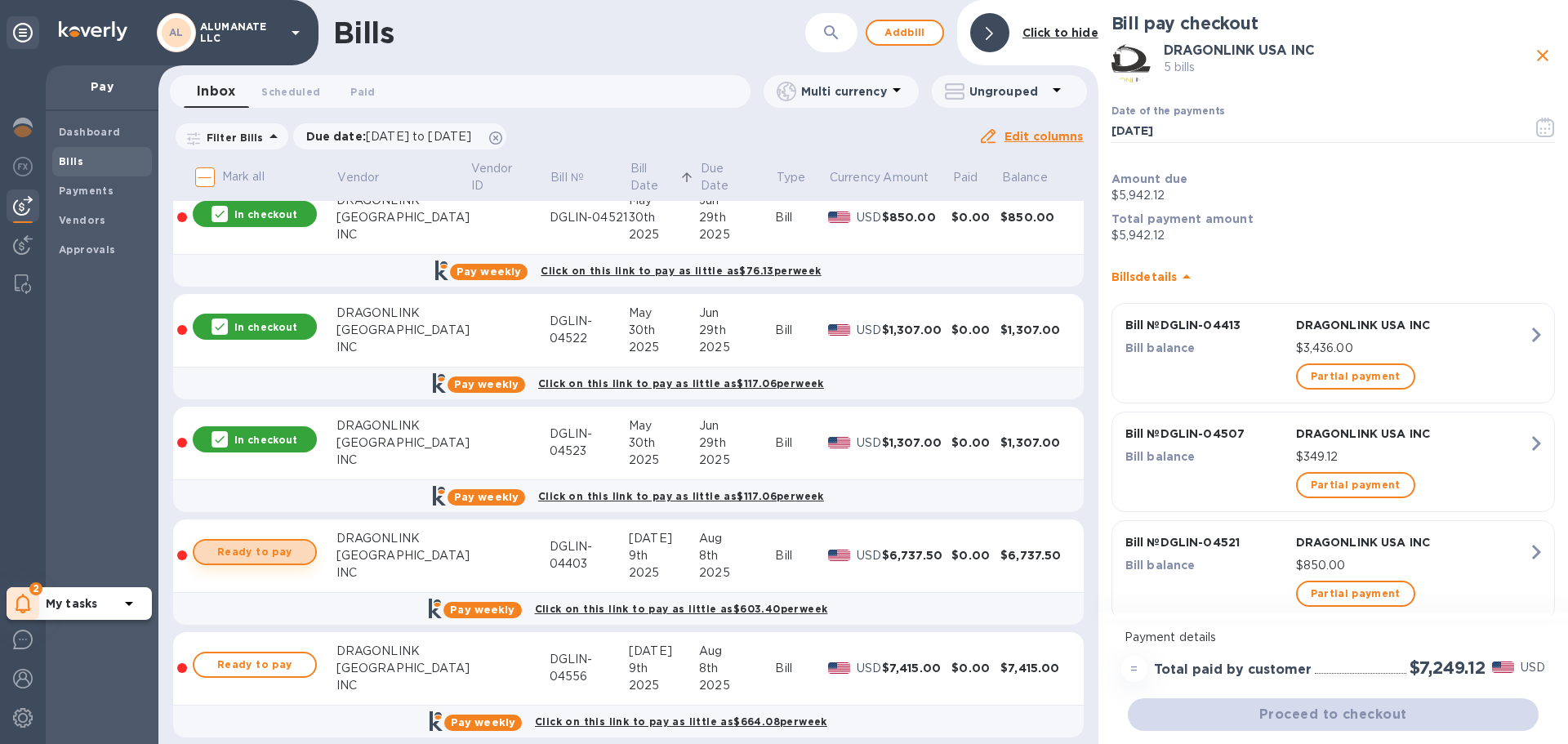
click at [285, 551] on span "Ready to pay" at bounding box center [254, 552] width 94 height 20
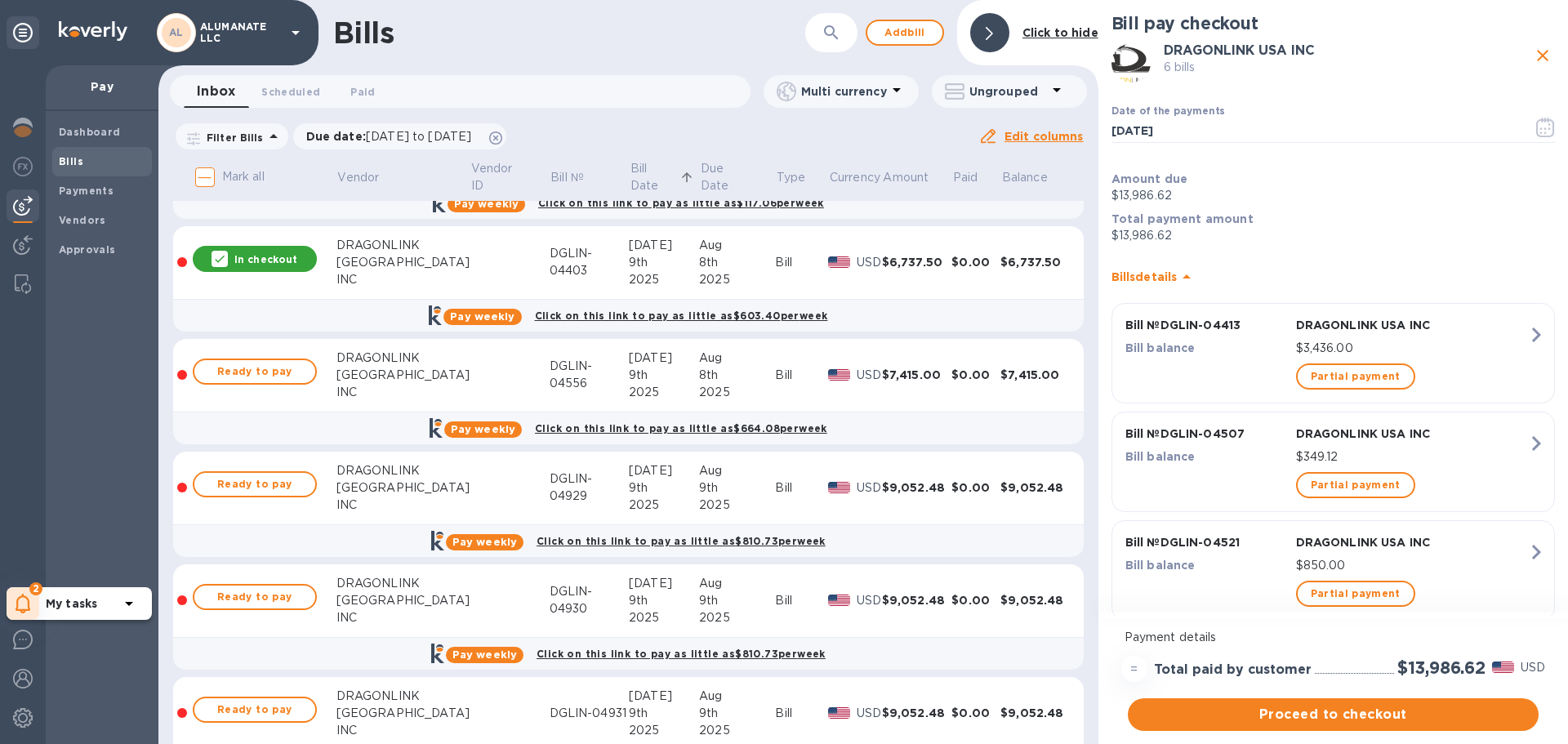
scroll to position [572, 0]
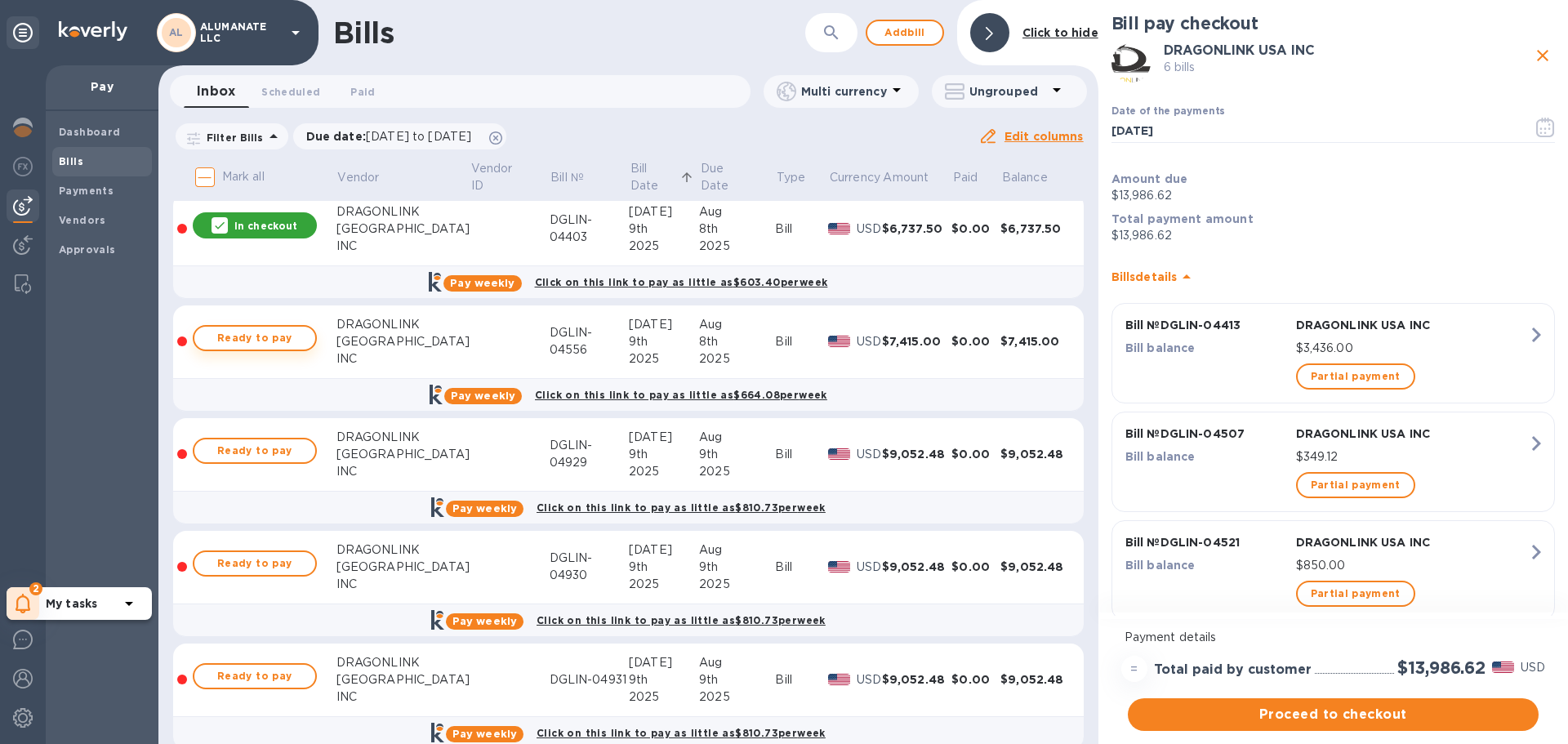
click at [266, 344] on span "Ready to pay" at bounding box center [254, 338] width 94 height 20
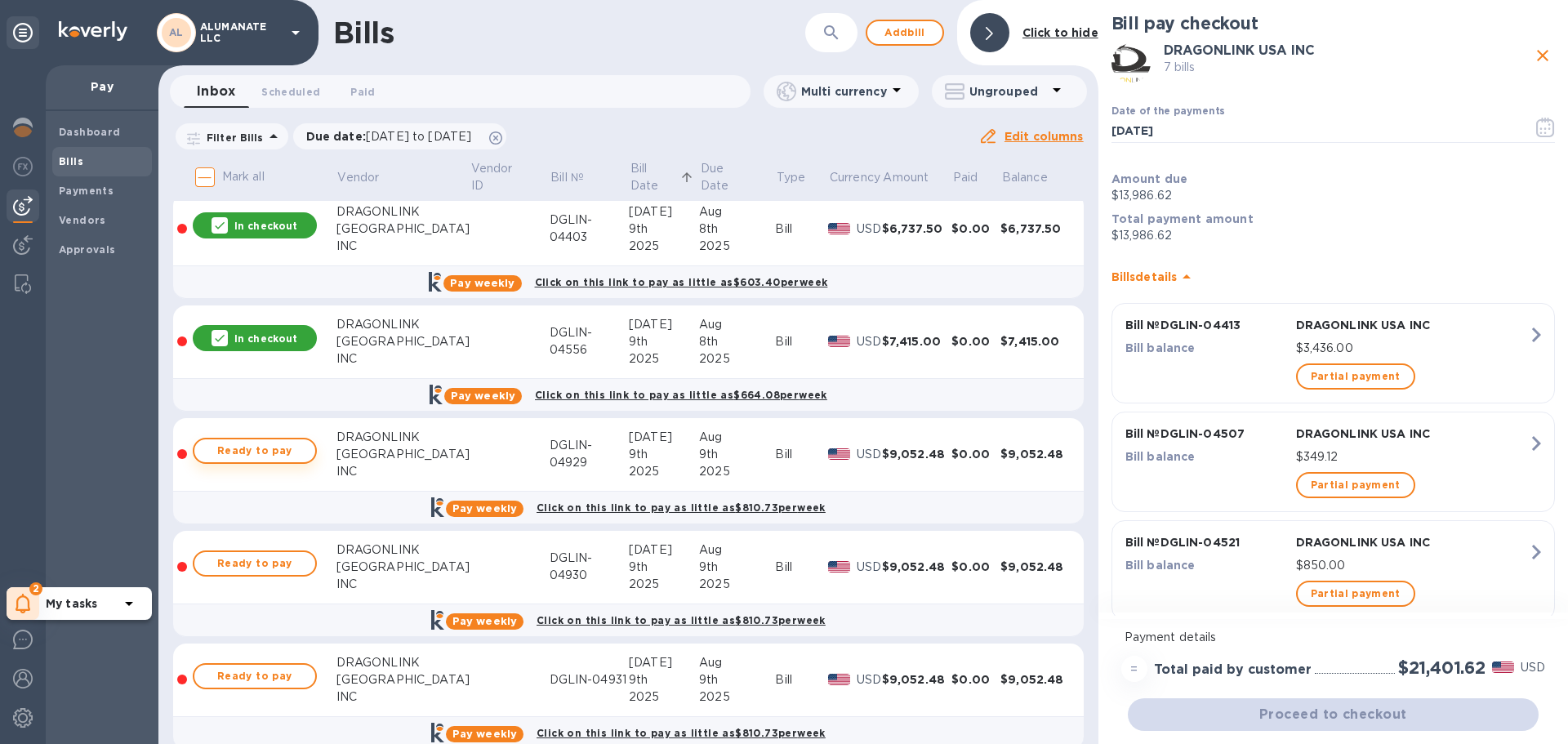
click at [278, 457] on span "Ready to pay" at bounding box center [254, 451] width 94 height 20
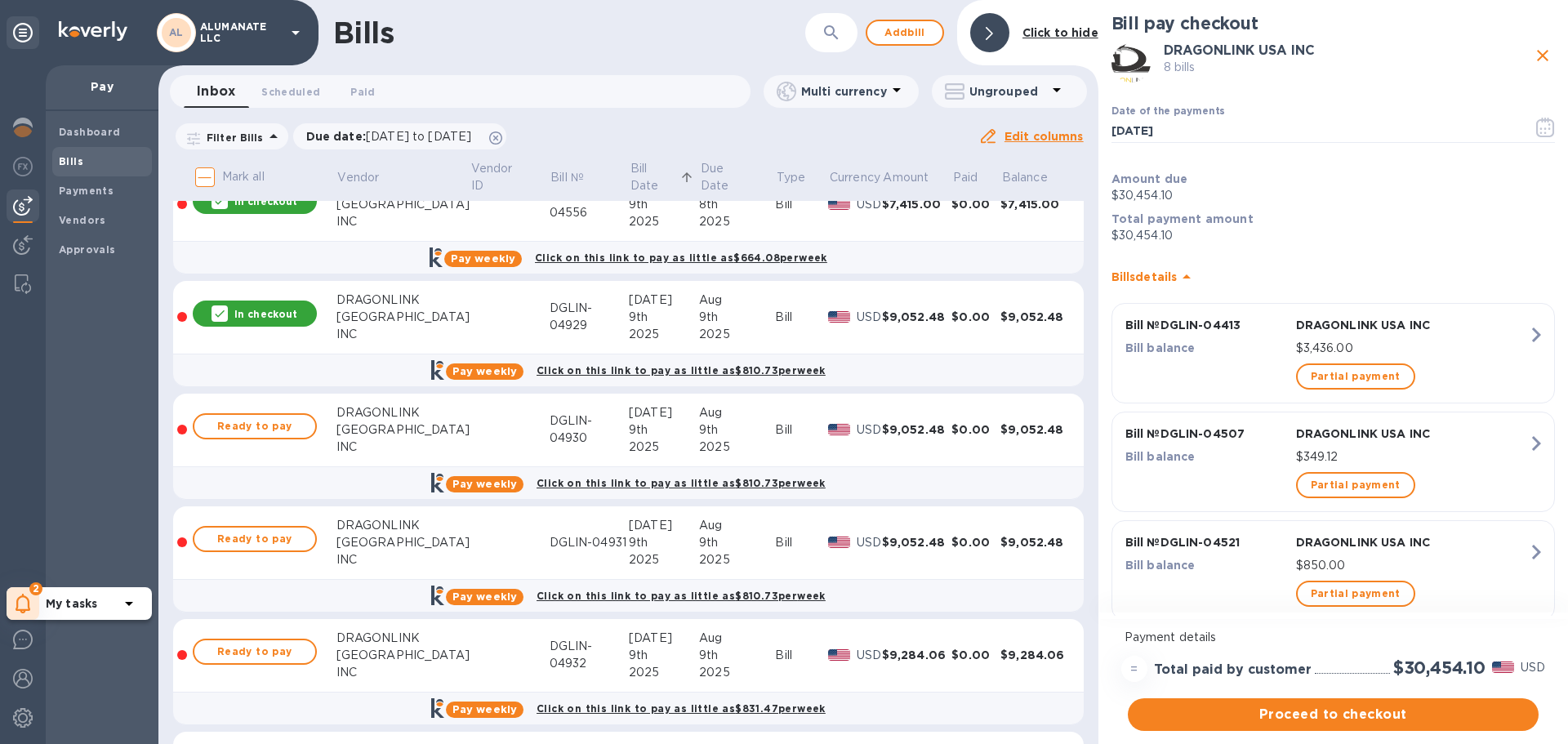
scroll to position [735, 0]
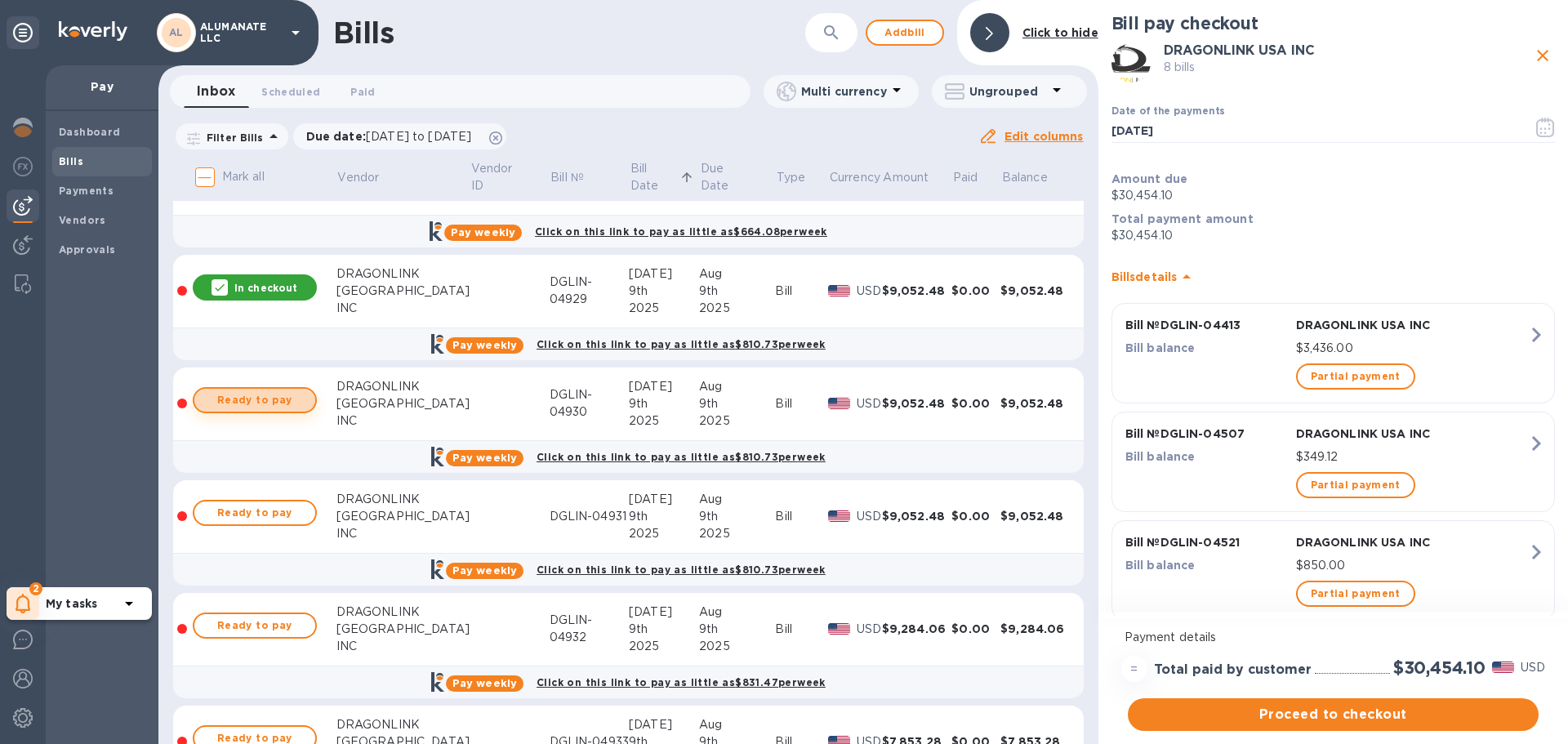
click at [265, 412] on button "Ready to pay" at bounding box center [255, 400] width 124 height 26
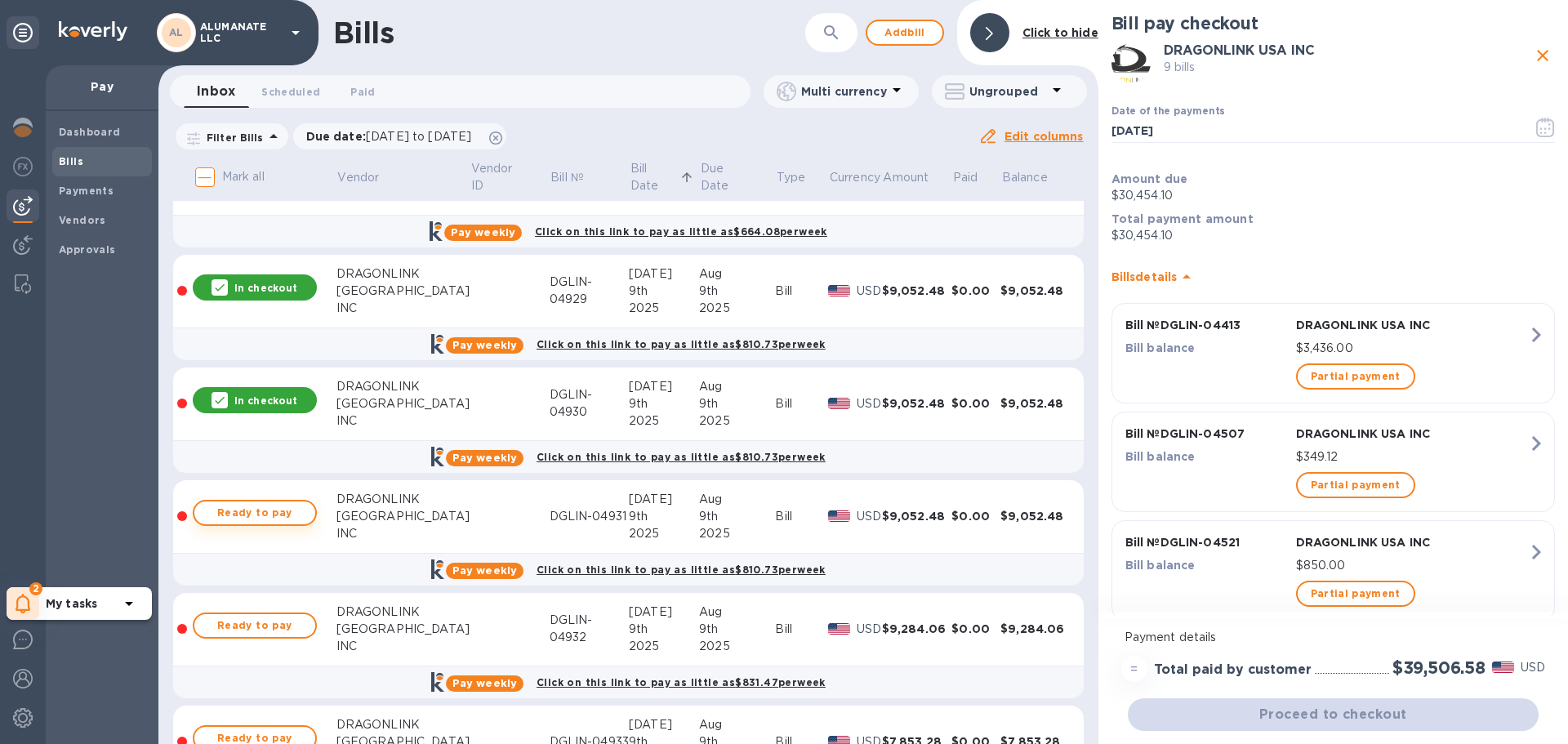
click at [269, 513] on span "Ready to pay" at bounding box center [254, 513] width 94 height 20
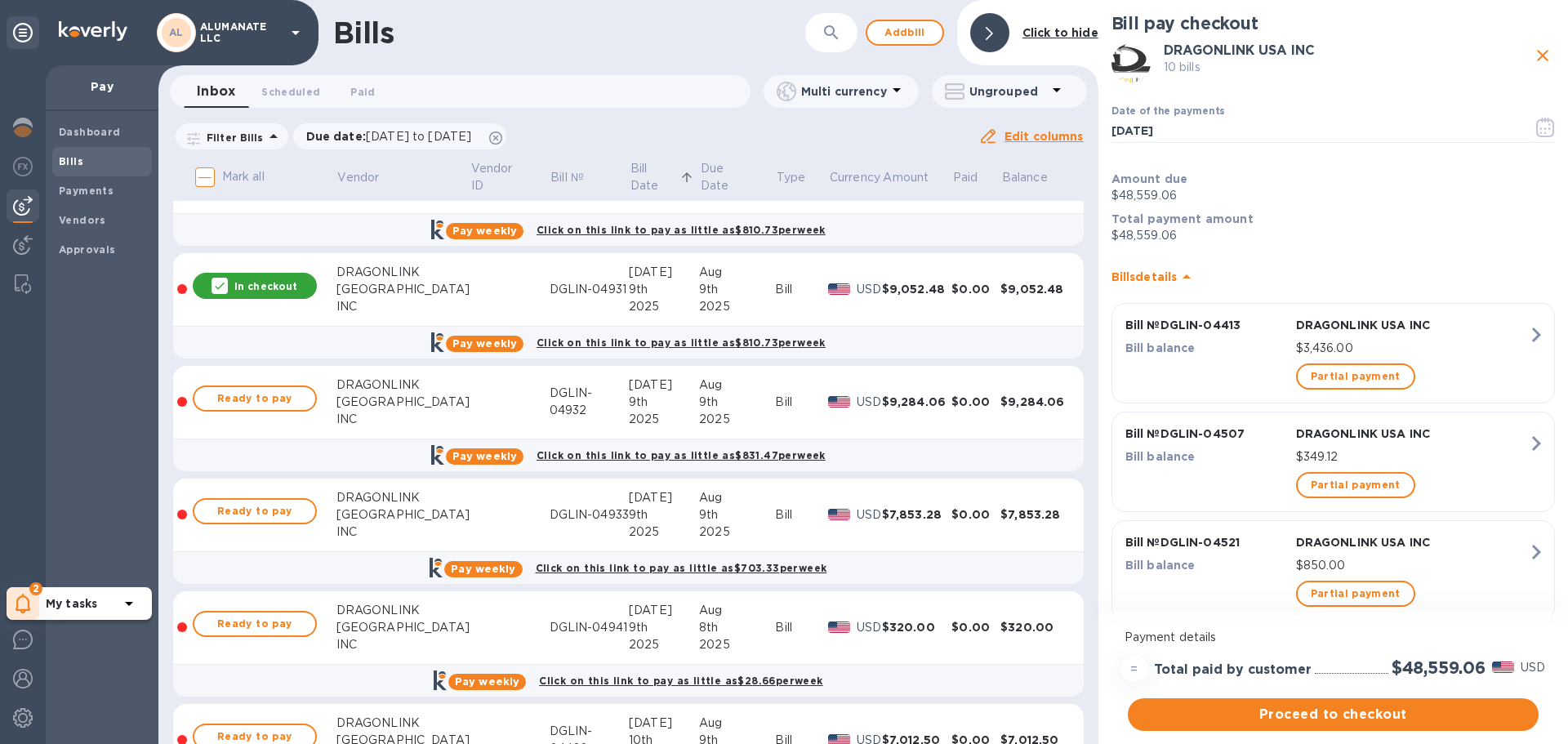
scroll to position [817, 0]
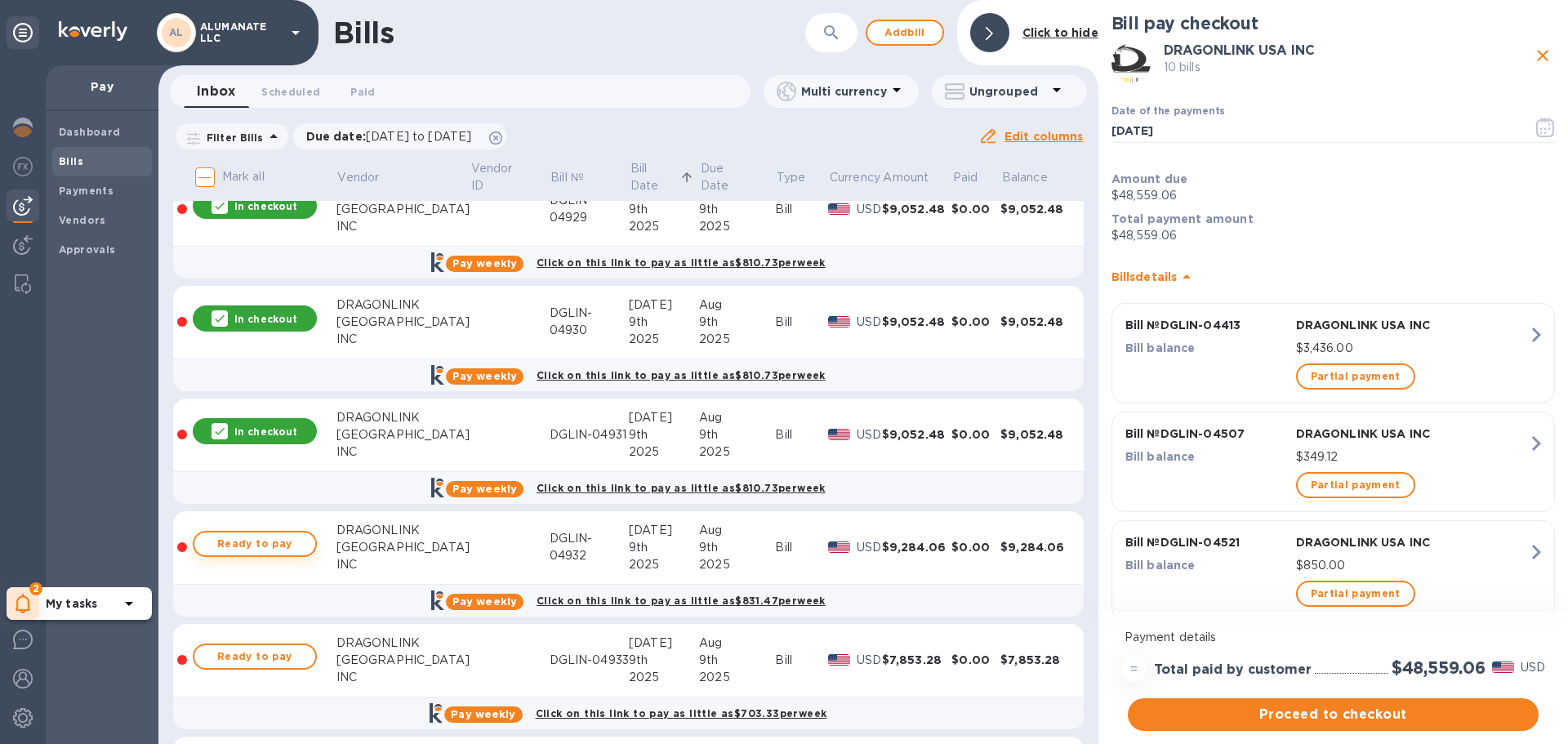
click at [288, 542] on span "Ready to pay" at bounding box center [254, 543] width 94 height 20
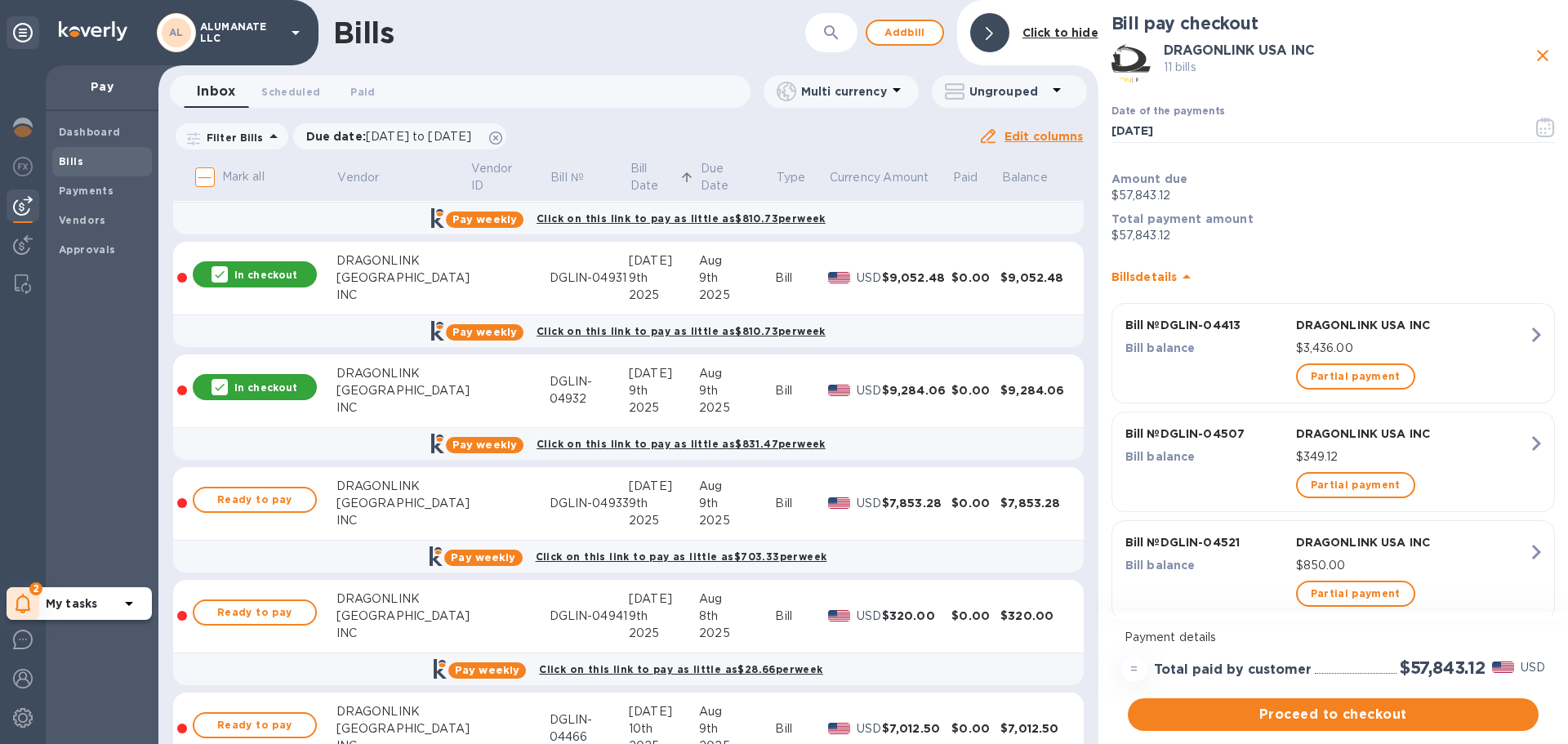
scroll to position [980, 0]
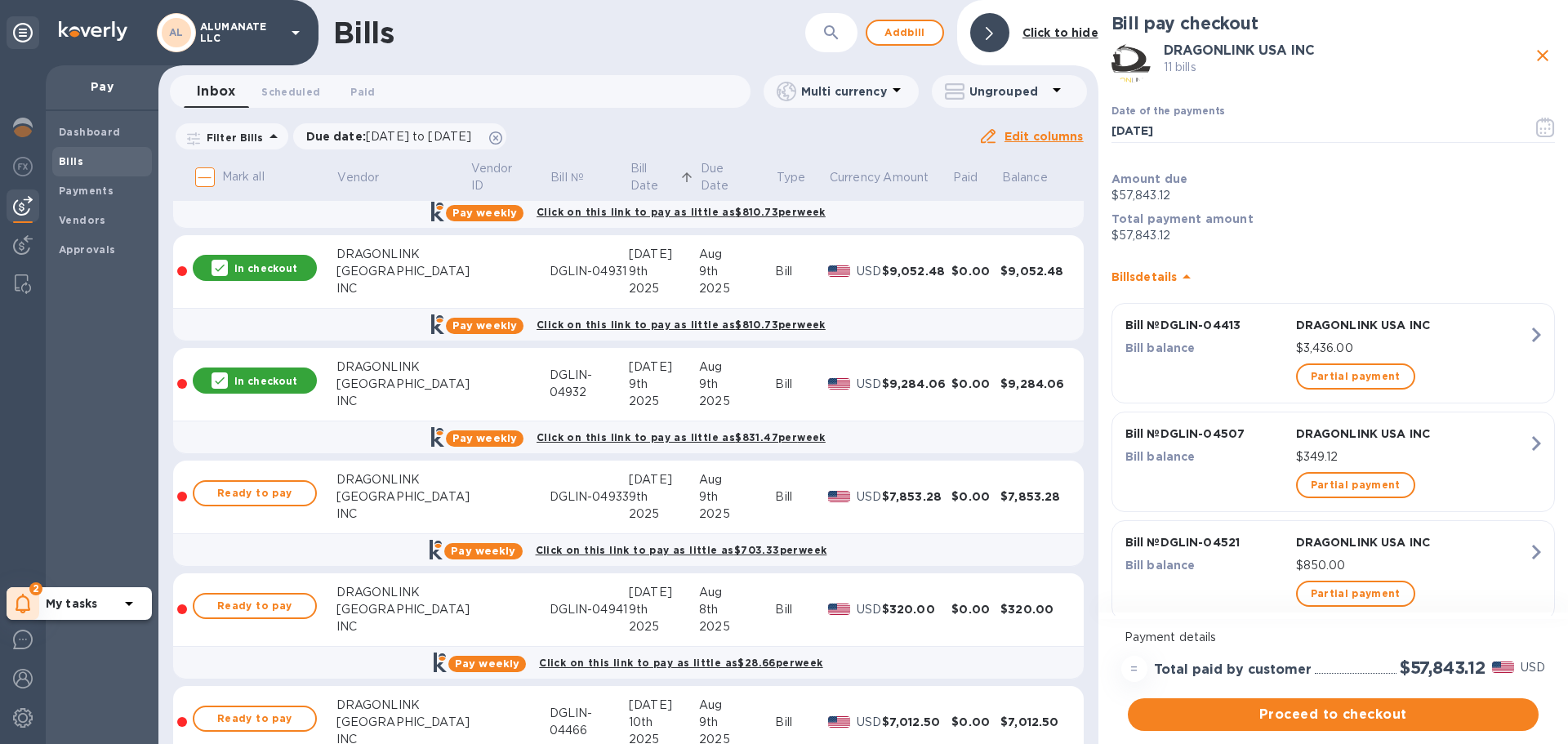
click at [276, 378] on p "In checkout" at bounding box center [266, 381] width 63 height 14
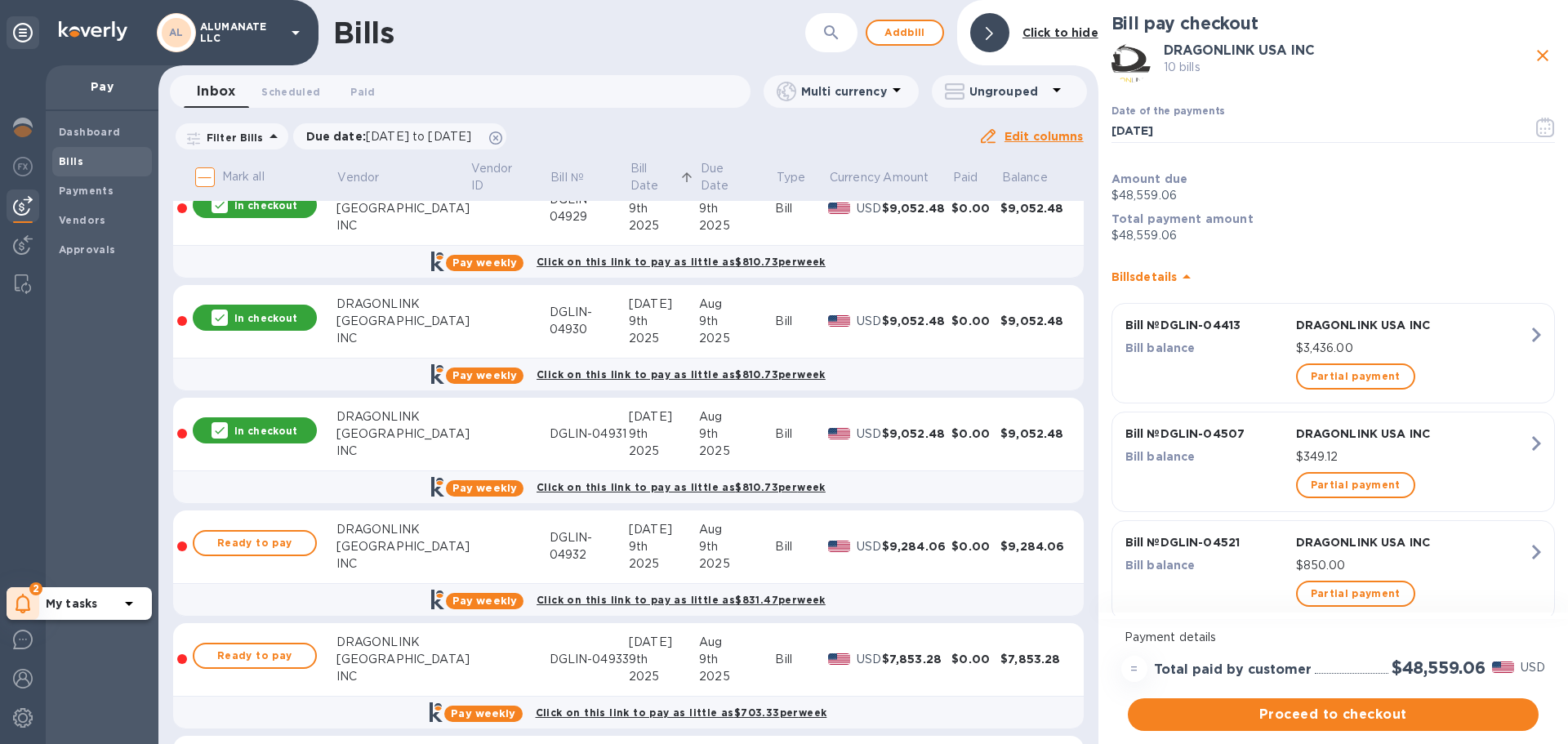
scroll to position [817, 0]
click at [291, 432] on p "In checkout" at bounding box center [266, 432] width 63 height 14
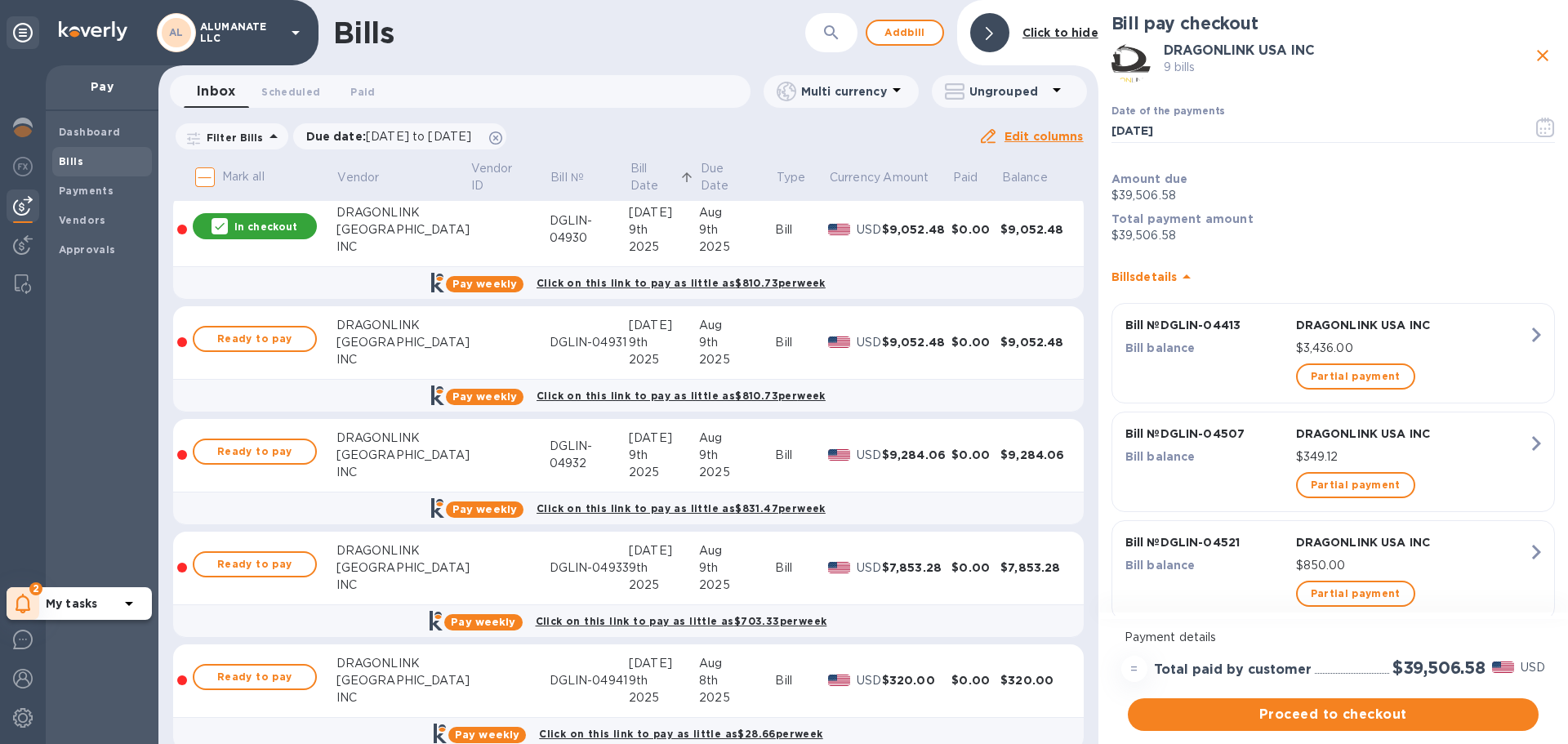
scroll to position [1062, 0]
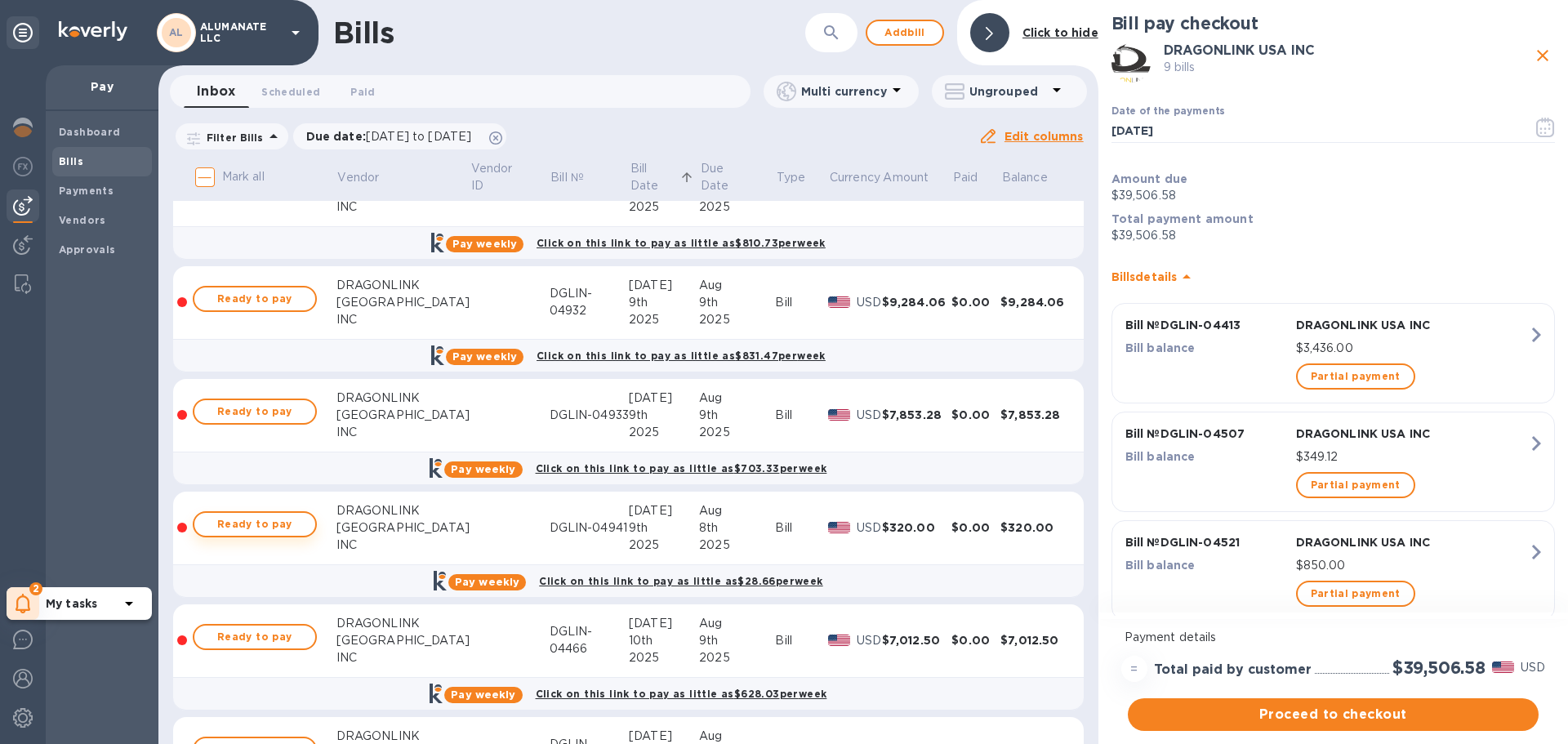
click at [265, 520] on span "Ready to pay" at bounding box center [254, 524] width 94 height 20
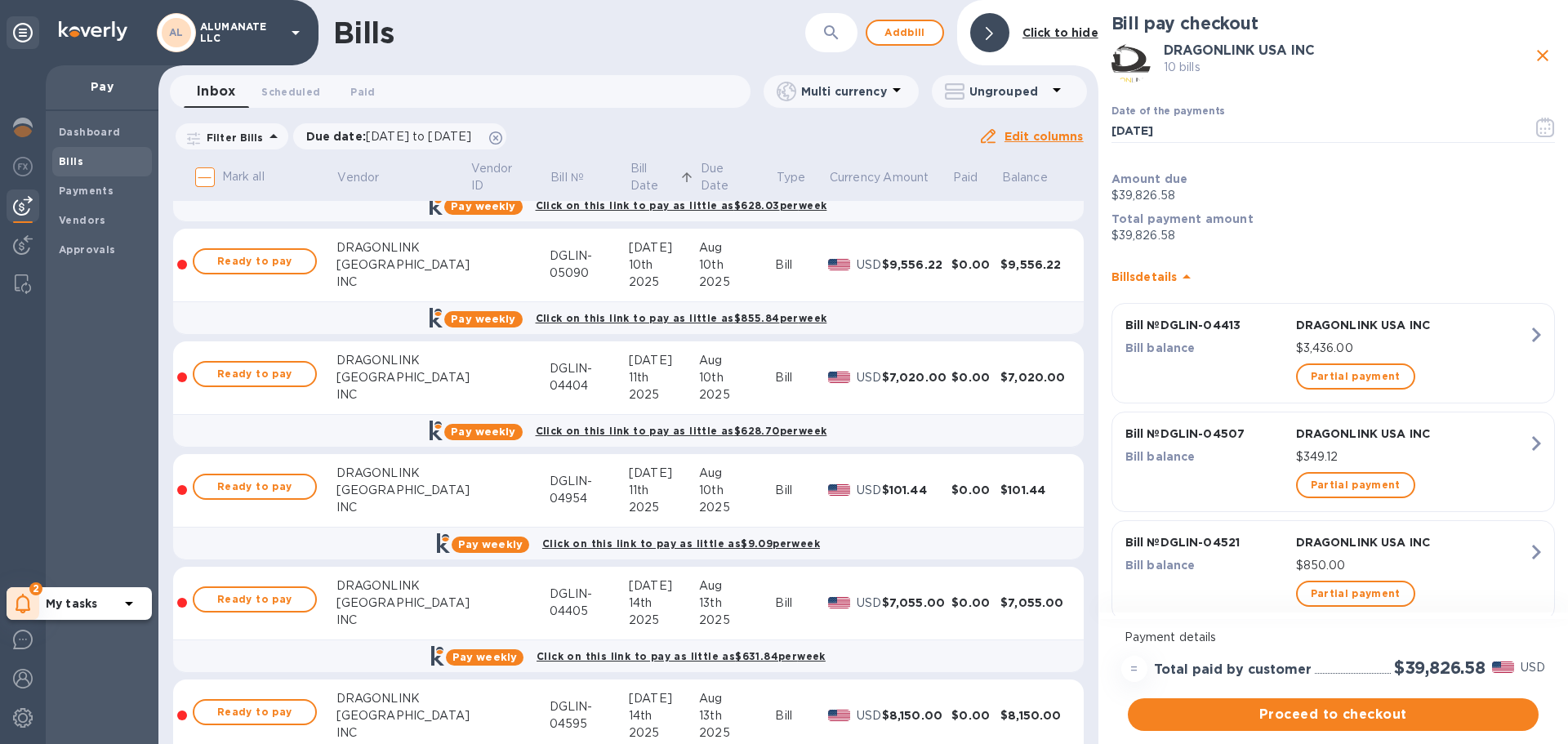
scroll to position [1552, 0]
click at [247, 494] on span "Ready to pay" at bounding box center [254, 485] width 94 height 20
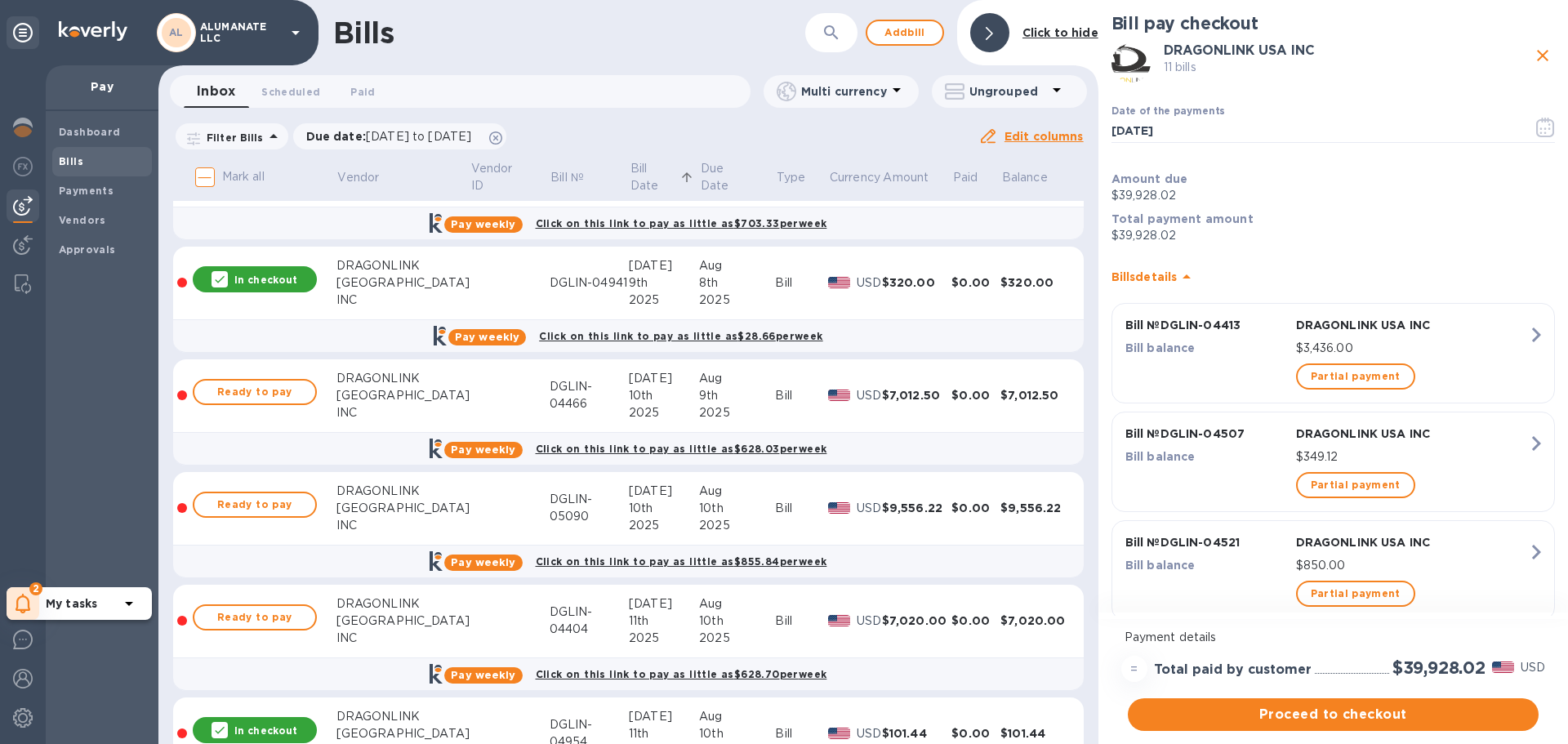
scroll to position [1470, 0]
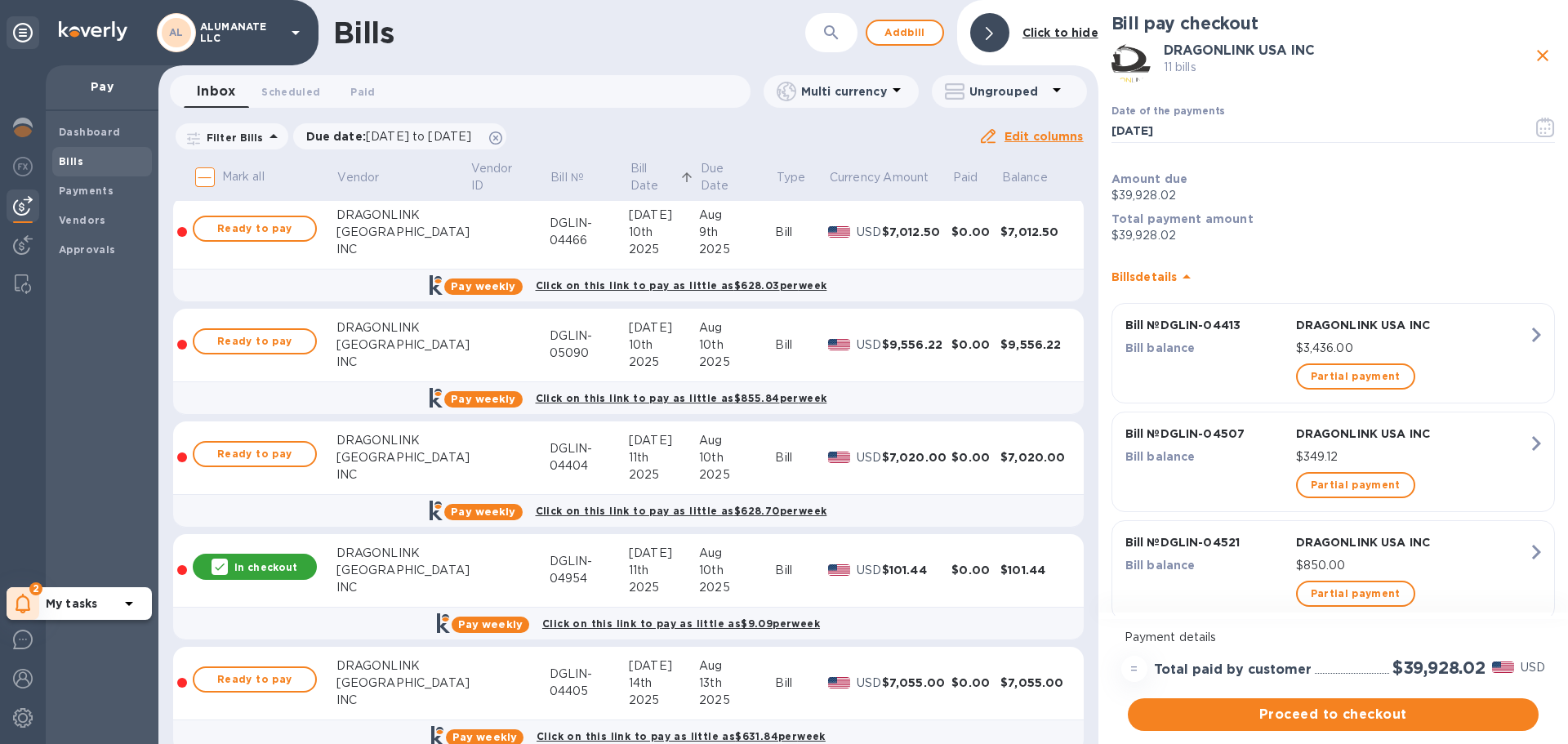
click at [269, 563] on p "In checkout" at bounding box center [266, 567] width 63 height 14
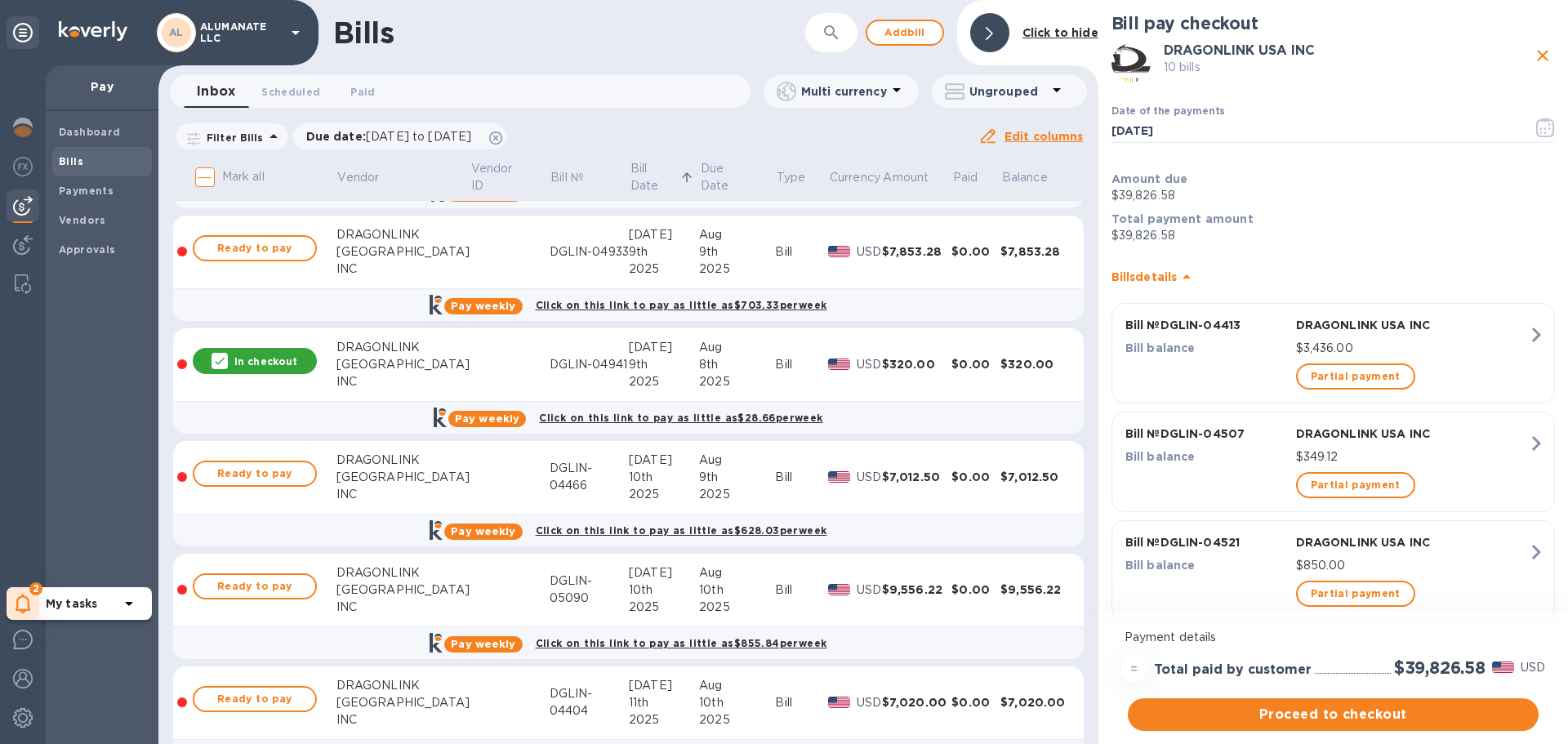
click at [273, 371] on div "In checkout" at bounding box center [255, 361] width 124 height 26
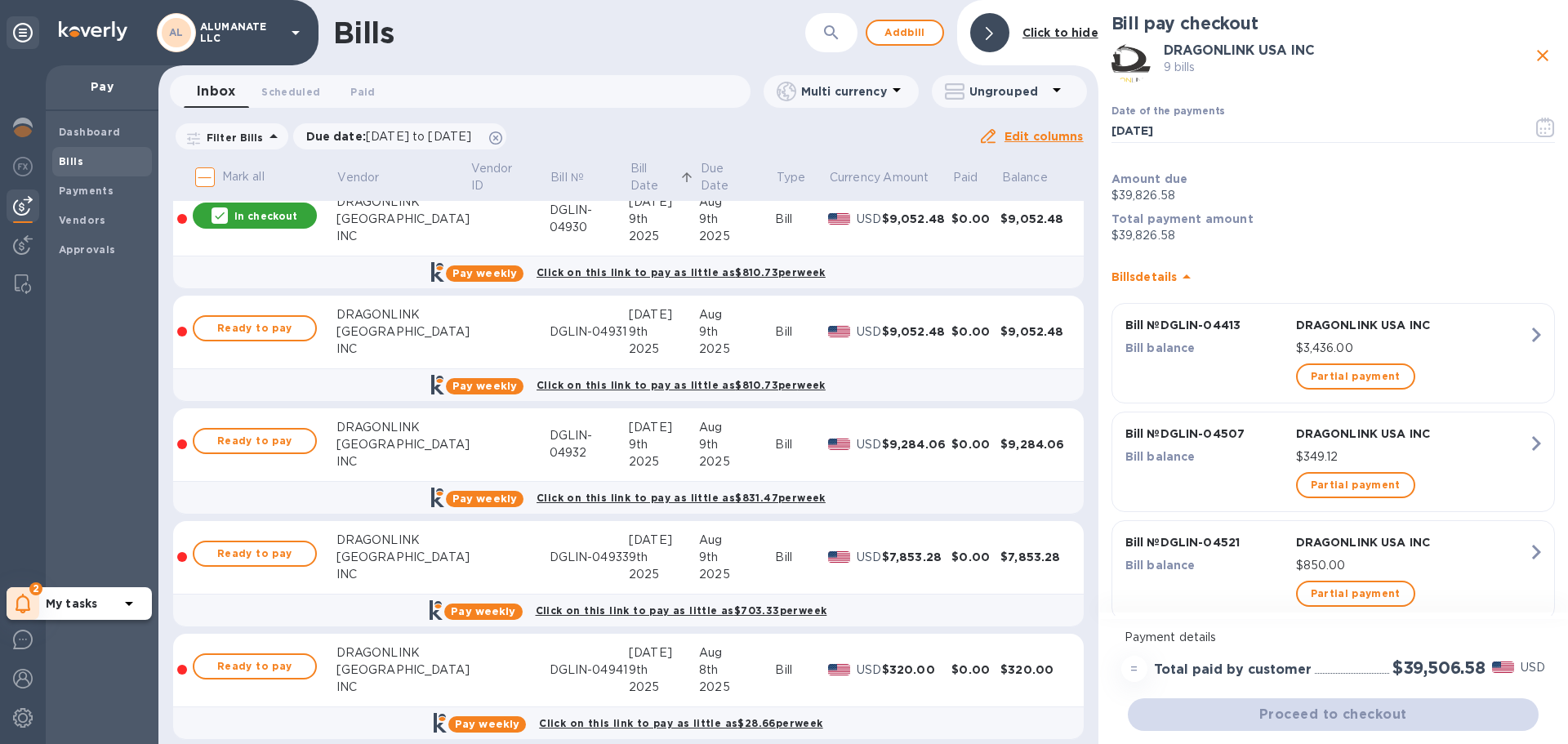
scroll to position [899, 0]
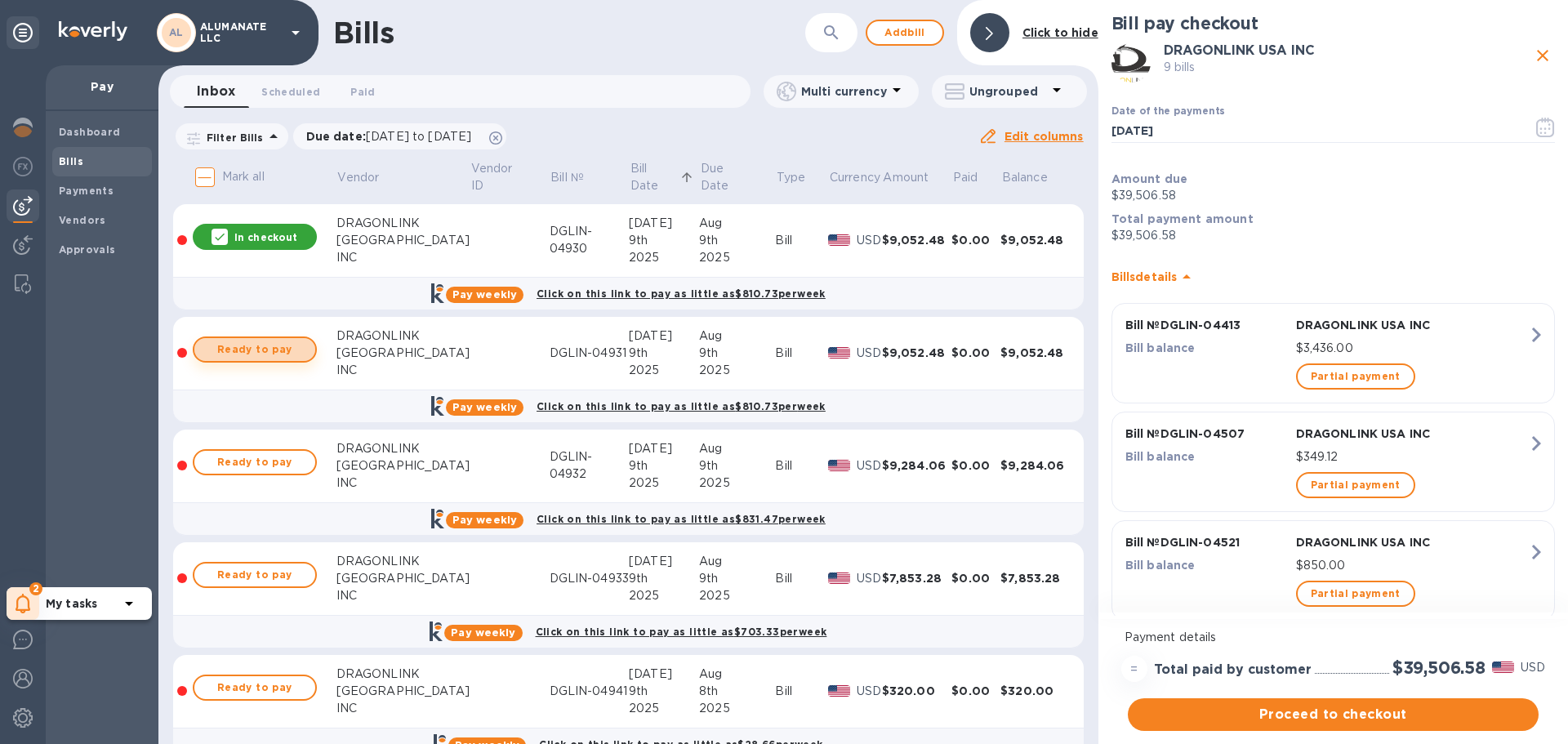
click at [290, 350] on span "Ready to pay" at bounding box center [254, 349] width 94 height 20
click at [1338, 711] on span "Proceed to checkout" at bounding box center [1333, 714] width 385 height 20
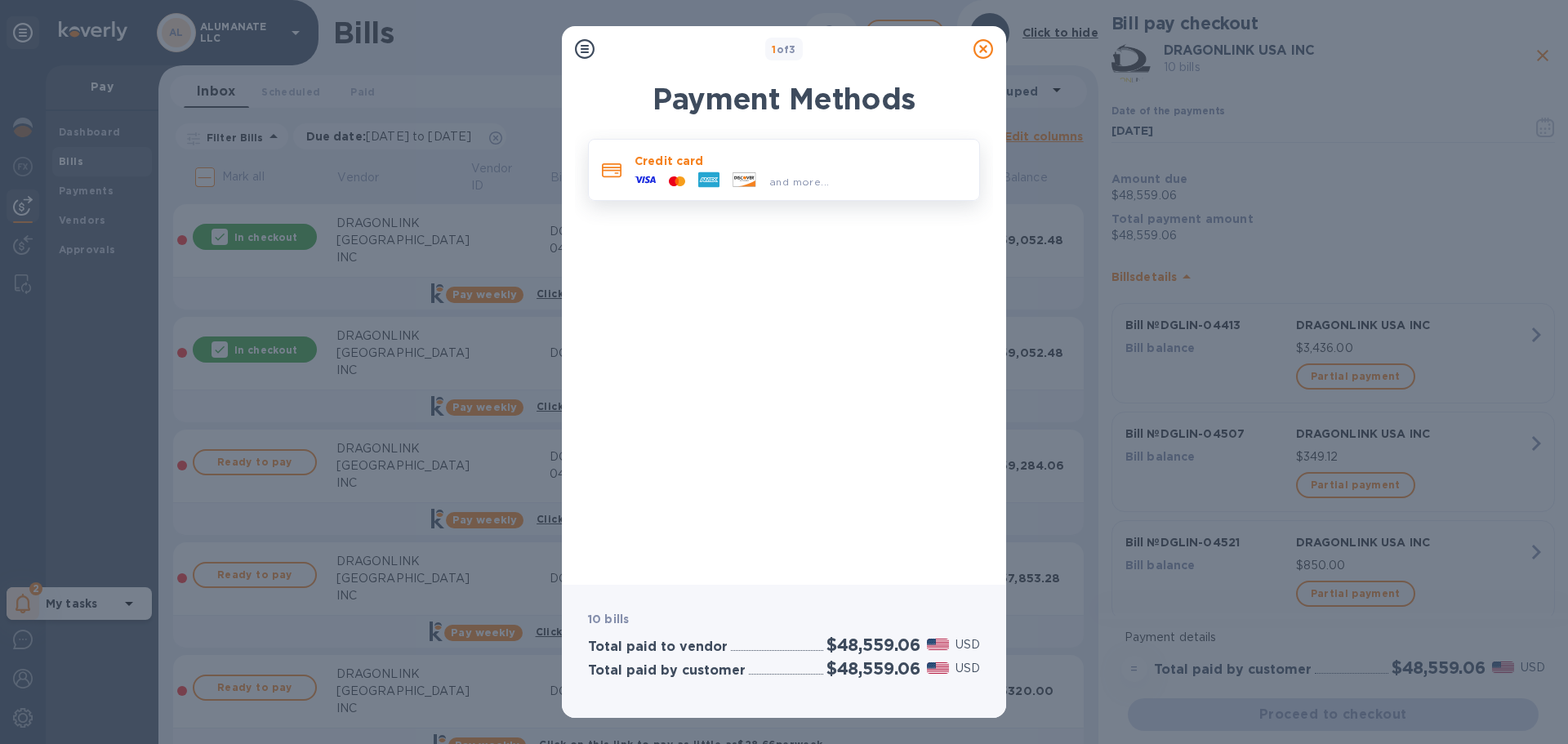
click at [716, 185] on icon at bounding box center [708, 180] width 21 height 15
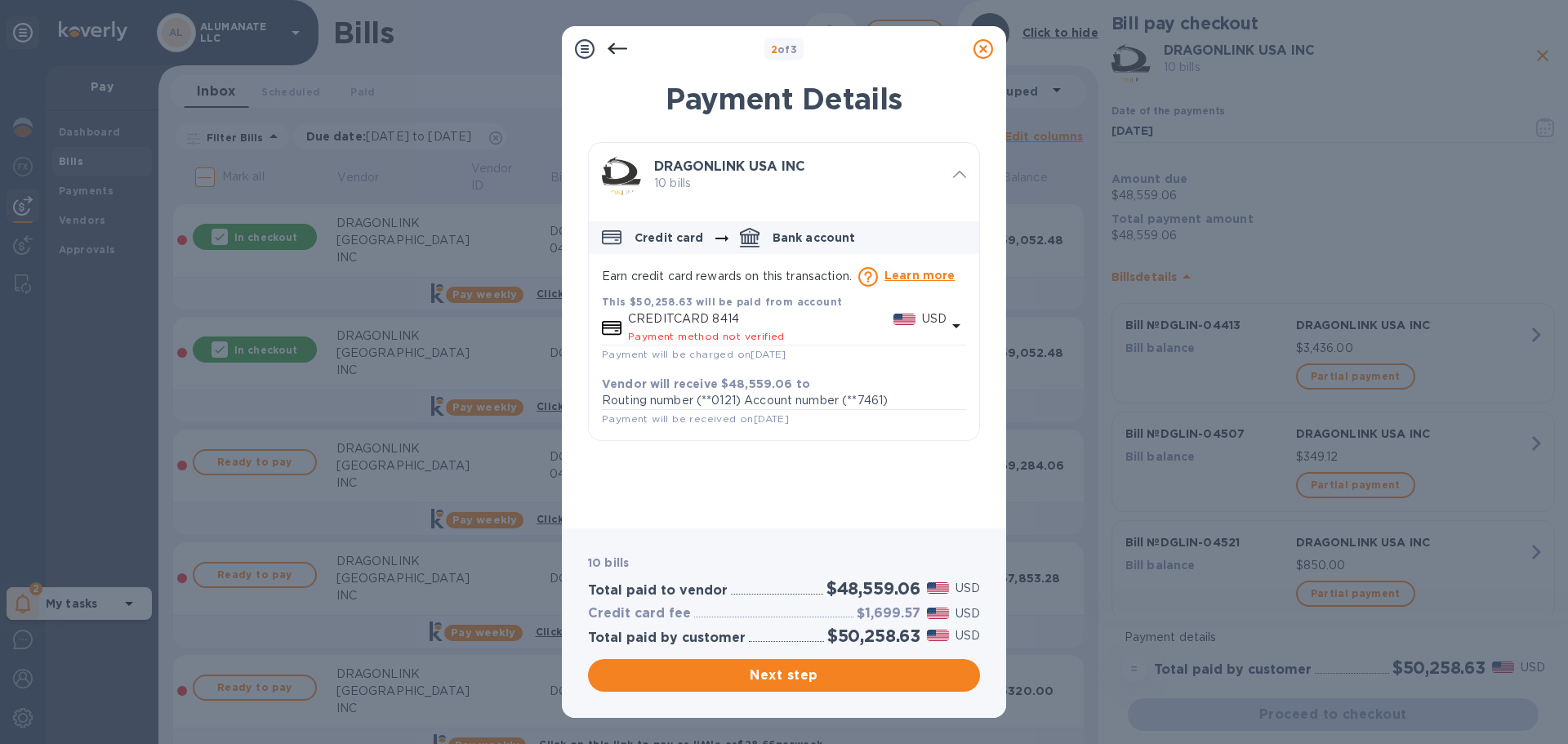
click at [736, 307] on div "CREDITCARD 8414 USD Payment method not verified" at bounding box center [787, 327] width 325 height 41
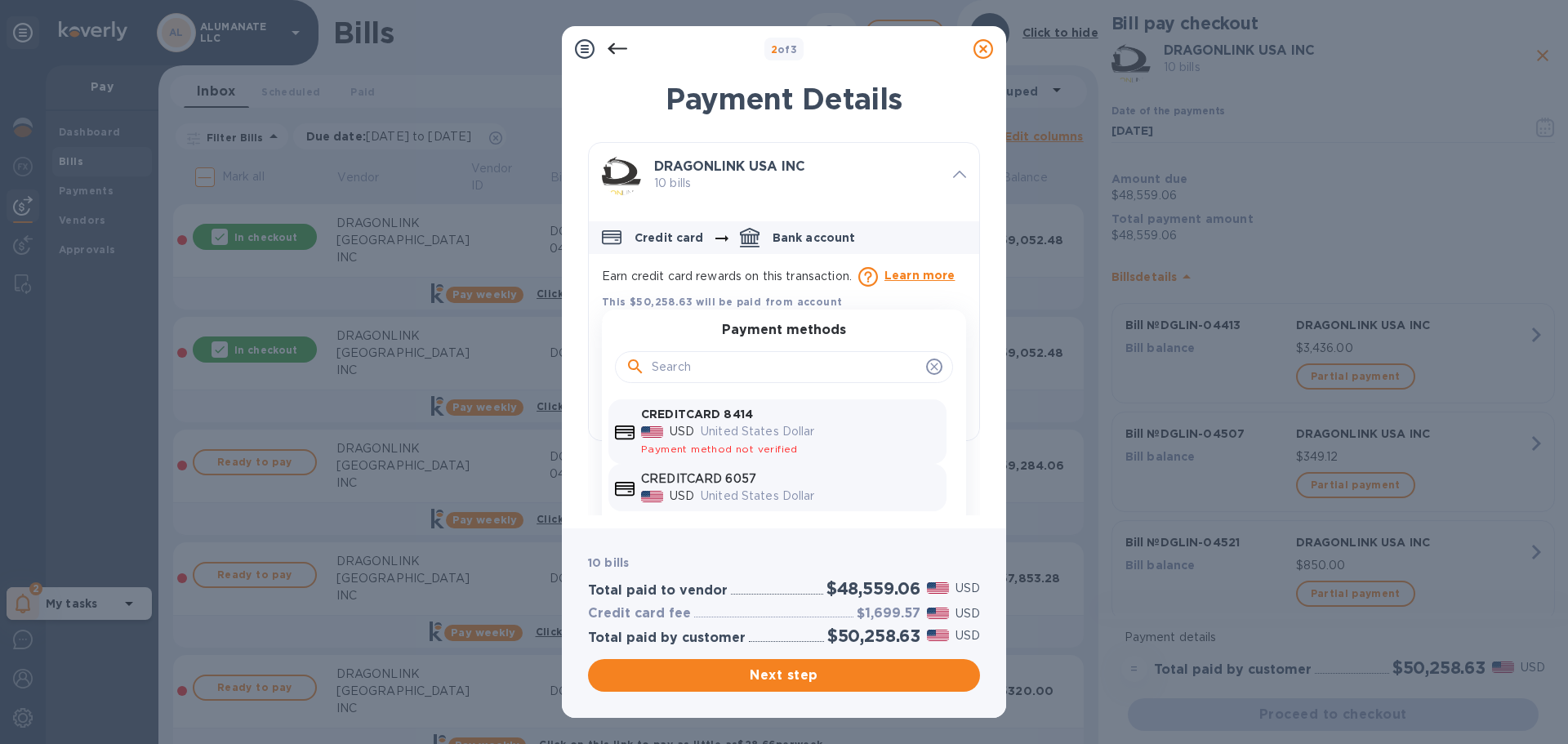
click at [730, 478] on p "CREDITCARD 6057" at bounding box center [790, 479] width 299 height 17
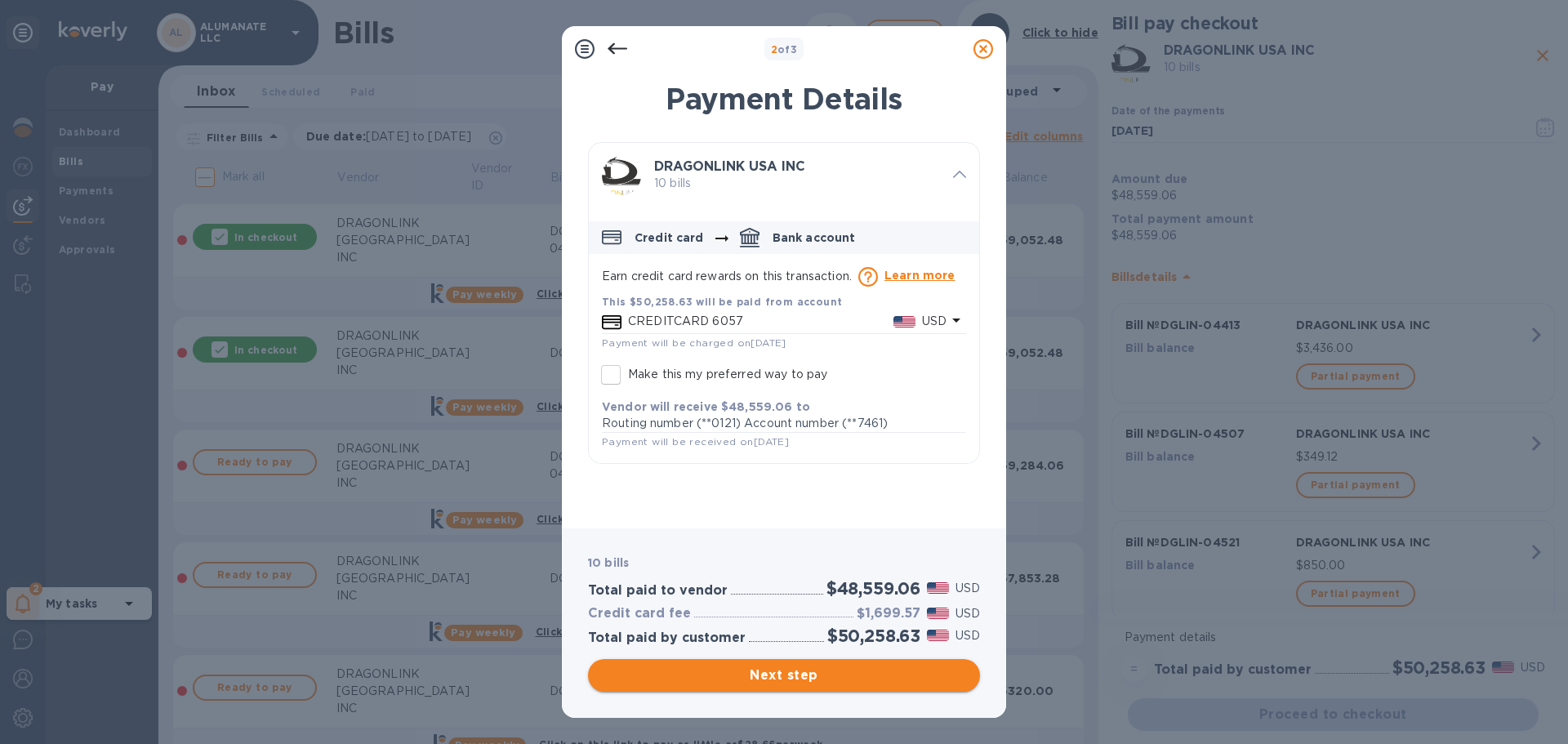
click at [831, 676] on span "Next step" at bounding box center [784, 675] width 365 height 20
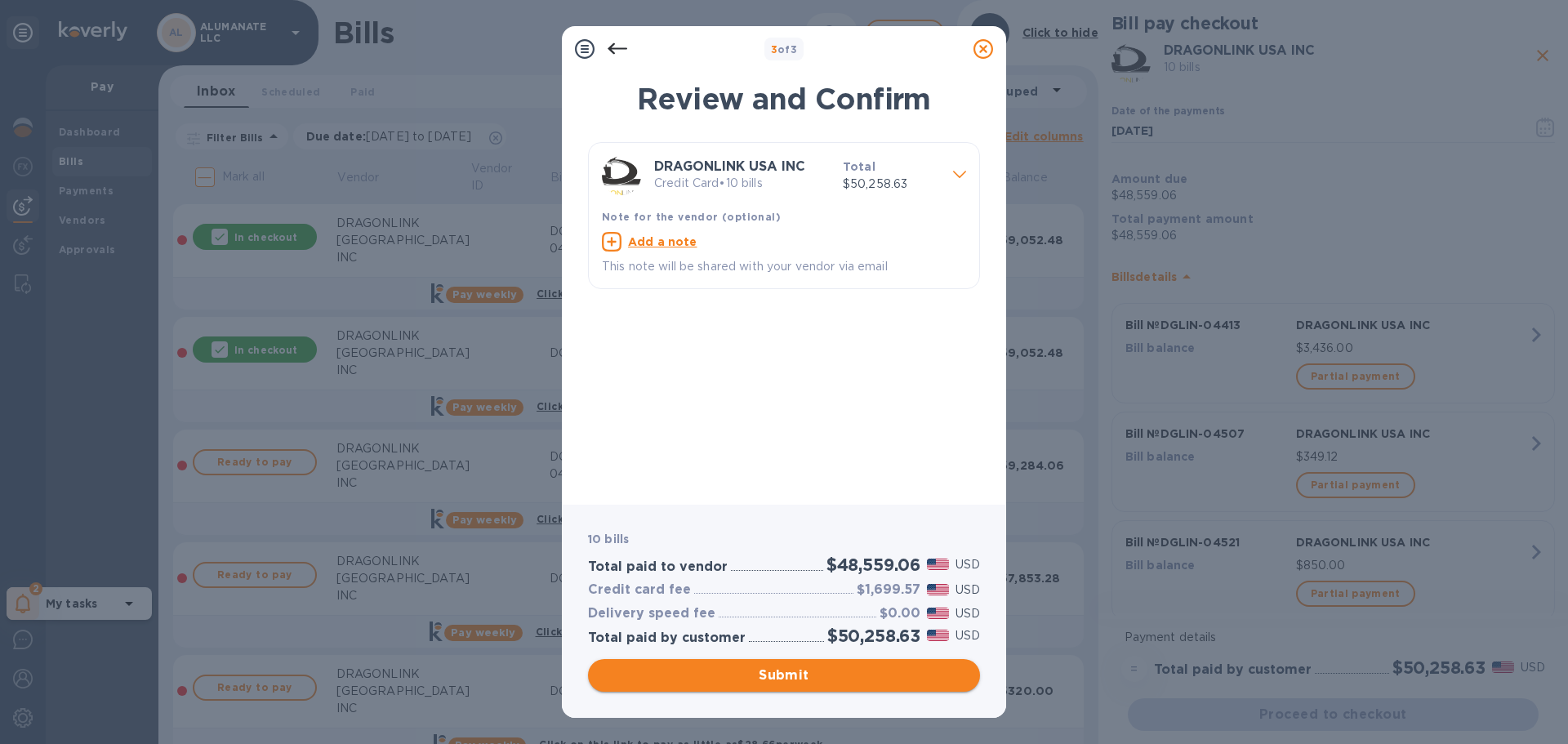
click at [794, 668] on span "Submit" at bounding box center [784, 675] width 365 height 20
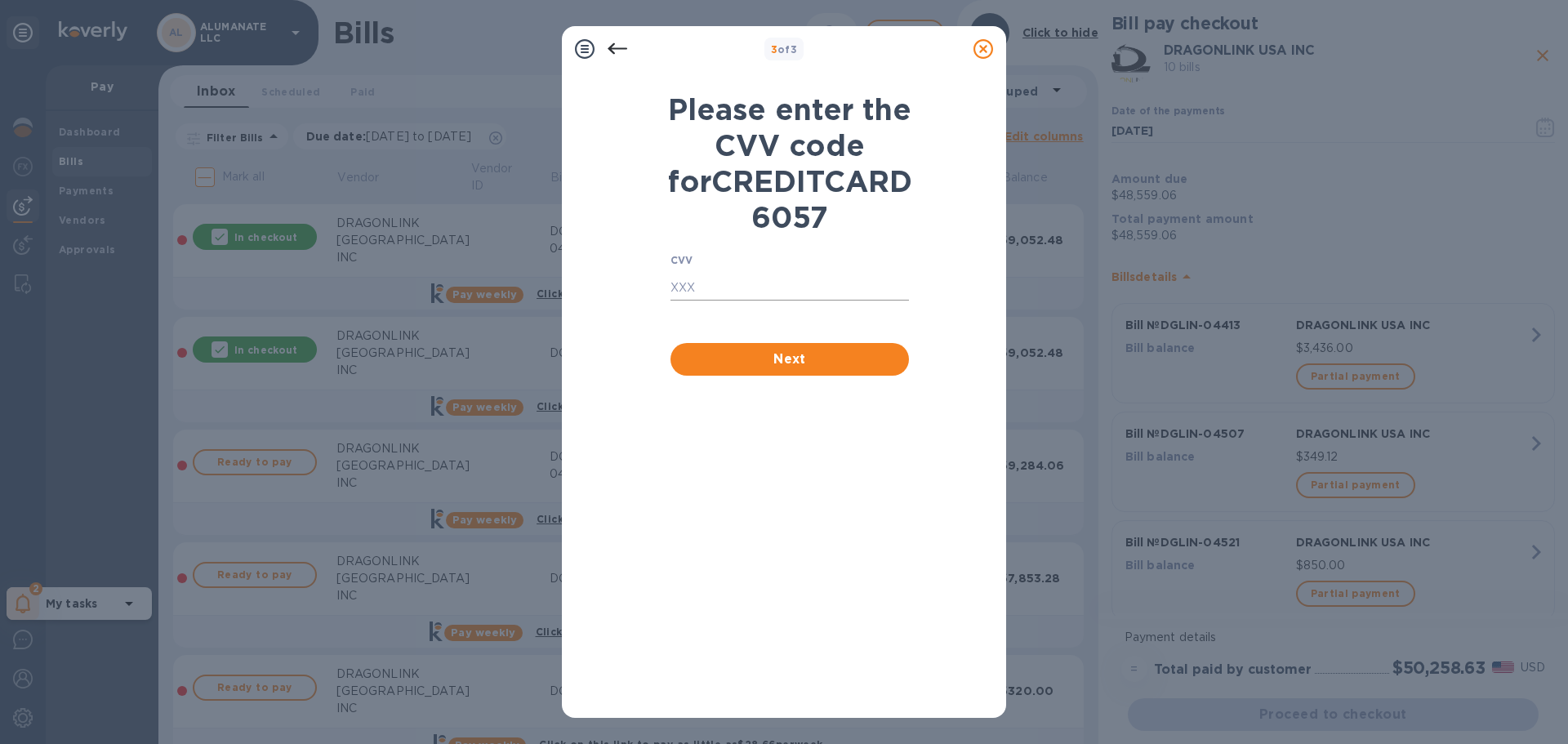
click at [711, 301] on input "text" at bounding box center [790, 288] width 239 height 25
type input "728"
click at [723, 369] on span "Next" at bounding box center [790, 359] width 212 height 20
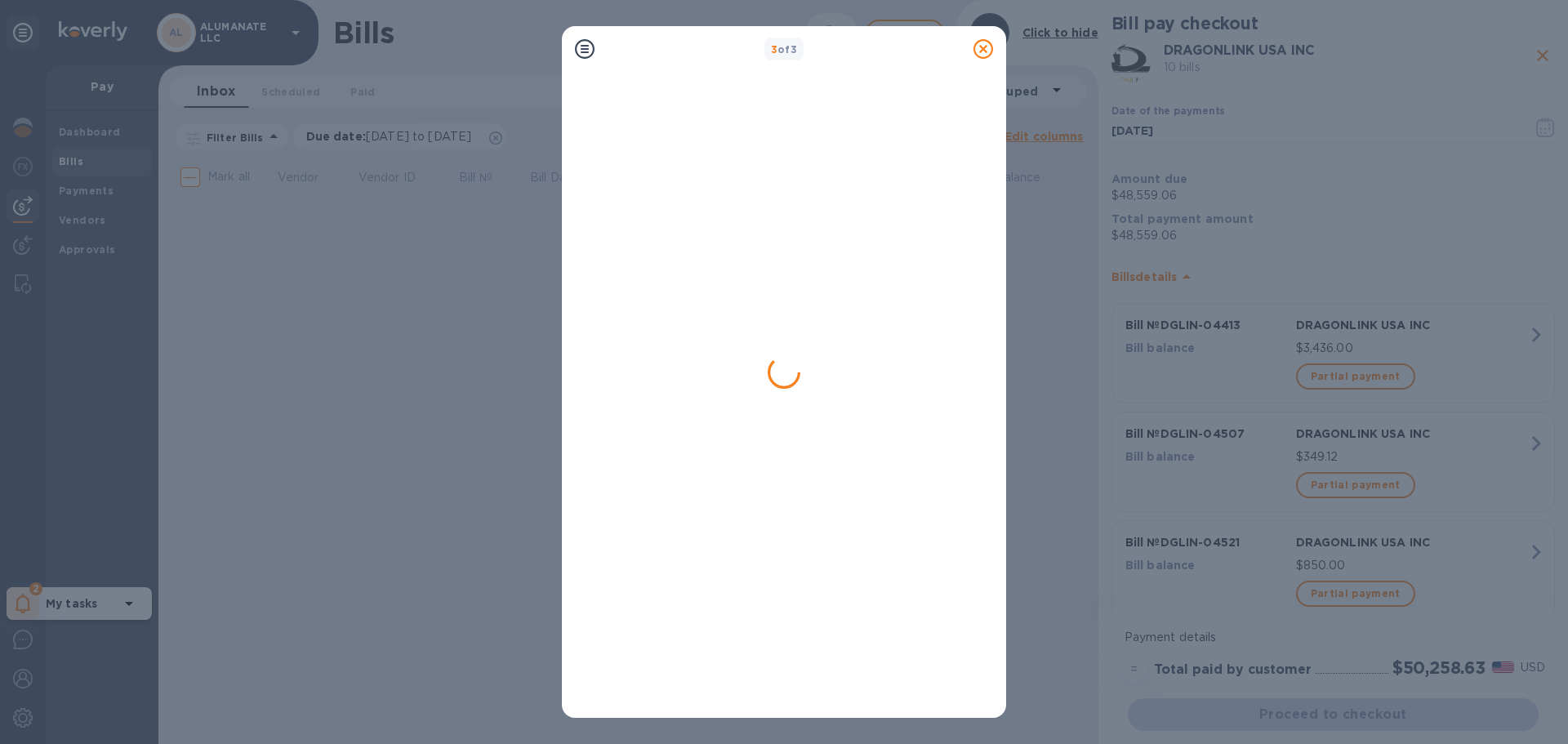
scroll to position [0, 0]
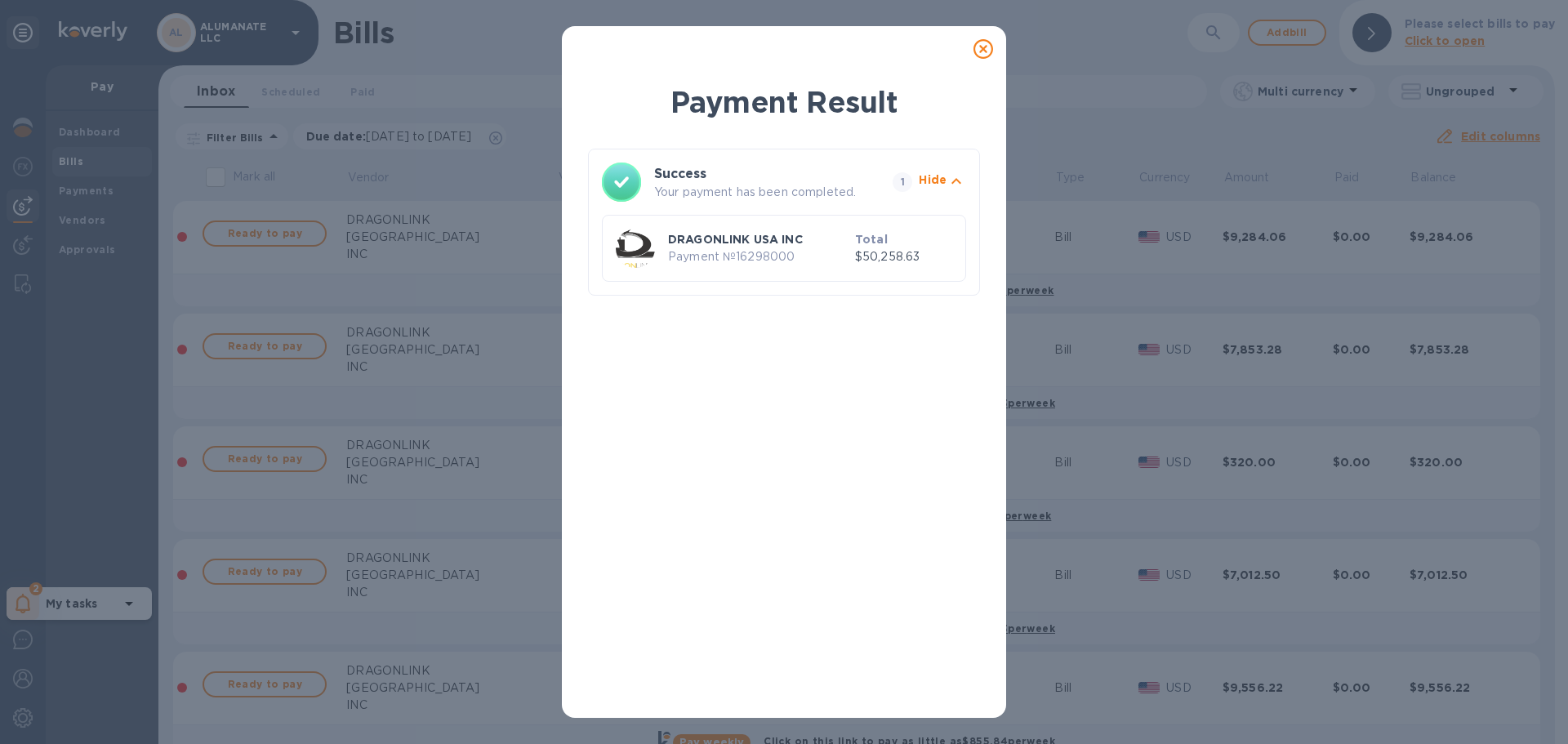
click at [977, 45] on icon at bounding box center [982, 48] width 20 height 20
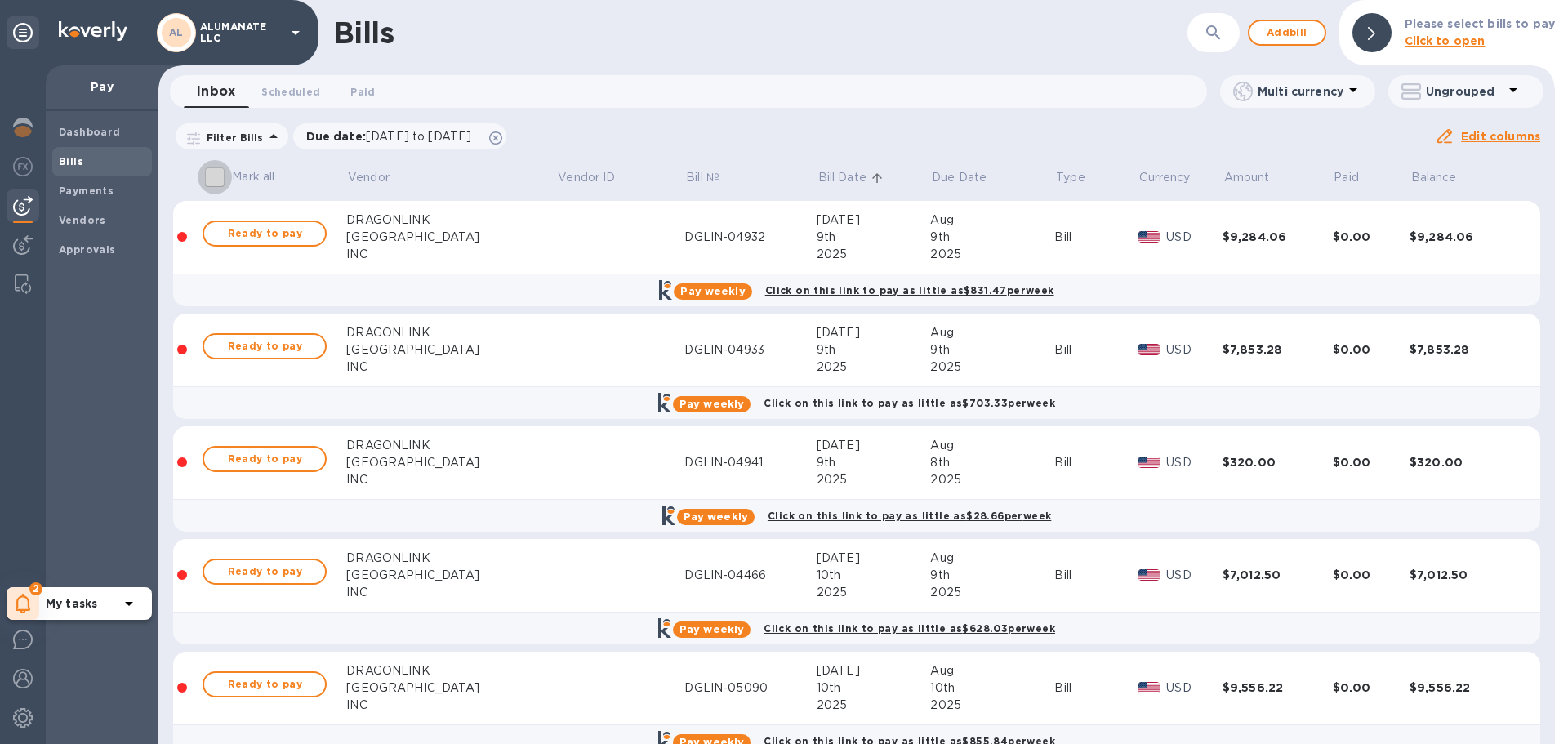
click at [213, 176] on input "Mark all" at bounding box center [214, 177] width 34 height 34
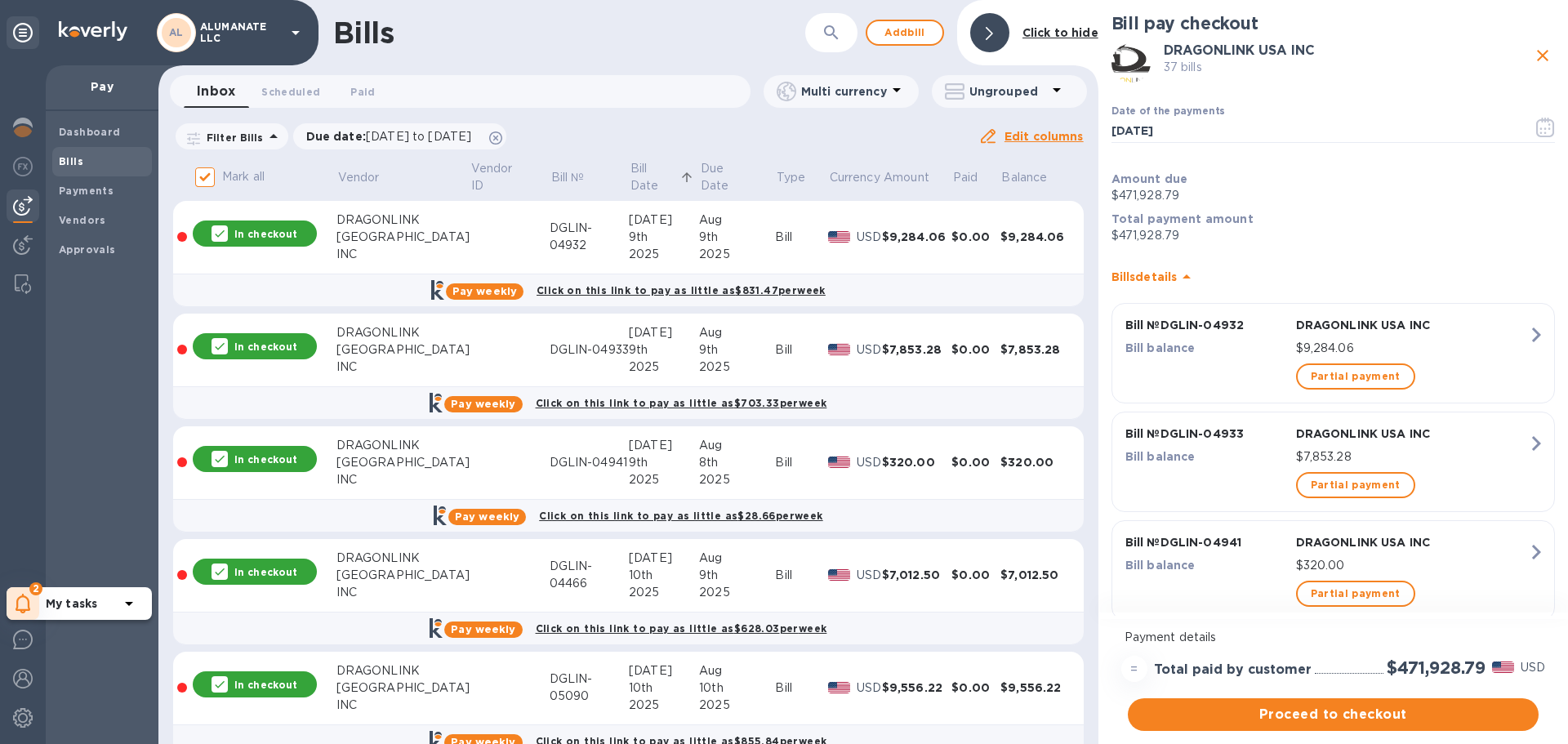
click at [212, 176] on input "Mark all" at bounding box center [205, 177] width 34 height 34
checkbox input "false"
